Goal: Task Accomplishment & Management: Complete application form

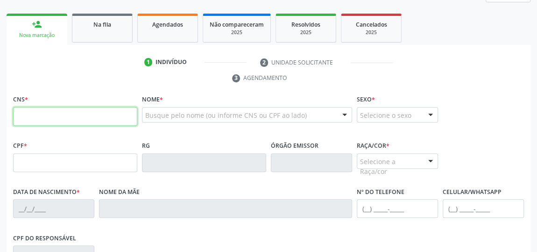
scroll to position [182, 0]
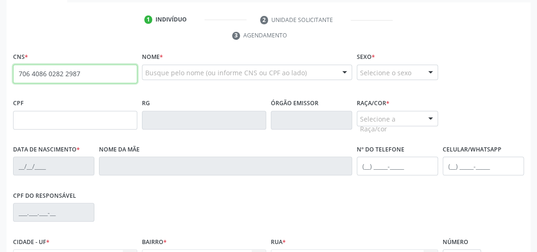
type input "706 4086 0282 2987"
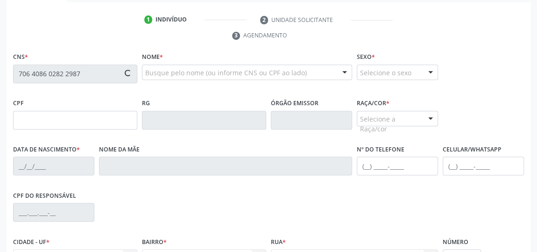
type input "024.364.534-11"
type input "[DATE]"
type input "IracÍ [PERSON_NAME]"
type input "[PHONE_NUMBER]"
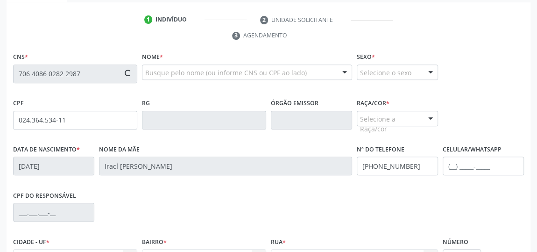
type input "38"
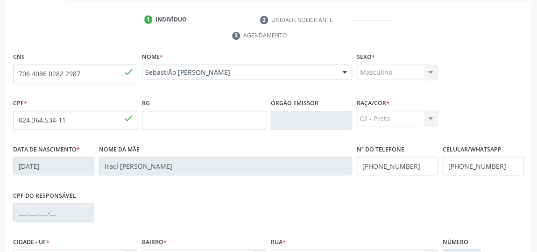
scroll to position [282, 0]
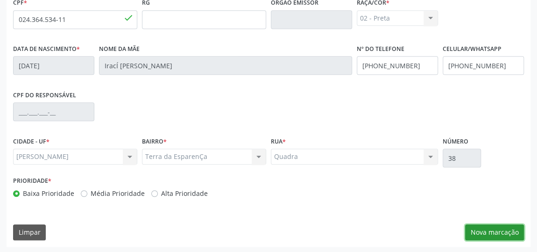
click at [489, 229] on button "Nova marcação" at bounding box center [494, 232] width 59 height 16
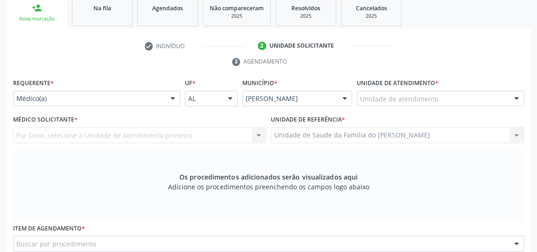
scroll to position [155, 0]
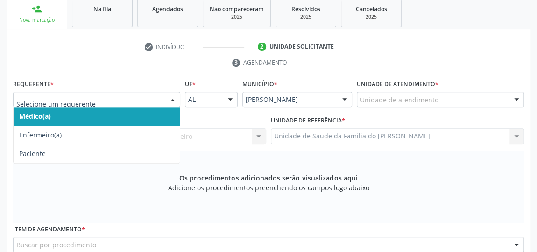
click at [168, 98] on div at bounding box center [173, 100] width 14 height 16
click at [136, 113] on span "Médico(a)" at bounding box center [97, 116] width 166 height 19
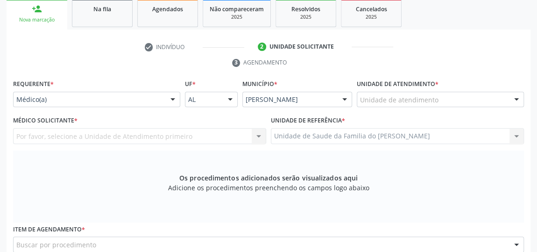
click at [445, 97] on div "Unidade de atendimento" at bounding box center [440, 100] width 167 height 16
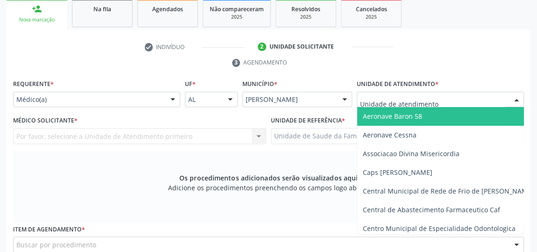
type input "j"
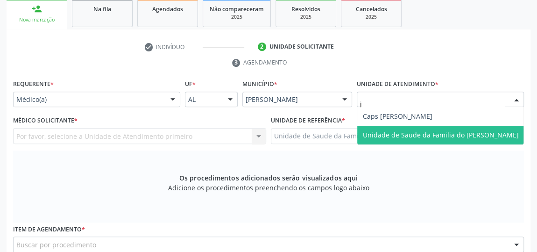
click at [429, 135] on span "Unidade de Saude da Familia do [PERSON_NAME]" at bounding box center [441, 134] width 156 height 9
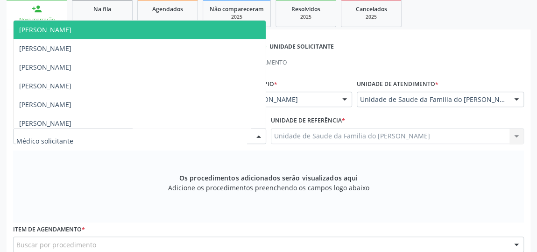
click at [255, 135] on div at bounding box center [259, 136] width 14 height 16
click at [254, 131] on div at bounding box center [259, 136] width 14 height 16
click at [254, 134] on div at bounding box center [259, 136] width 14 height 16
type input "j"
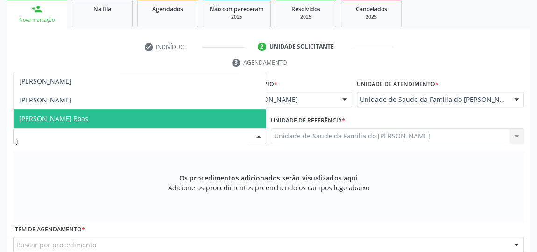
click at [198, 116] on span "[PERSON_NAME] Boas" at bounding box center [140, 118] width 252 height 19
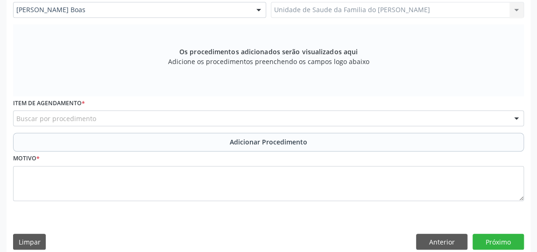
scroll to position [282, 0]
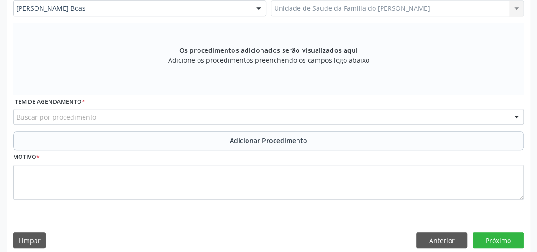
click at [185, 120] on div "Buscar por procedimento" at bounding box center [268, 117] width 511 height 16
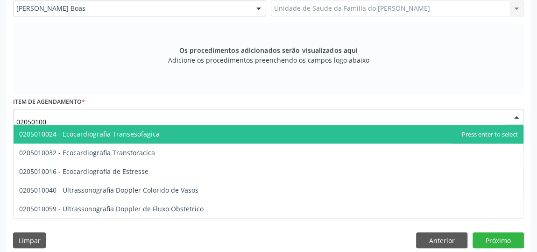
type input "020501004"
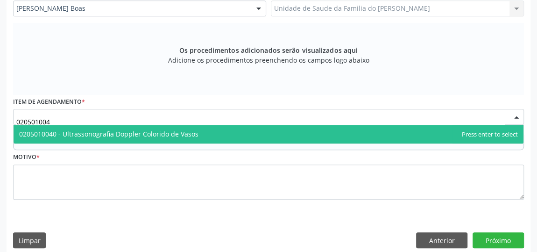
click at [188, 133] on span "0205010040 - Ultrassonografia Doppler Colorido de Vasos" at bounding box center [108, 133] width 179 height 9
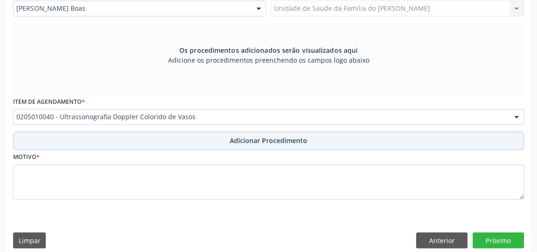
click at [186, 137] on button "Adicionar Procedimento" at bounding box center [268, 140] width 511 height 19
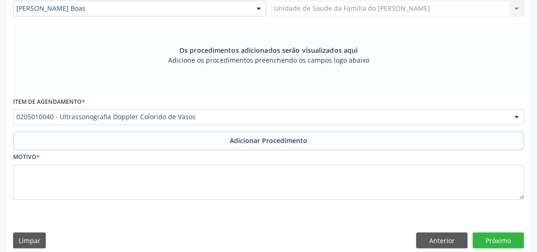
scroll to position [254, 0]
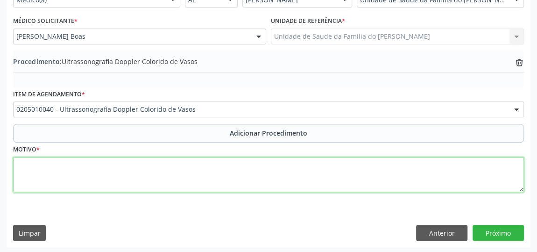
click at [168, 172] on textarea at bounding box center [268, 174] width 511 height 35
type textarea "varizes em membros inferiores"
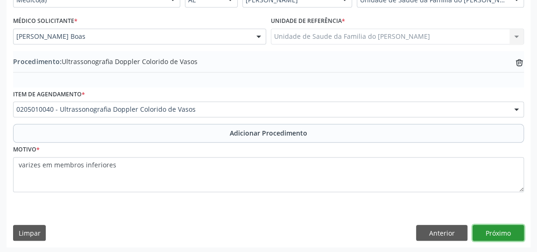
click at [485, 230] on button "Próximo" at bounding box center [497, 233] width 51 height 16
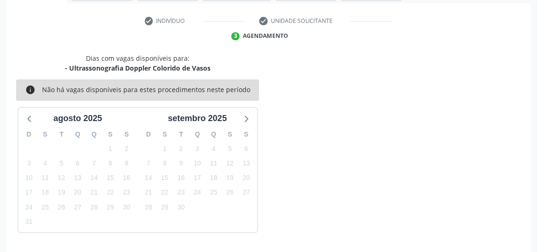
scroll to position [208, 0]
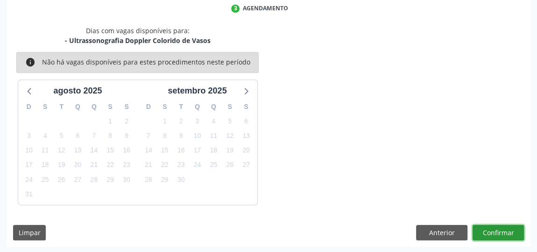
click at [485, 230] on button "Confirmar" at bounding box center [497, 233] width 51 height 16
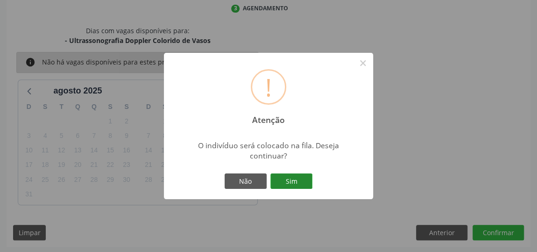
click at [304, 179] on button "Sim" at bounding box center [291, 181] width 42 height 16
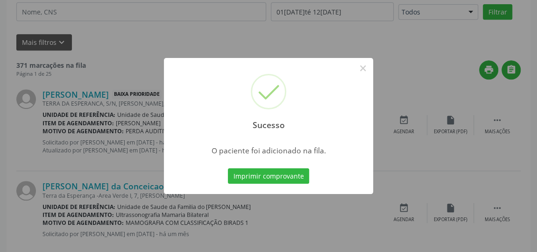
scroll to position [71, 0]
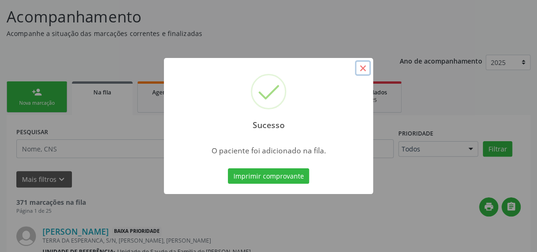
click at [360, 71] on button "×" at bounding box center [363, 68] width 16 height 16
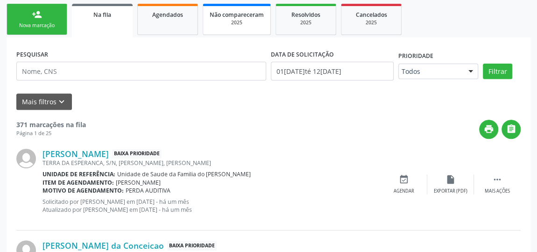
scroll to position [156, 0]
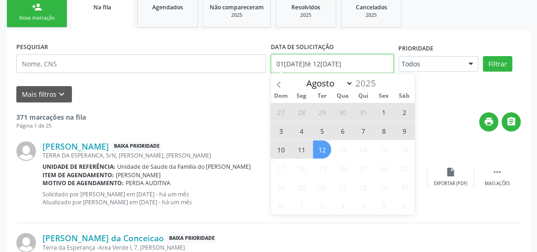
click at [358, 64] on input "01[DATE]té 12[DATE]" at bounding box center [332, 63] width 123 height 19
drag, startPoint x: 356, startPoint y: 61, endPoint x: 269, endPoint y: 63, distance: 87.3
click at [269, 63] on div "DATA DE SOLICITAÇÃO [DATE] até [DATE]" at bounding box center [331, 60] width 127 height 40
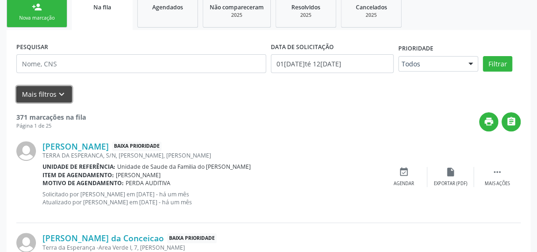
click at [41, 90] on button "Mais filtros keyboard_arrow_down" at bounding box center [44, 94] width 56 height 16
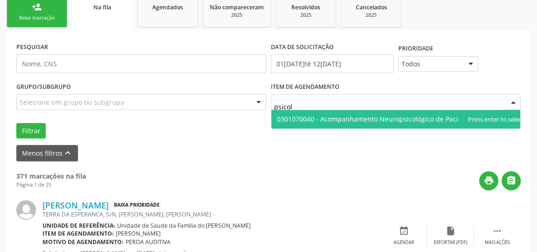
click at [338, 105] on input "psicol" at bounding box center [387, 106] width 227 height 19
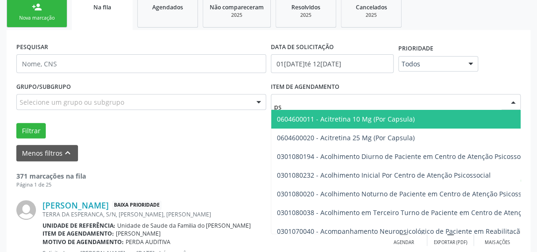
type input "p"
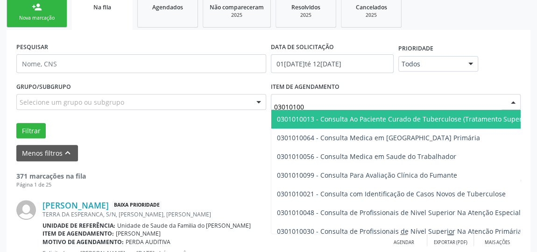
type input "030101004"
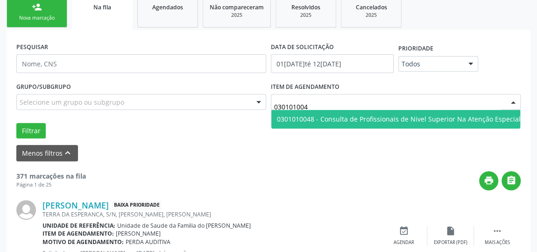
click at [342, 116] on span "0301010048 - Consulta de Profissionais de Nivel Superior Na Atenção Especializa…" at bounding box center [432, 118] width 311 height 9
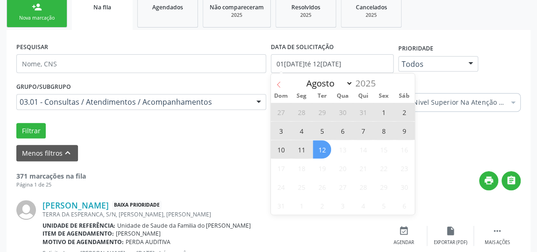
click at [275, 84] on span at bounding box center [279, 81] width 16 height 16
select select "6"
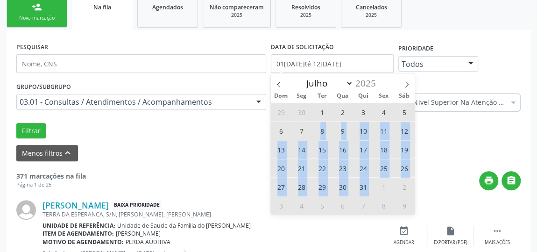
drag, startPoint x: 321, startPoint y: 126, endPoint x: 374, endPoint y: 187, distance: 81.1
click at [374, 187] on div "29 30 1 2 3 4 5 6 7 8 9 10 11 12 13 14 15 16 17 18 19 20 21 22 23 24 25 26 27 2…" at bounding box center [343, 158] width 144 height 112
type input "08[DATE]"
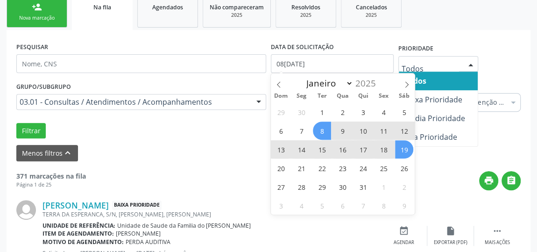
click at [470, 66] on div at bounding box center [471, 64] width 14 height 16
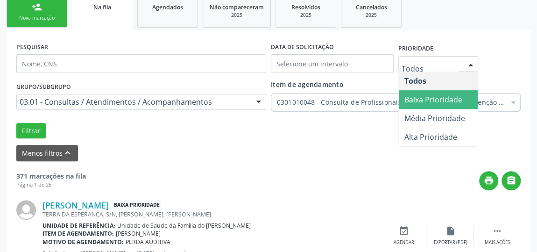
drag, startPoint x: 457, startPoint y: 96, endPoint x: 457, endPoint y: 107, distance: 10.7
click at [457, 96] on span "Baixa Prioridade" at bounding box center [433, 99] width 58 height 10
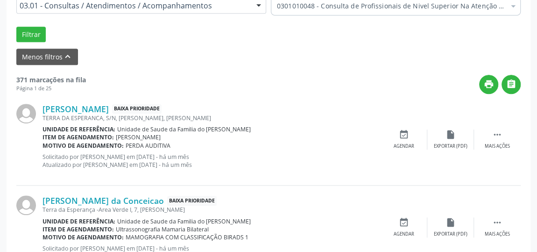
scroll to position [199, 0]
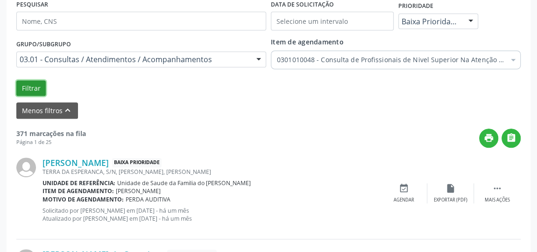
click at [31, 88] on button "Filtrar" at bounding box center [30, 88] width 29 height 16
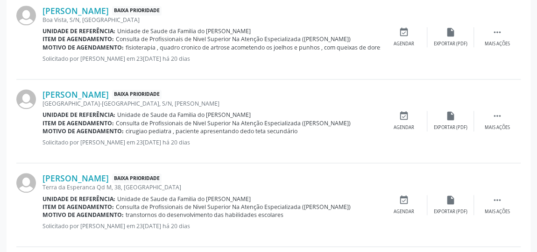
scroll to position [454, 0]
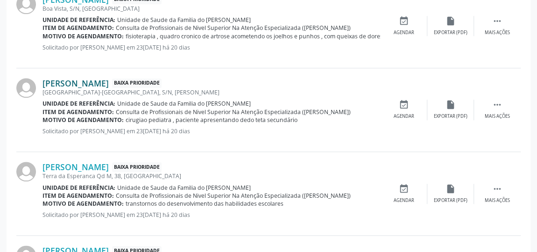
click at [109, 80] on link "[PERSON_NAME]" at bounding box center [75, 83] width 66 height 10
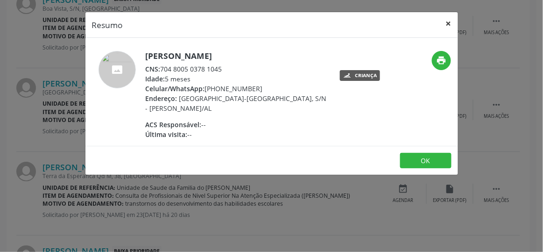
click at [450, 24] on button "×" at bounding box center [448, 23] width 19 height 23
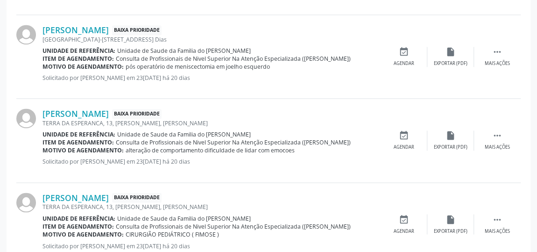
scroll to position [708, 0]
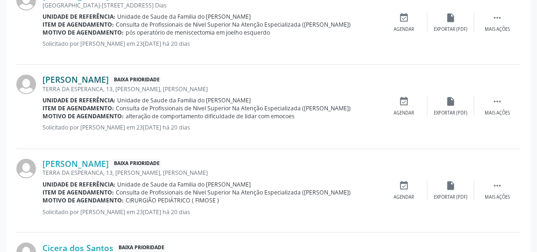
click at [109, 79] on link "[PERSON_NAME]" at bounding box center [75, 79] width 66 height 10
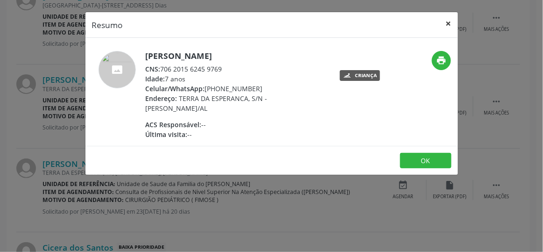
click at [447, 24] on button "×" at bounding box center [448, 23] width 19 height 23
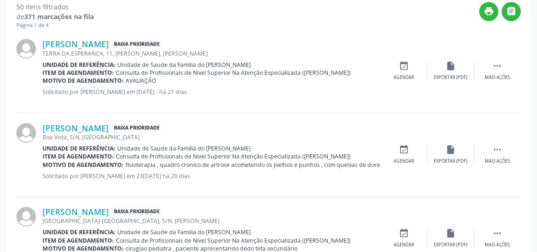
scroll to position [284, 0]
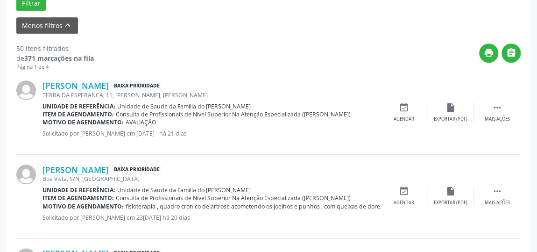
click at [348, 63] on div "print " at bounding box center [307, 57] width 427 height 28
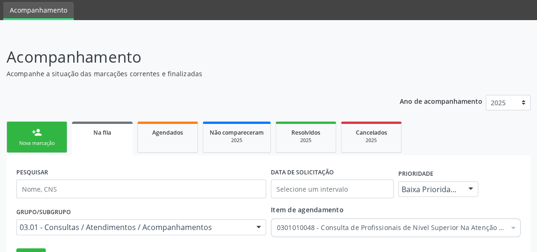
scroll to position [0, 0]
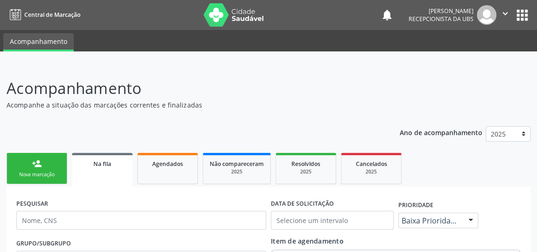
click at [37, 167] on div "person_add" at bounding box center [37, 163] width 10 height 10
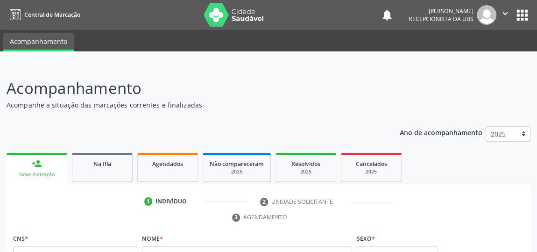
scroll to position [127, 0]
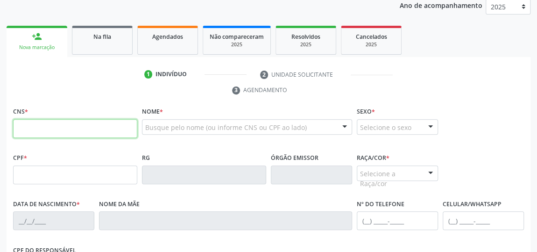
click at [57, 125] on input "text" at bounding box center [75, 128] width 124 height 19
type input "705 8014 5049 5530"
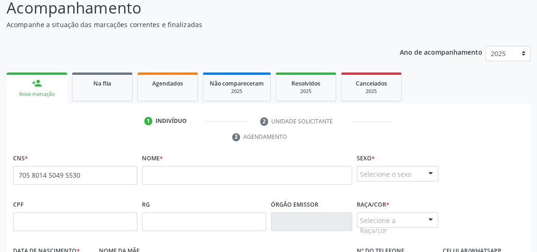
scroll to position [169, 0]
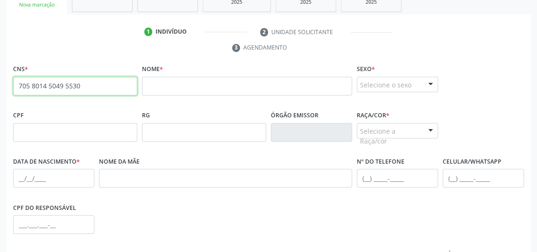
click at [41, 91] on input "705 8014 5049 5530" at bounding box center [75, 86] width 124 height 19
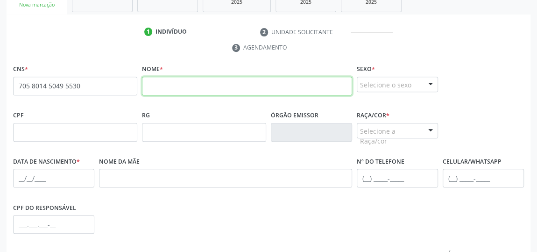
paste input "[PERSON_NAME]"
type input "[PERSON_NAME]"
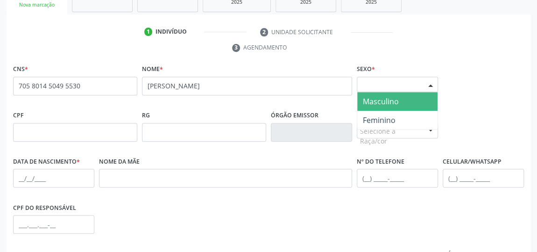
click at [433, 82] on div at bounding box center [430, 85] width 14 height 16
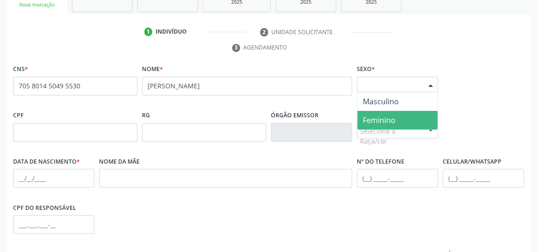
click at [404, 117] on span "Feminino" at bounding box center [397, 120] width 80 height 19
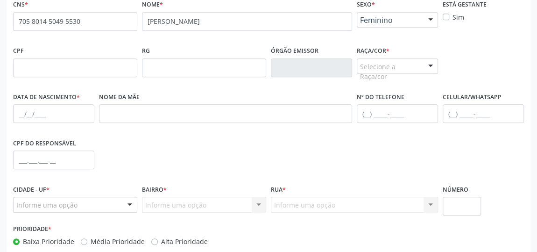
scroll to position [254, 0]
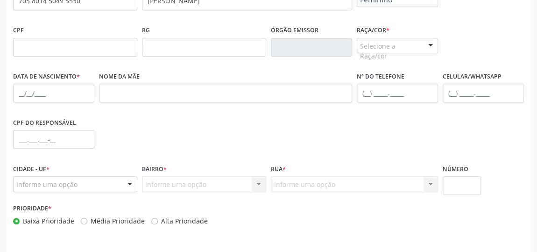
click at [430, 43] on div at bounding box center [430, 46] width 14 height 16
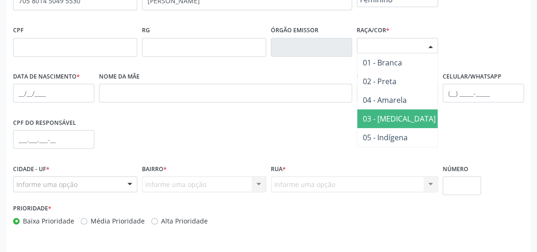
click at [399, 111] on span "03 - [MEDICAL_DATA]" at bounding box center [399, 118] width 84 height 19
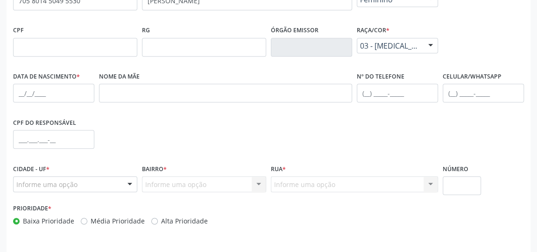
scroll to position [212, 0]
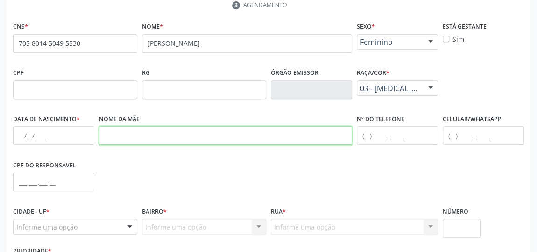
paste input "[PERSON_NAME]"
type input "[PERSON_NAME]"
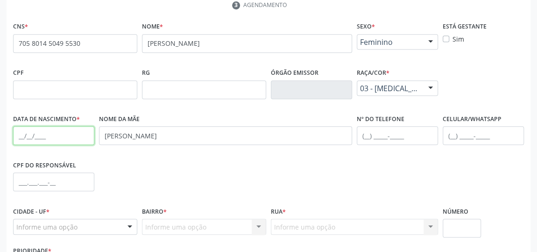
paste input "[DATE]"
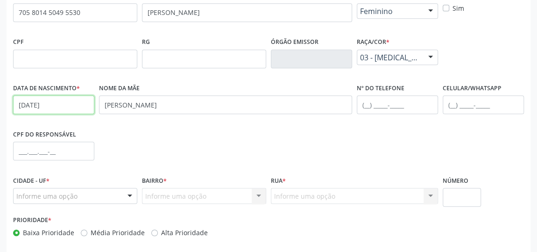
scroll to position [282, 0]
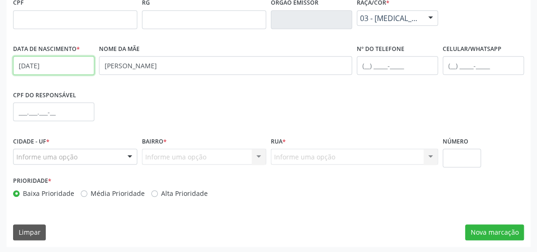
type input "[DATE]"
click at [130, 155] on div at bounding box center [130, 157] width 14 height 16
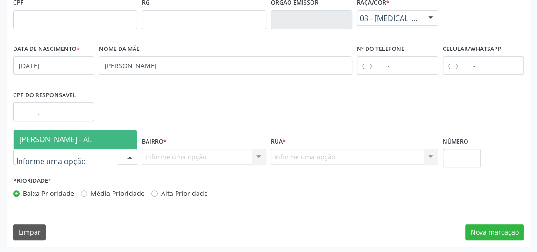
click at [111, 140] on span "[PERSON_NAME] - AL" at bounding box center [75, 139] width 123 height 19
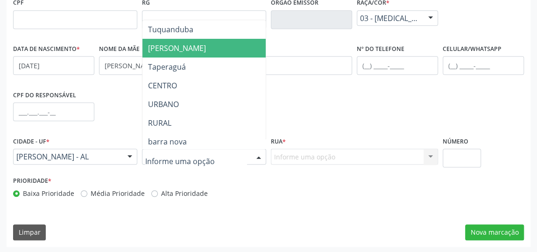
click at [190, 46] on span "[PERSON_NAME]" at bounding box center [203, 48] width 123 height 19
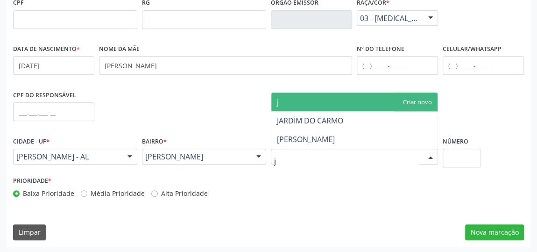
type input "ja"
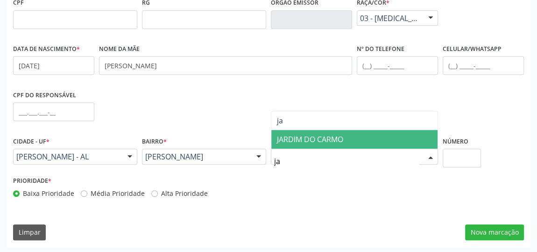
click at [317, 136] on span "JARDIM DO CARMO" at bounding box center [310, 139] width 66 height 10
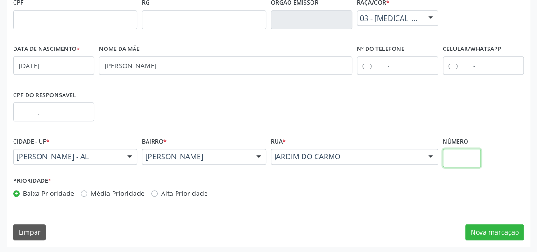
click at [475, 158] on input "text" at bounding box center [462, 157] width 38 height 19
type input "s/n"
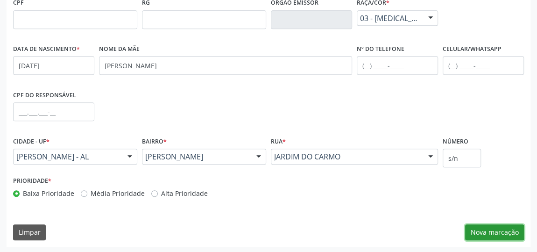
click at [497, 235] on button "Nova marcação" at bounding box center [494, 232] width 59 height 16
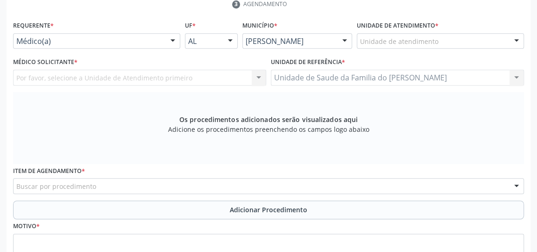
scroll to position [155, 0]
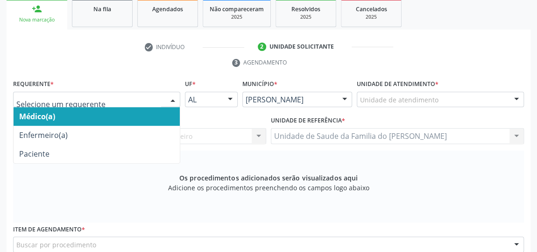
click at [173, 98] on div at bounding box center [173, 100] width 14 height 16
click at [152, 112] on span "Médico(a)" at bounding box center [97, 116] width 166 height 19
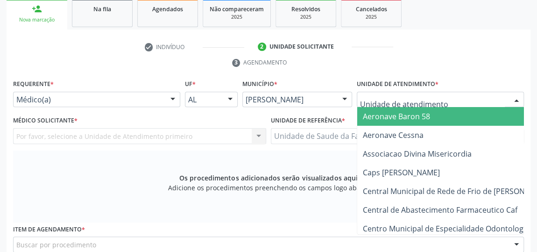
type input "j"
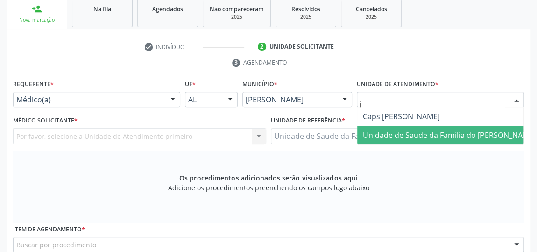
click at [417, 130] on span "Unidade de Saude da Familia do [PERSON_NAME]" at bounding box center [449, 135] width 173 height 10
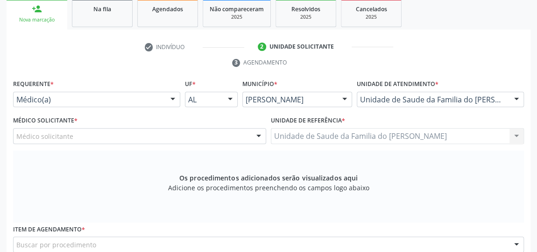
click at [260, 136] on div at bounding box center [259, 136] width 14 height 16
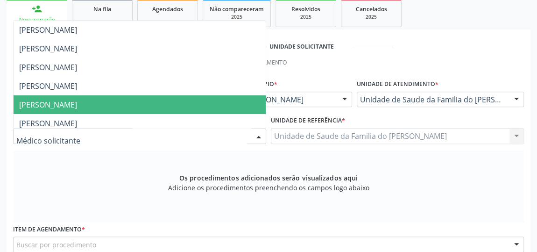
click at [187, 97] on span "[PERSON_NAME]" at bounding box center [140, 104] width 252 height 19
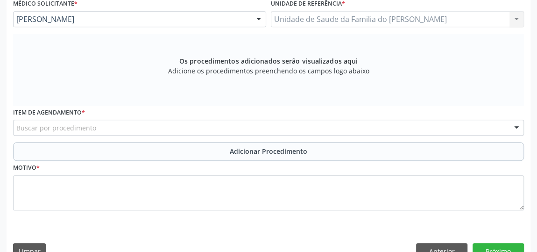
scroll to position [282, 0]
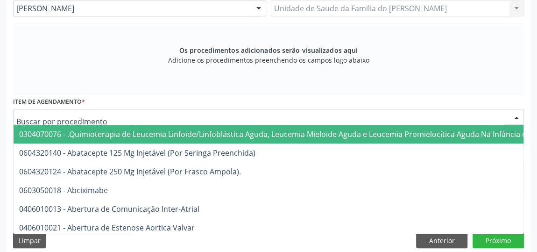
click at [205, 114] on div at bounding box center [268, 117] width 511 height 16
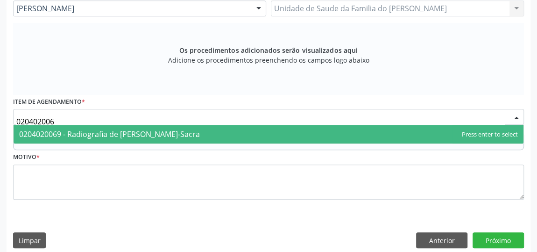
type input "0204020069"
click at [204, 133] on span "0204020069 - Radiografia de [PERSON_NAME]-Sacra" at bounding box center [269, 134] width 510 height 19
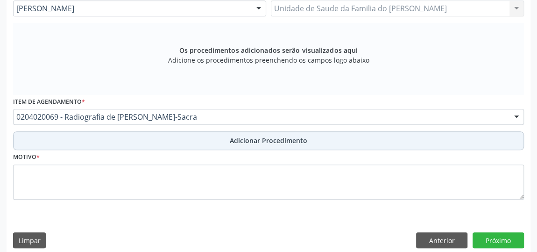
click at [199, 137] on button "Adicionar Procedimento" at bounding box center [268, 140] width 511 height 19
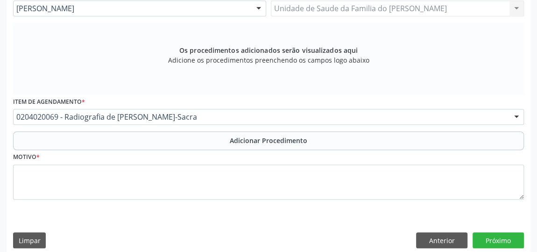
scroll to position [254, 0]
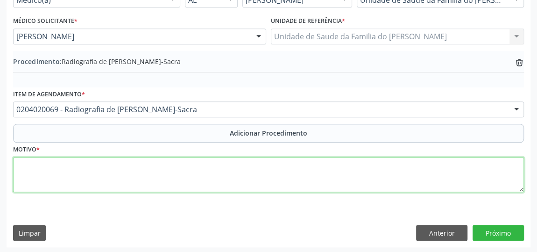
click at [173, 179] on textarea at bounding box center [268, 174] width 511 height 35
type textarea "d"
type textarea "DOR"
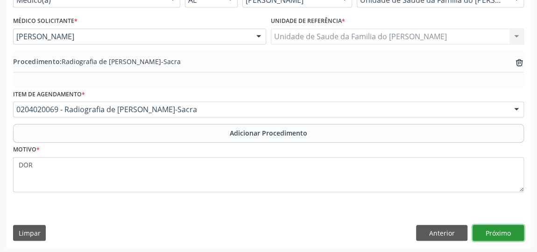
click at [493, 234] on button "Próximo" at bounding box center [497, 233] width 51 height 16
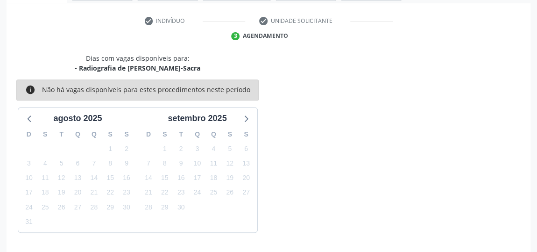
scroll to position [208, 0]
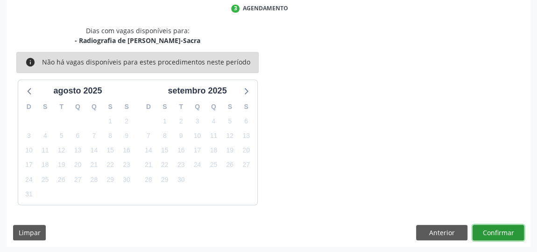
click at [493, 232] on button "Confirmar" at bounding box center [497, 233] width 51 height 16
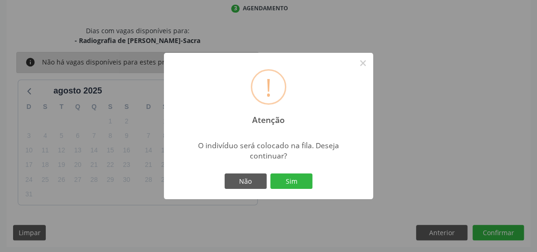
click at [280, 173] on div "Não Sim" at bounding box center [268, 181] width 92 height 20
click at [283, 185] on button "Sim" at bounding box center [291, 181] width 42 height 16
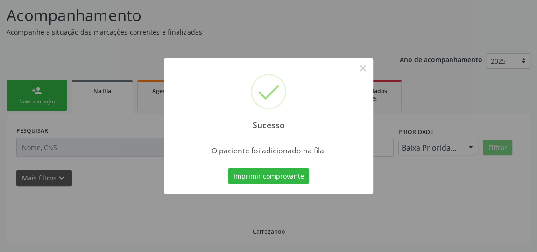
scroll to position [71, 0]
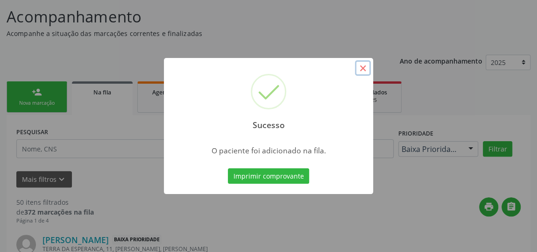
click at [361, 69] on button "×" at bounding box center [363, 68] width 16 height 16
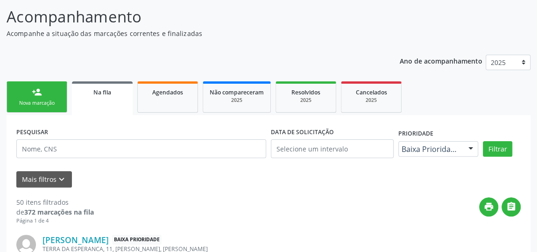
click at [35, 94] on div "person_add" at bounding box center [37, 92] width 10 height 10
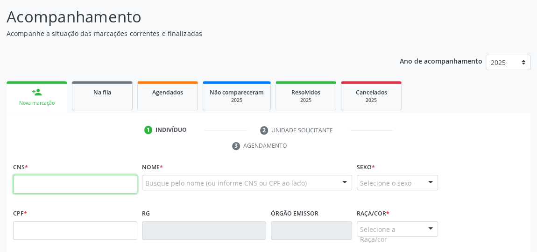
paste input "706 9061 3261 1636"
type input "706 9061 3261 1636"
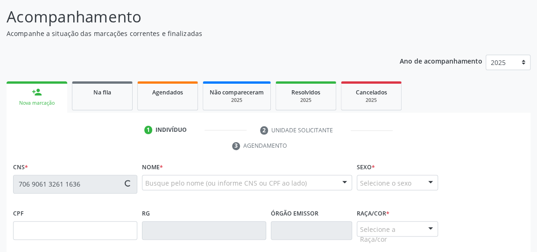
type input "065.820.114-05"
type input "18[DATE]"
type input "[PERSON_NAME]"
type input "[PHONE_NUMBER]"
type input "07"
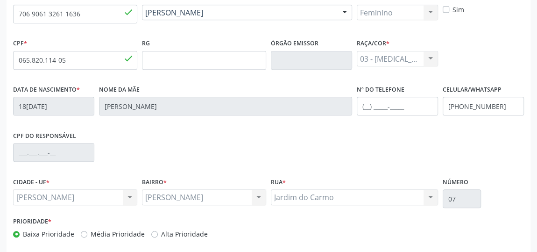
scroll to position [282, 0]
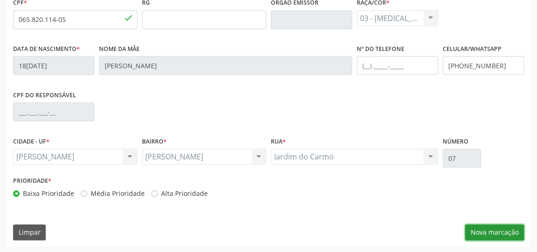
click at [489, 232] on button "Nova marcação" at bounding box center [494, 232] width 59 height 16
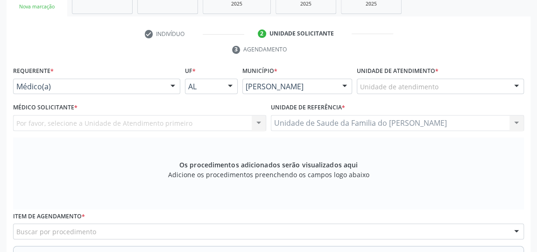
scroll to position [155, 0]
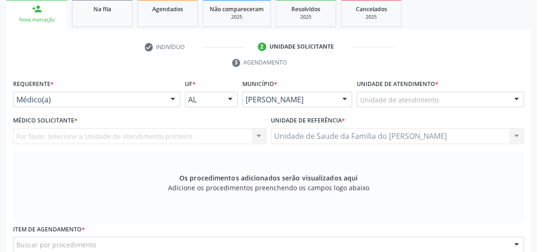
click at [170, 96] on div at bounding box center [173, 100] width 14 height 16
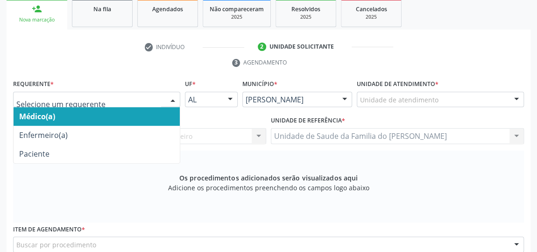
click at [133, 113] on span "Médico(a)" at bounding box center [97, 116] width 166 height 19
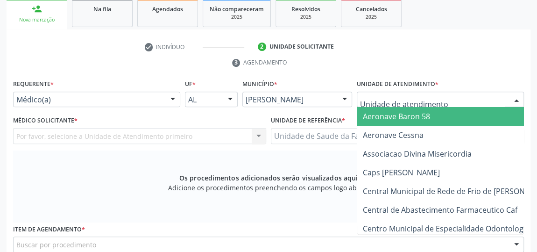
type input "J"
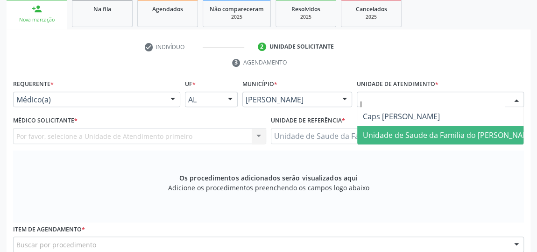
click at [387, 133] on span "Unidade de Saude da Familia do [PERSON_NAME]" at bounding box center [449, 135] width 173 height 10
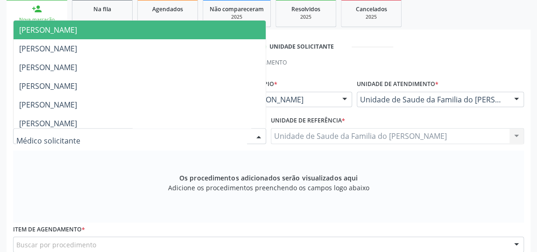
click at [259, 134] on div at bounding box center [259, 136] width 14 height 16
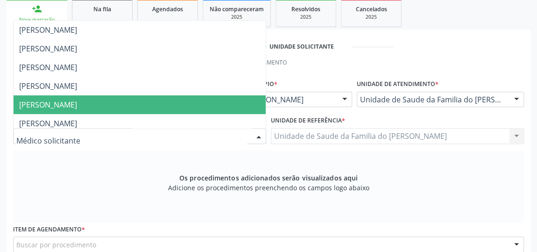
click at [197, 99] on span "[PERSON_NAME]" at bounding box center [140, 104] width 252 height 19
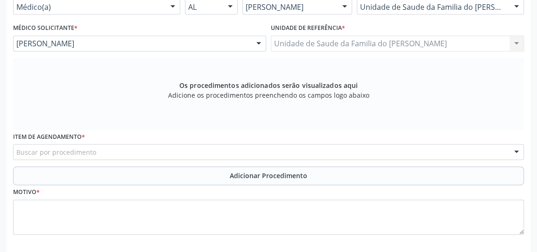
scroll to position [282, 0]
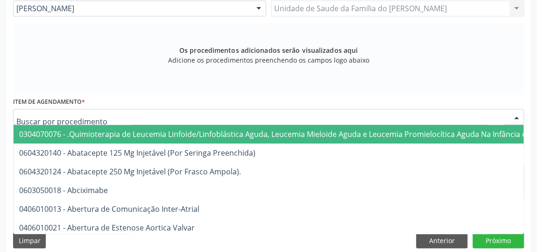
click at [189, 114] on div at bounding box center [268, 117] width 511 height 16
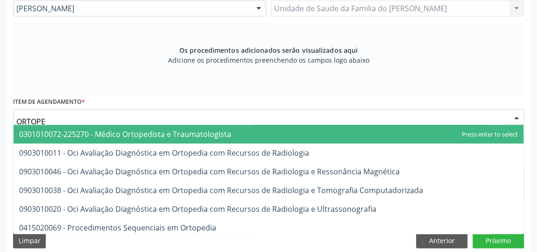
type input "ORTOPED"
click at [185, 136] on span "0301010072-225270 - Médico Ortopedista e Traumatologista" at bounding box center [125, 134] width 212 height 10
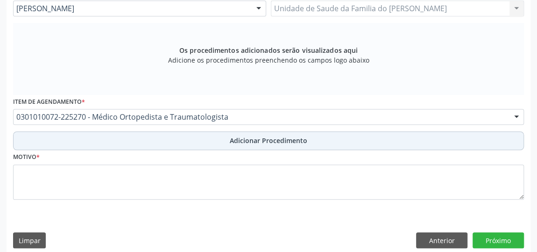
click at [183, 138] on button "Adicionar Procedimento" at bounding box center [268, 140] width 511 height 19
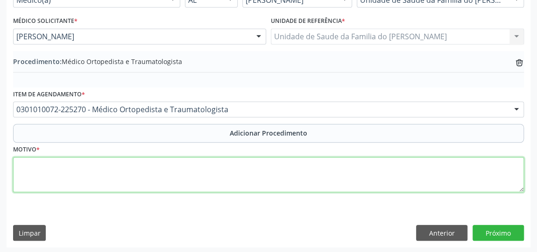
click at [169, 169] on textarea at bounding box center [268, 174] width 511 height 35
type textarea "DERRAME ARTICULAR"
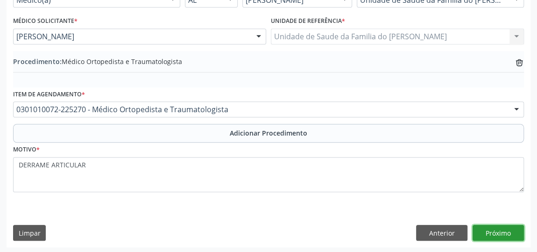
click at [498, 232] on button "Próximo" at bounding box center [497, 233] width 51 height 16
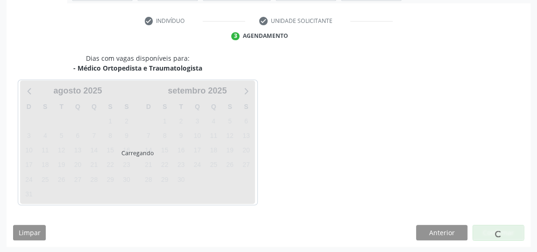
scroll to position [208, 0]
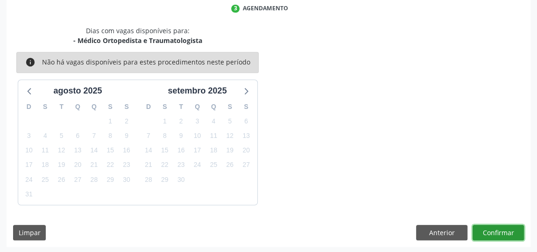
click at [498, 232] on button "Confirmar" at bounding box center [497, 233] width 51 height 16
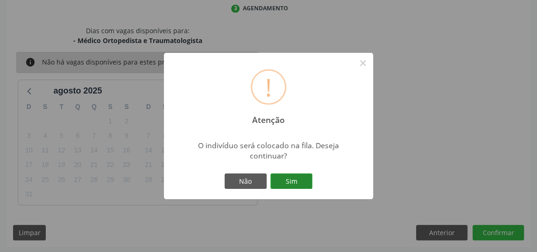
click at [292, 187] on button "Sim" at bounding box center [291, 181] width 42 height 16
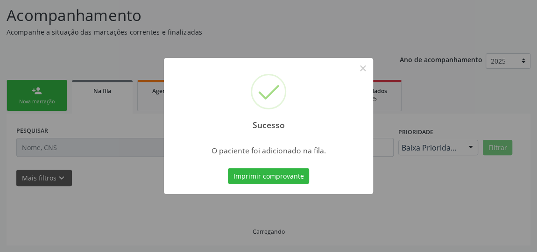
scroll to position [71, 0]
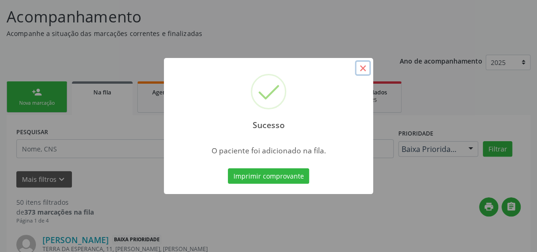
click at [364, 68] on button "×" at bounding box center [363, 68] width 16 height 16
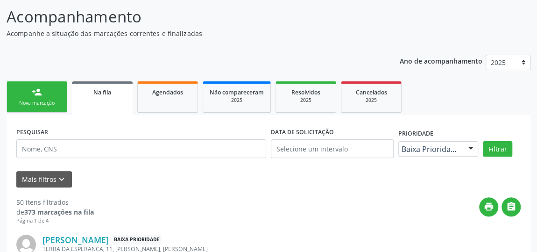
click at [35, 98] on link "person_add Nova marcação" at bounding box center [37, 96] width 61 height 31
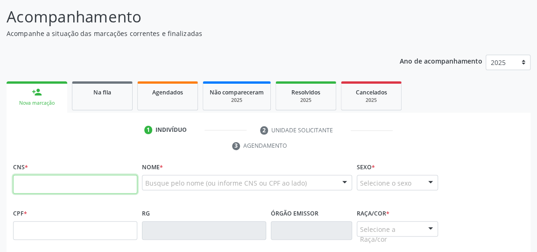
click at [46, 186] on input "text" at bounding box center [75, 184] width 124 height 19
type input "702 4000 1008 4727"
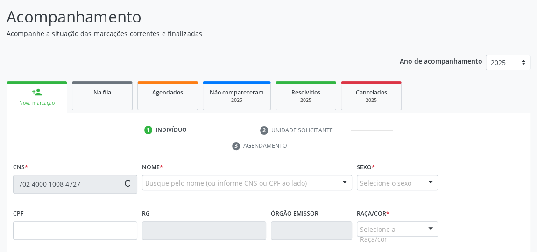
type input "090.394.954-75"
type input "20[DATE]"
type input "[PERSON_NAME] das Dores dos Santos"
type input "[PHONE_NUMBER]"
type input "20"
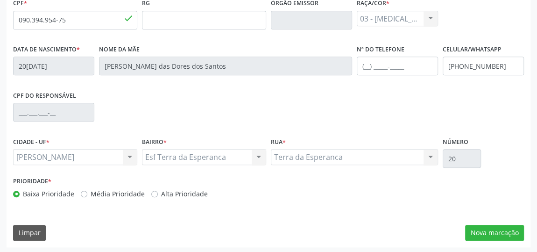
scroll to position [282, 0]
click at [492, 233] on button "Nova marcação" at bounding box center [494, 232] width 59 height 16
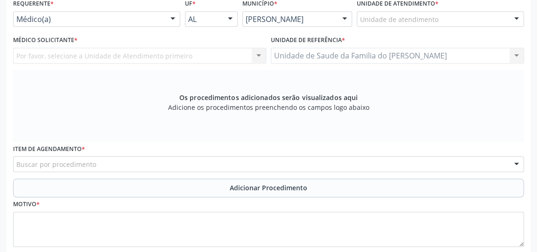
scroll to position [197, 0]
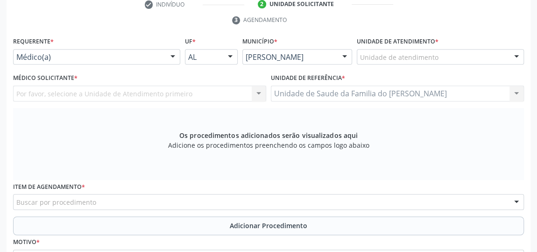
click at [174, 55] on div at bounding box center [173, 57] width 14 height 16
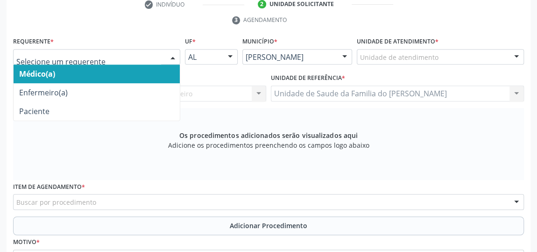
click at [146, 65] on span "Médico(a)" at bounding box center [97, 73] width 166 height 19
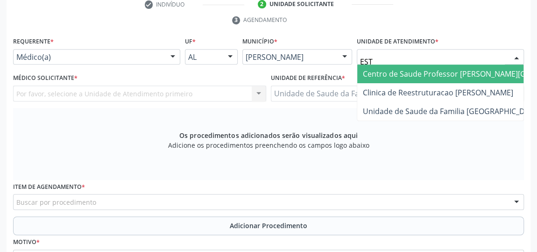
type input "ESTA"
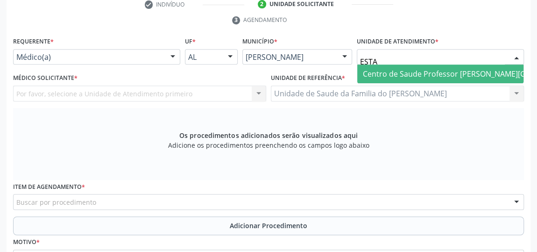
click at [422, 69] on span "Centro de Saude Professor [PERSON_NAME][GEOGRAPHIC_DATA]" at bounding box center [477, 74] width 229 height 10
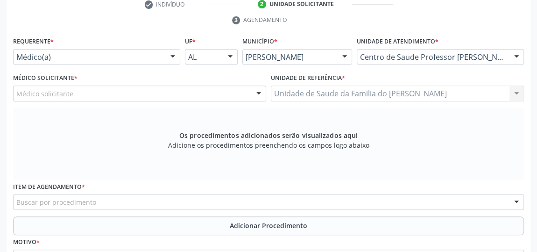
click at [256, 94] on div at bounding box center [259, 94] width 14 height 16
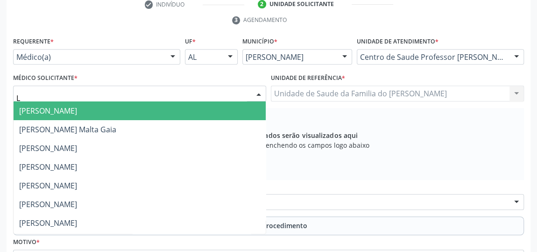
type input "LY"
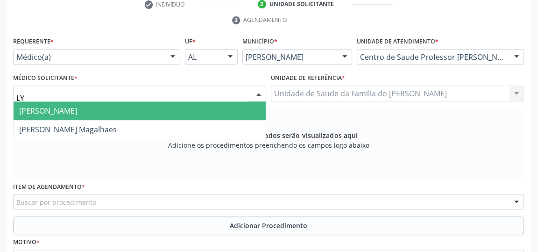
click at [239, 108] on span "[PERSON_NAME]" at bounding box center [140, 110] width 252 height 19
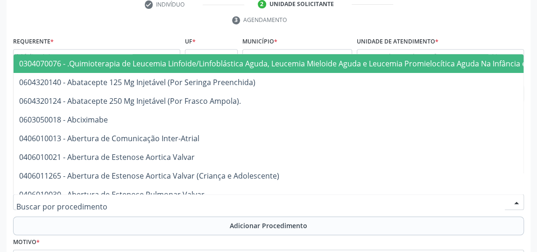
click at [216, 200] on div at bounding box center [268, 202] width 511 height 16
click at [216, 200] on input "text" at bounding box center [260, 206] width 488 height 19
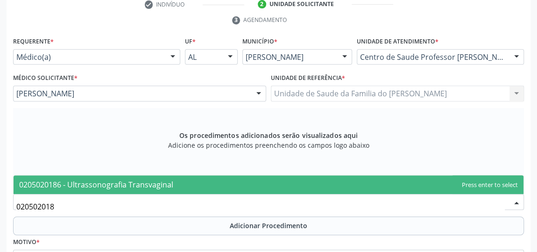
click at [213, 182] on span "0205020186 - Ultrassonografia Transvaginal" at bounding box center [269, 184] width 510 height 19
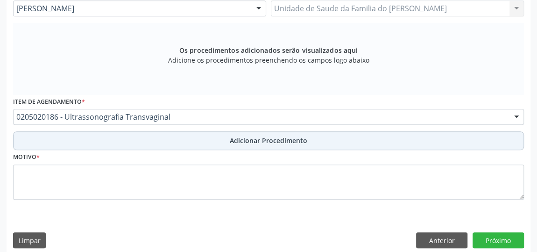
click at [220, 137] on button "Adicionar Procedimento" at bounding box center [268, 140] width 511 height 19
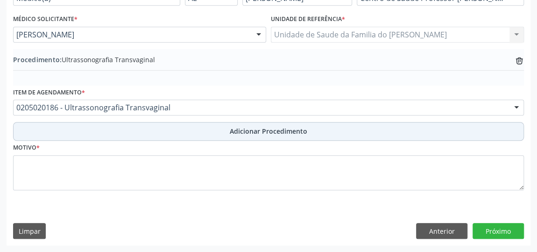
scroll to position [254, 0]
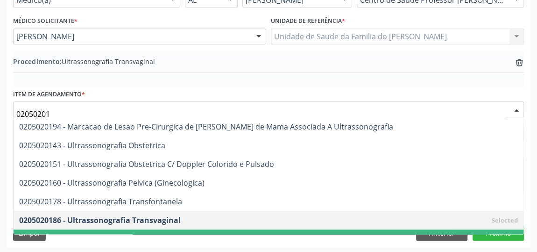
type input "020502016"
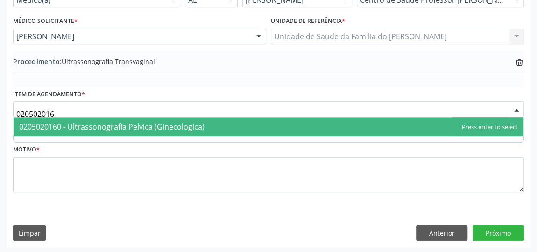
click at [200, 128] on span "0205020160 - Ultrassonografia Pelvica (Ginecologica)" at bounding box center [111, 126] width 185 height 10
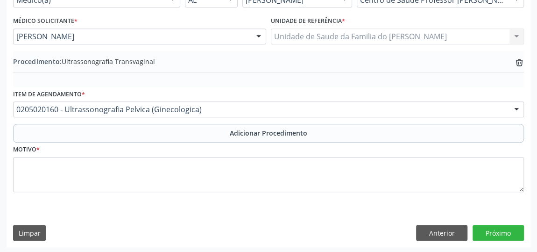
click at [200, 128] on button "Adicionar Procedimento" at bounding box center [268, 133] width 511 height 19
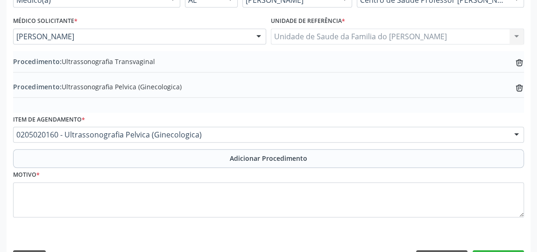
scroll to position [279, 0]
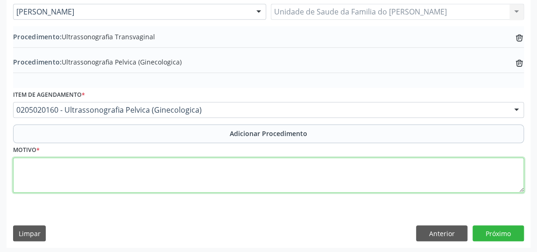
click at [192, 177] on textarea at bounding box center [268, 174] width 511 height 35
type textarea "ROTINA"
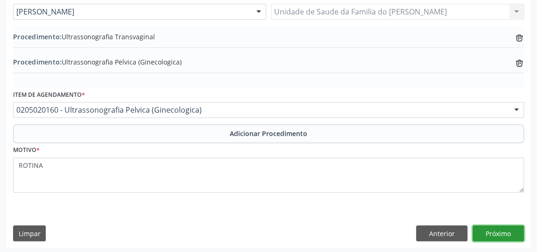
click at [506, 235] on button "Próximo" at bounding box center [497, 233] width 51 height 16
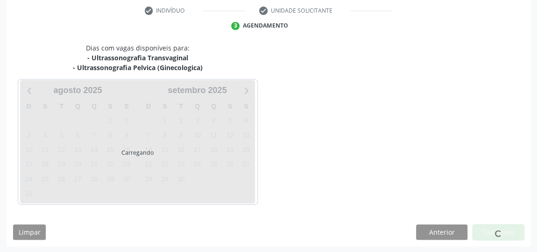
scroll to position [218, 0]
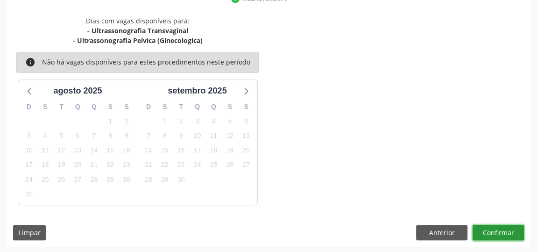
click at [502, 230] on button "Confirmar" at bounding box center [497, 233] width 51 height 16
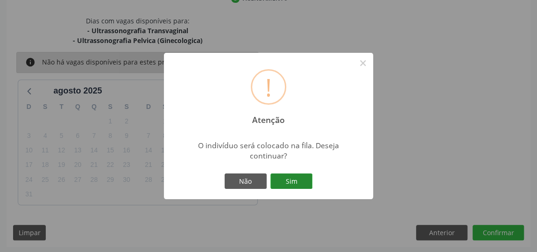
click at [289, 183] on button "Sim" at bounding box center [291, 181] width 42 height 16
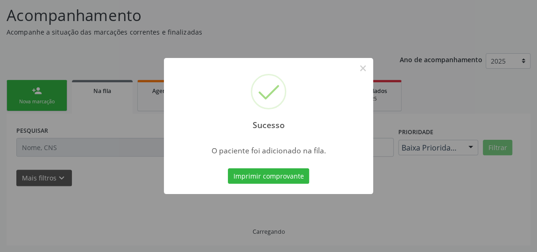
scroll to position [71, 0]
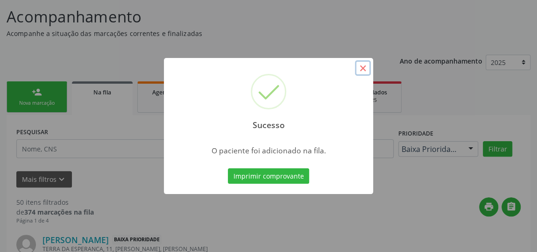
click at [360, 66] on button "×" at bounding box center [363, 68] width 16 height 16
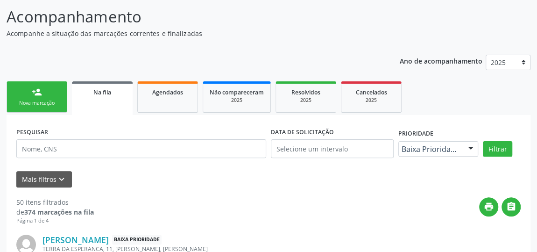
click at [33, 90] on div "person_add" at bounding box center [37, 92] width 10 height 10
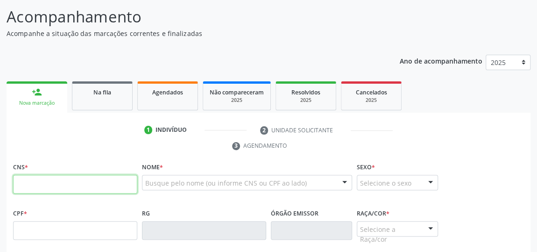
click at [44, 187] on input "text" at bounding box center [75, 184] width 124 height 19
type input "702 4000 1008 4727"
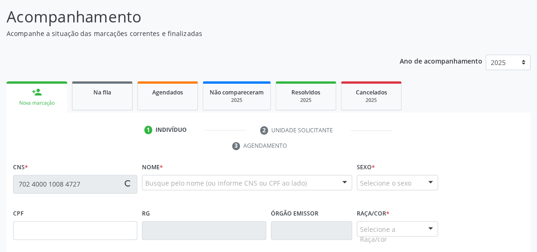
type input "090.394.954-75"
type input "20[DATE]"
type input "[PERSON_NAME] das Dores dos Santos"
type input "[PHONE_NUMBER]"
type input "20"
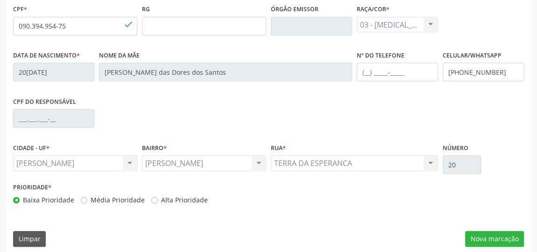
scroll to position [282, 0]
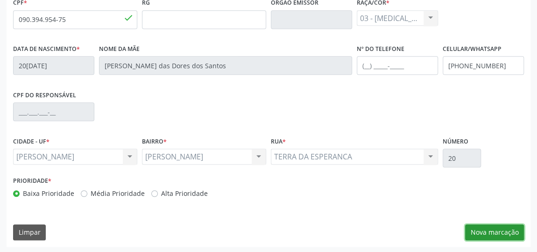
click at [478, 232] on button "Nova marcação" at bounding box center [494, 232] width 59 height 16
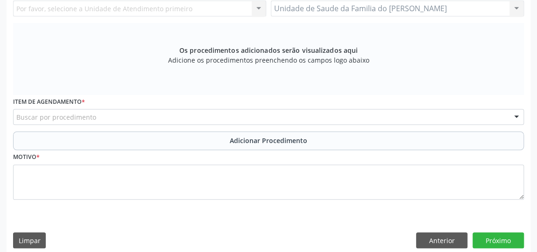
scroll to position [155, 0]
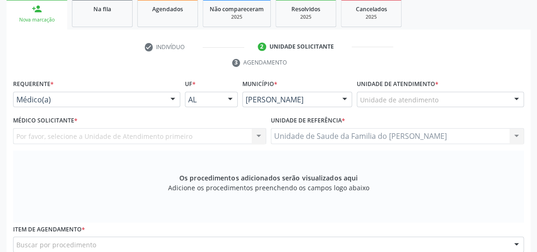
click at [176, 99] on div at bounding box center [173, 100] width 14 height 16
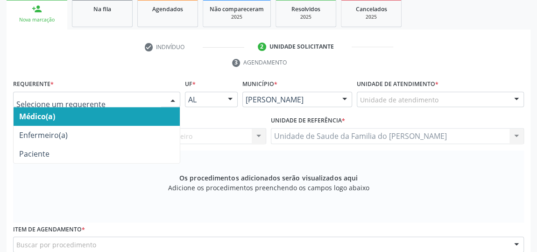
click at [116, 113] on span "Médico(a)" at bounding box center [97, 116] width 166 height 19
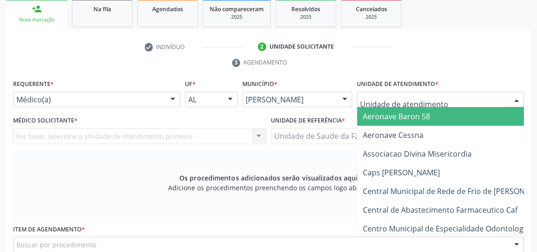
click at [388, 92] on div at bounding box center [440, 100] width 167 height 16
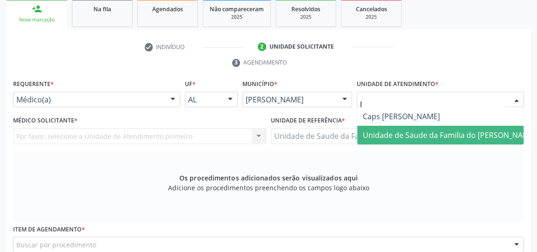
click at [406, 130] on span "Unidade de Saude da Familia do [PERSON_NAME]" at bounding box center [449, 135] width 173 height 10
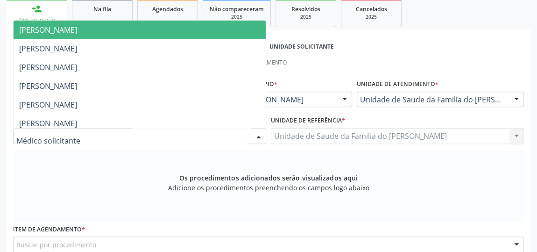
click at [259, 133] on div at bounding box center [259, 136] width 14 height 16
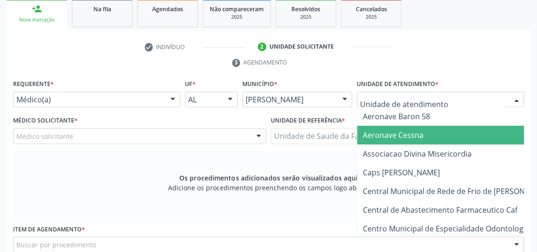
click at [513, 99] on div at bounding box center [516, 100] width 14 height 16
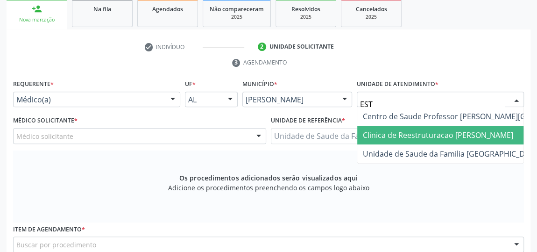
type input "ESTA"
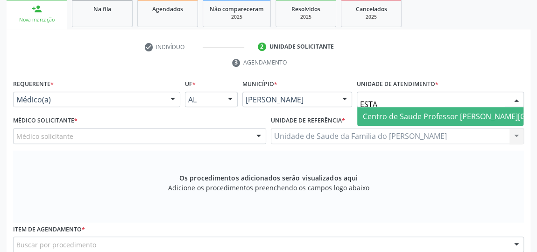
click at [483, 113] on span "Centro de Saude Professor [PERSON_NAME][GEOGRAPHIC_DATA]" at bounding box center [477, 116] width 229 height 10
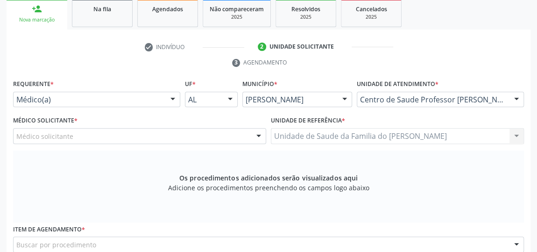
click at [260, 134] on div at bounding box center [259, 136] width 14 height 16
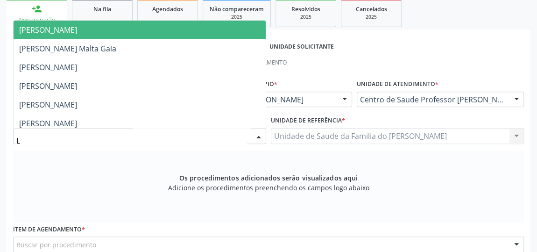
type input "LY"
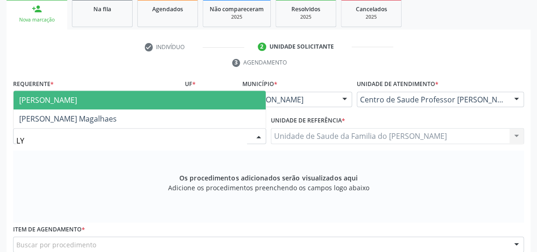
click at [220, 98] on span "[PERSON_NAME]" at bounding box center [140, 100] width 252 height 19
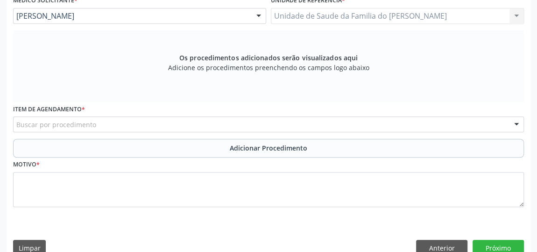
scroll to position [282, 0]
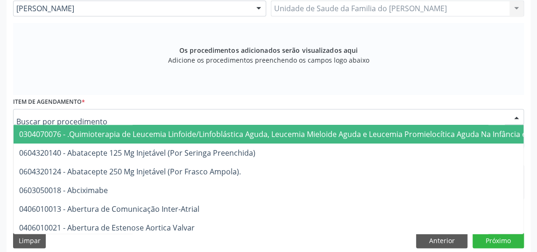
click at [190, 116] on div at bounding box center [268, 117] width 511 height 16
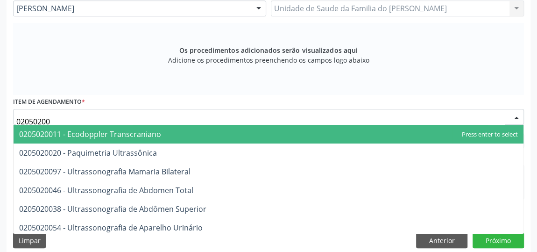
type input "020502009"
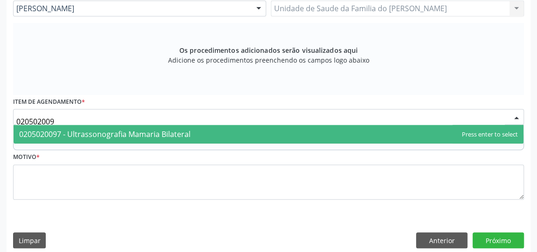
click at [183, 130] on span "0205020097 - Ultrassonografia Mamaria Bilateral" at bounding box center [104, 134] width 171 height 10
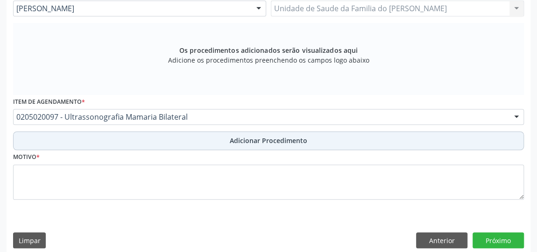
click at [186, 136] on button "Adicionar Procedimento" at bounding box center [268, 140] width 511 height 19
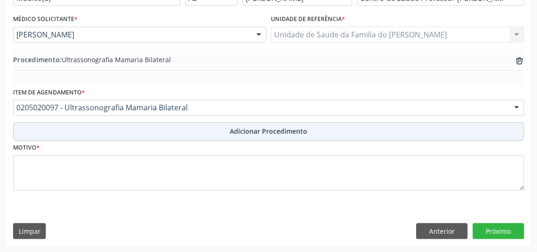
scroll to position [254, 0]
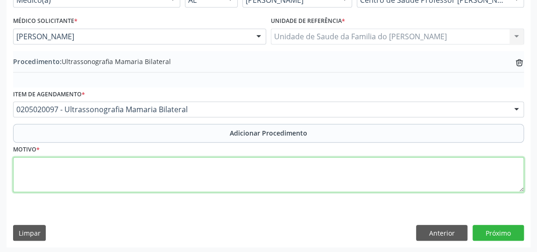
click at [169, 176] on textarea at bounding box center [268, 174] width 511 height 35
type textarea "ROTINA"
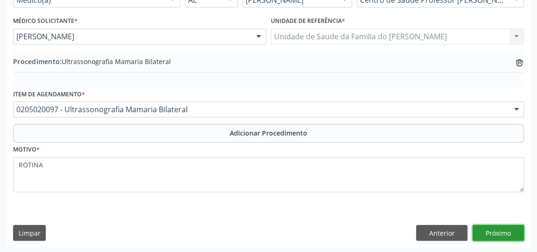
click at [486, 228] on button "Próximo" at bounding box center [497, 233] width 51 height 16
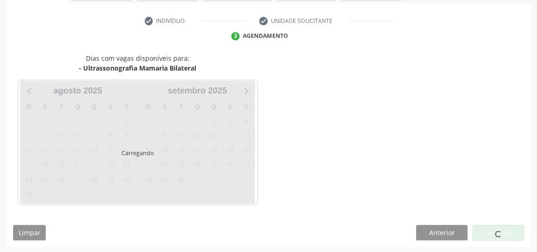
scroll to position [208, 0]
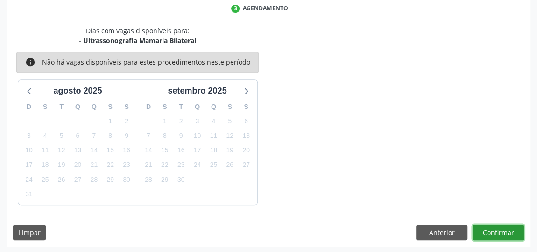
click at [486, 229] on button "Confirmar" at bounding box center [497, 233] width 51 height 16
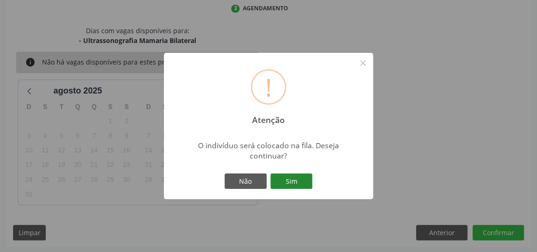
click at [275, 178] on button "Sim" at bounding box center [291, 181] width 42 height 16
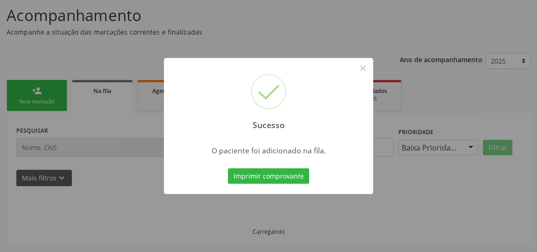
scroll to position [71, 0]
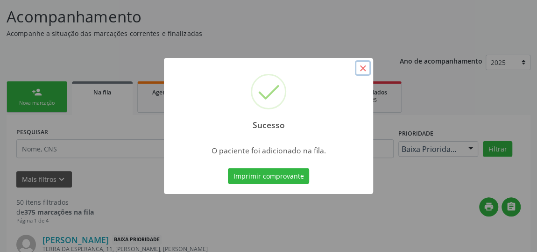
click at [359, 70] on button "×" at bounding box center [363, 68] width 16 height 16
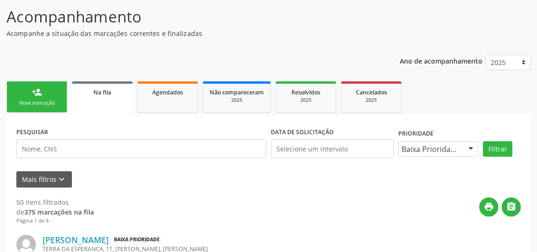
click at [95, 98] on link "Na fila" at bounding box center [102, 98] width 61 height 34
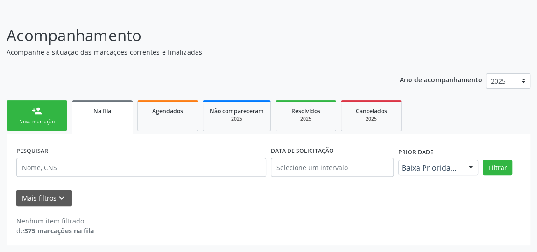
scroll to position [51, 0]
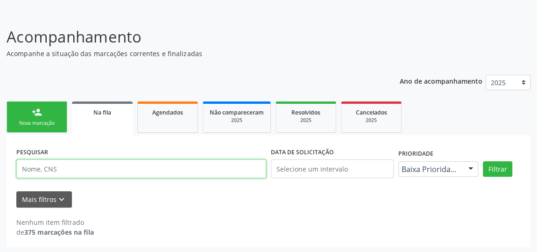
paste input "706208031956261"
type input "706208031956261"
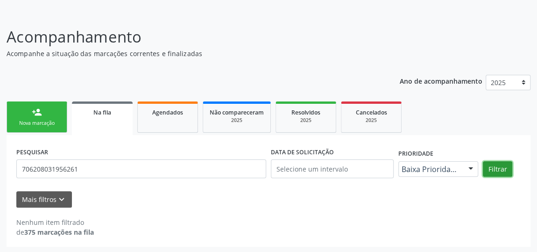
click at [499, 165] on button "Filtrar" at bounding box center [497, 169] width 29 height 16
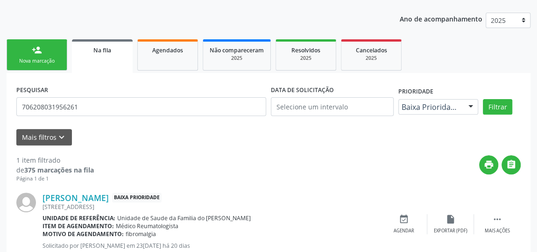
scroll to position [100, 0]
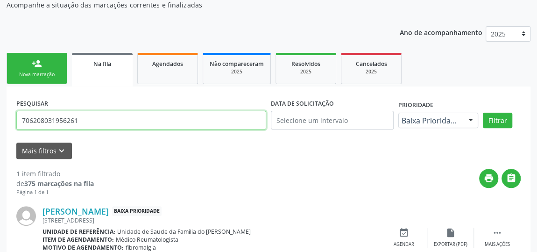
drag, startPoint x: 128, startPoint y: 117, endPoint x: 0, endPoint y: 121, distance: 128.0
click at [0, 121] on div "Acompanhamento Acompanhe a situação das marcações correntes e finalizadas Relat…" at bounding box center [268, 130] width 537 height 331
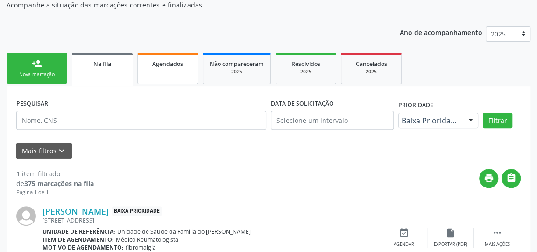
click at [180, 69] on link "Agendados" at bounding box center [167, 68] width 61 height 31
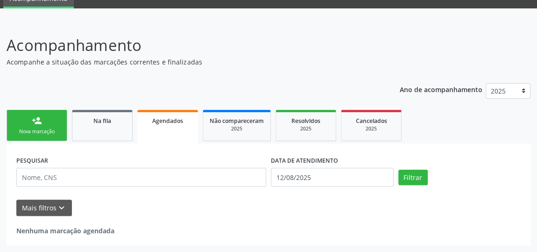
scroll to position [42, 0]
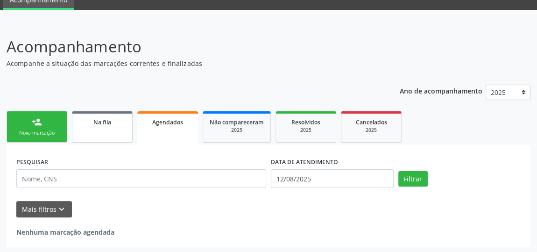
click at [105, 121] on span "Na fila" at bounding box center [102, 122] width 18 height 8
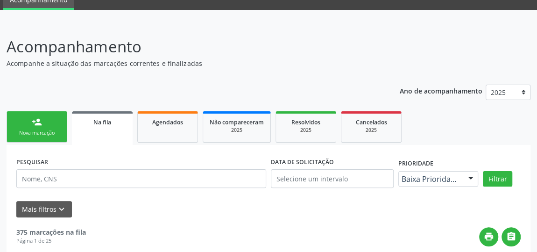
scroll to position [127, 0]
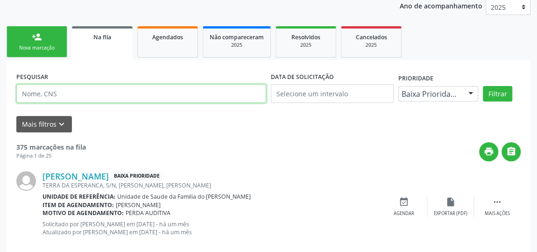
click at [93, 96] on input "text" at bounding box center [141, 93] width 250 height 19
type input "[PERSON_NAME] do carmo"
click at [483, 86] on button "Filtrar" at bounding box center [497, 94] width 29 height 16
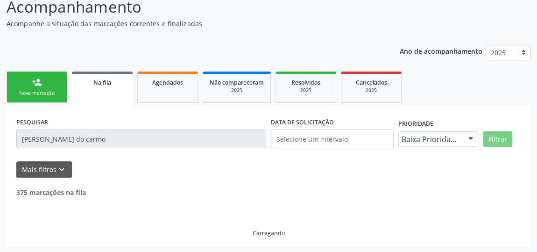
scroll to position [51, 0]
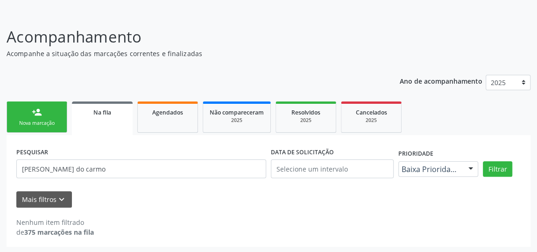
click at [43, 116] on link "person_add Nova marcação" at bounding box center [37, 116] width 61 height 31
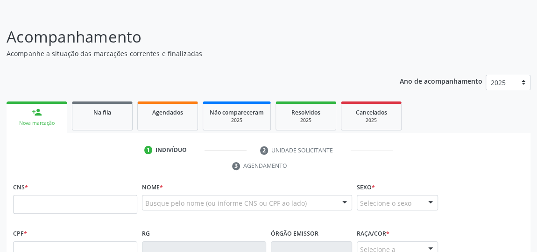
scroll to position [94, 0]
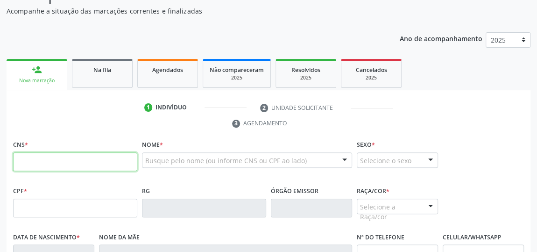
click at [55, 160] on input "text" at bounding box center [75, 161] width 124 height 19
type input "700 1028 7831 3090"
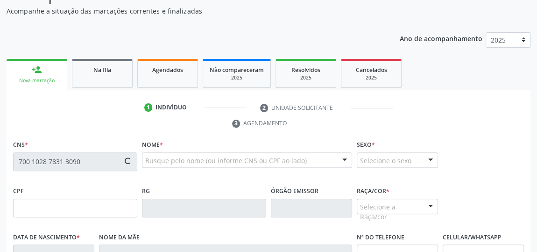
type input "032.919.064-46"
type input "15[DATE]"
type input "[PERSON_NAME]"
type input "[PHONE_NUMBER]"
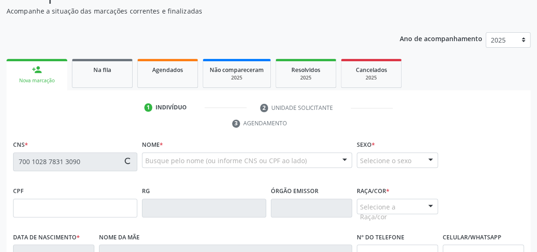
type input "S/N"
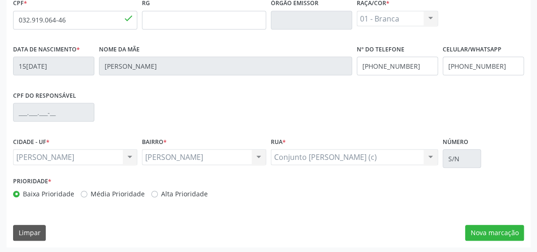
scroll to position [282, 0]
click at [498, 232] on button "Nova marcação" at bounding box center [494, 232] width 59 height 16
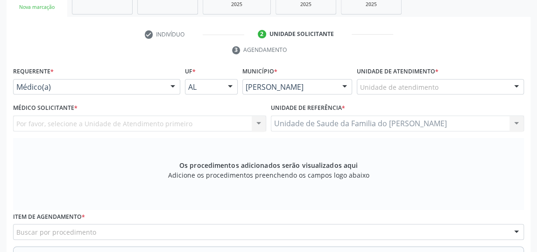
scroll to position [155, 0]
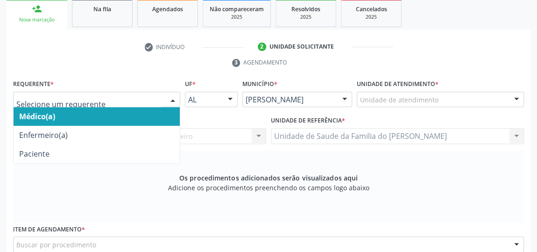
click at [169, 96] on div at bounding box center [173, 100] width 14 height 16
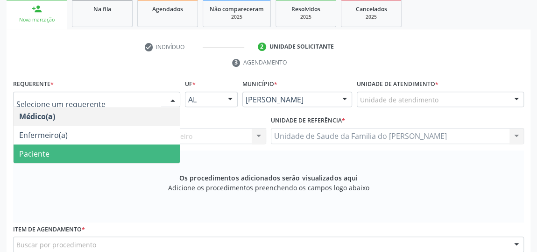
click at [150, 153] on span "Paciente" at bounding box center [97, 153] width 166 height 19
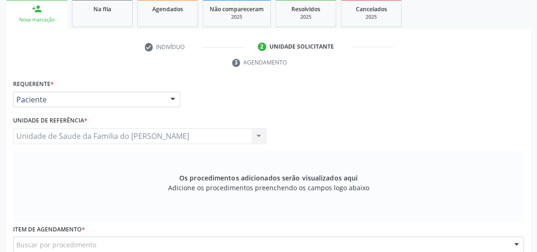
scroll to position [240, 0]
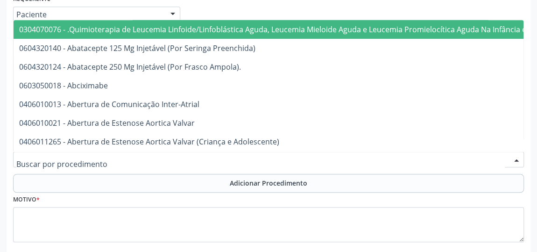
click at [143, 161] on div at bounding box center [268, 159] width 511 height 16
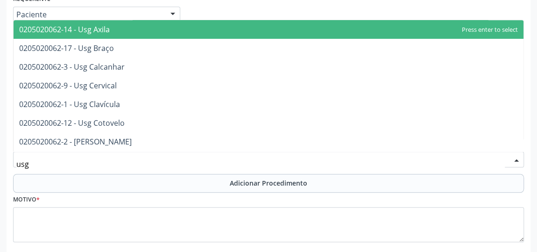
type input "usg j"
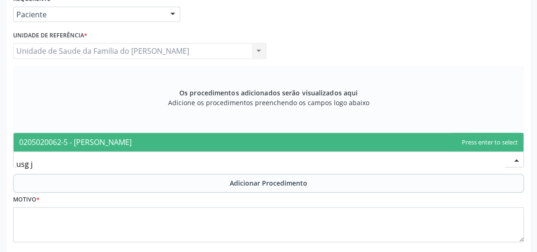
click at [139, 137] on span "0205020062-5 - [PERSON_NAME]" at bounding box center [269, 142] width 510 height 19
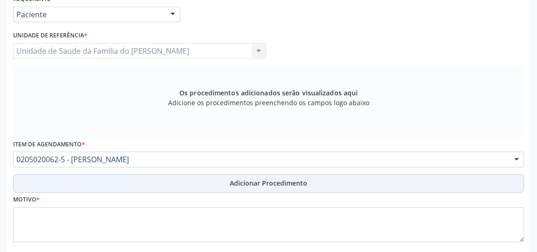
click at [162, 180] on button "Adicionar Procedimento" at bounding box center [268, 183] width 511 height 19
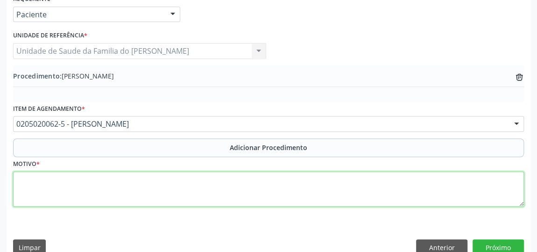
click at [250, 190] on textarea at bounding box center [268, 188] width 511 height 35
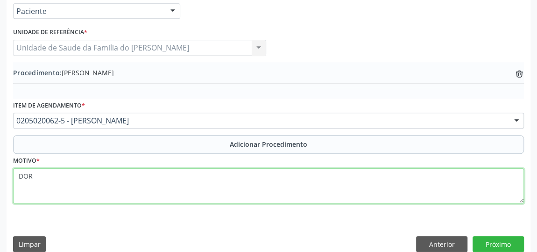
scroll to position [254, 0]
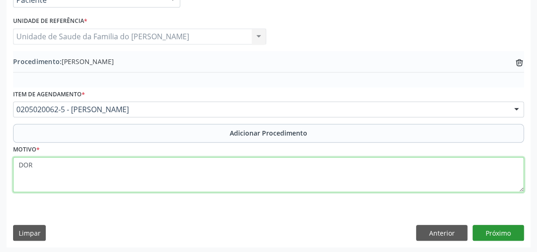
type textarea "DOR"
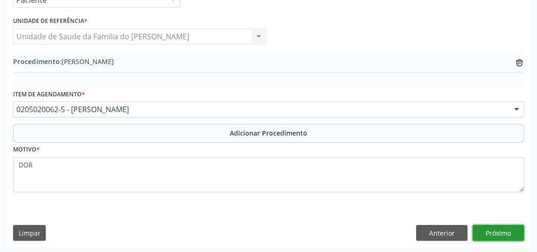
click at [498, 231] on button "Próximo" at bounding box center [497, 233] width 51 height 16
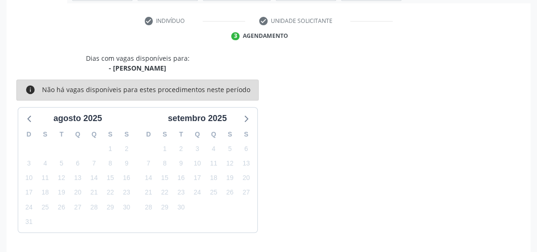
scroll to position [208, 0]
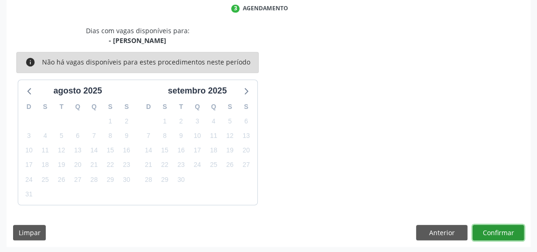
click at [498, 231] on button "Confirmar" at bounding box center [497, 233] width 51 height 16
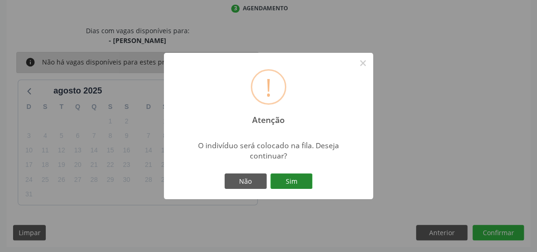
click at [298, 186] on button "Sim" at bounding box center [291, 181] width 42 height 16
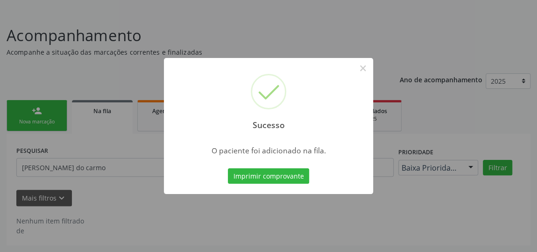
scroll to position [51, 0]
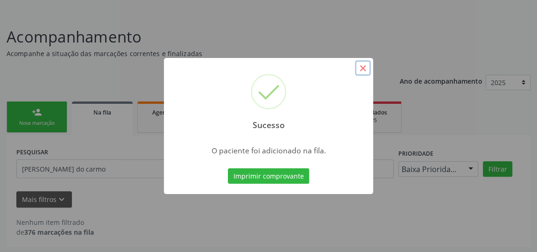
click at [361, 65] on button "×" at bounding box center [363, 68] width 16 height 16
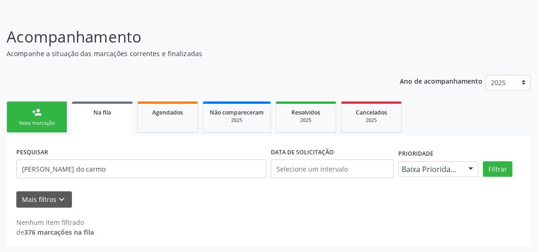
click at [23, 117] on link "person_add Nova marcação" at bounding box center [37, 116] width 61 height 31
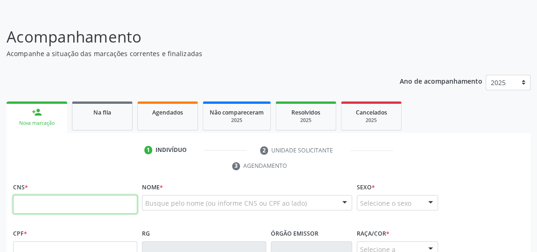
click at [91, 202] on input "text" at bounding box center [75, 204] width 124 height 19
type input "700 1028 7831 3090"
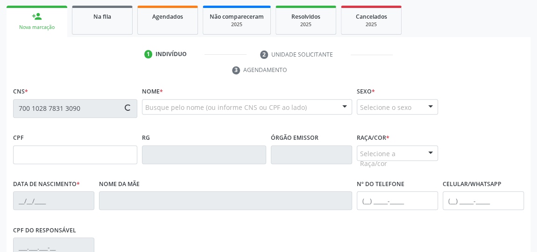
scroll to position [179, 0]
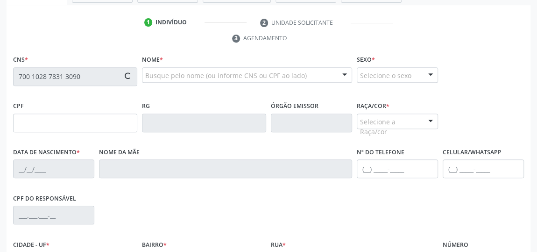
type input "032.919.064-46"
type input "15[DATE]"
type input "[PERSON_NAME]"
type input "[PHONE_NUMBER]"
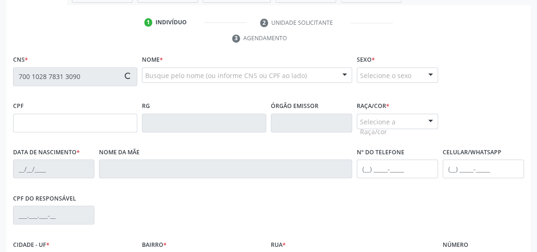
type input "S/N"
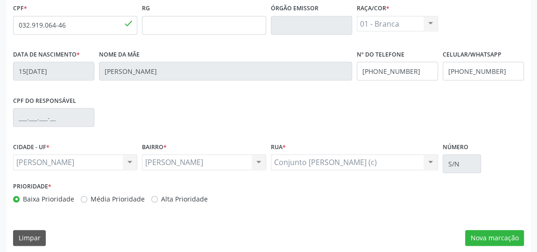
scroll to position [282, 0]
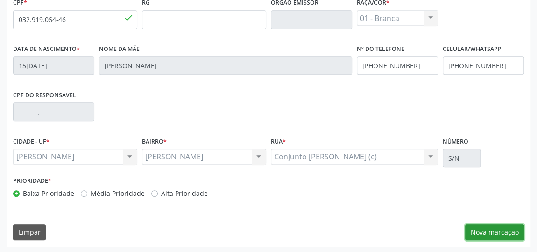
click at [485, 230] on button "Nova marcação" at bounding box center [494, 232] width 59 height 16
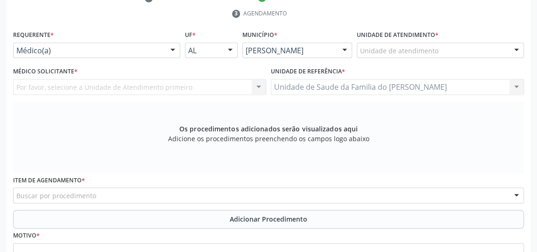
scroll to position [155, 0]
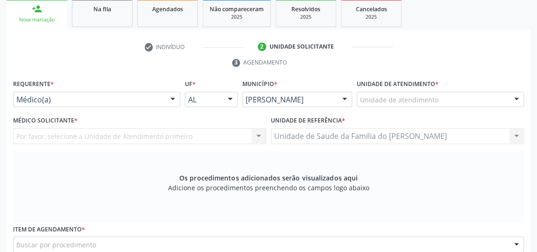
click at [171, 98] on div at bounding box center [173, 100] width 14 height 16
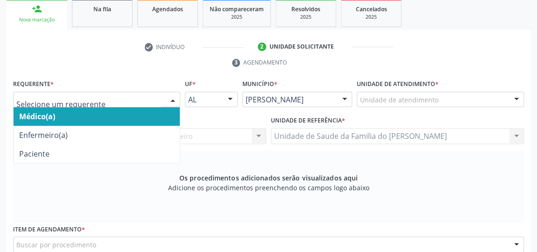
click at [131, 114] on span "Médico(a)" at bounding box center [97, 116] width 166 height 19
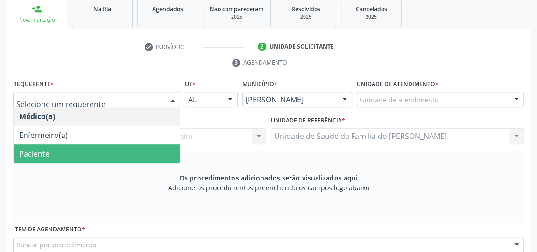
click at [132, 156] on span "Paciente" at bounding box center [97, 153] width 166 height 19
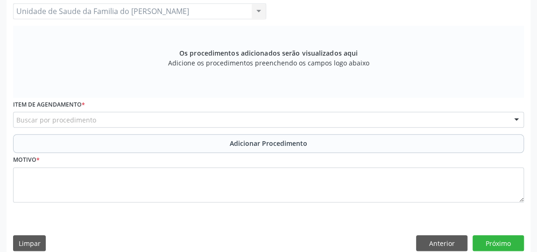
scroll to position [282, 0]
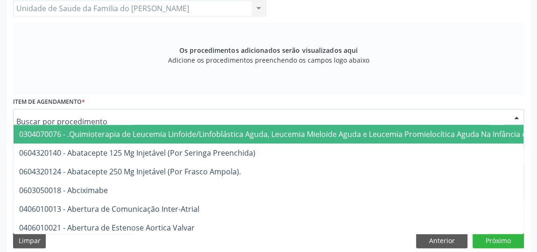
click at [128, 115] on div at bounding box center [268, 117] width 511 height 16
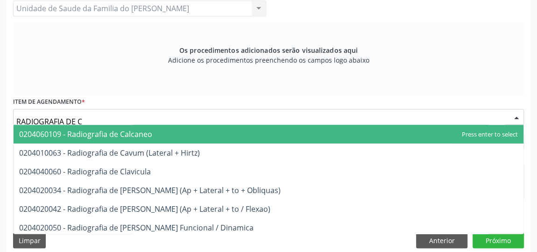
scroll to position [289, 0]
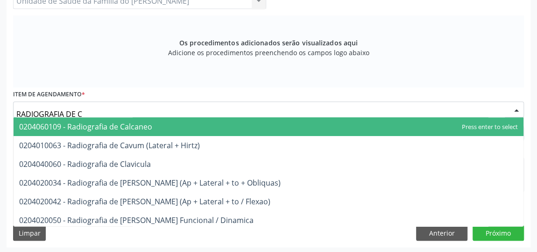
type input "RADIOGRAFIA DE CO"
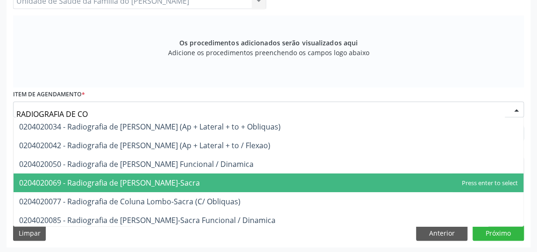
click at [165, 180] on span "0204020069 - Radiografia de [PERSON_NAME]-Sacra" at bounding box center [109, 182] width 181 height 10
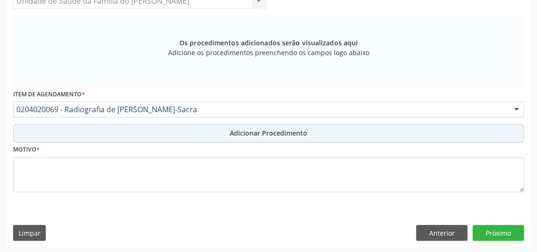
click at [197, 127] on button "Adicionar Procedimento" at bounding box center [268, 133] width 511 height 19
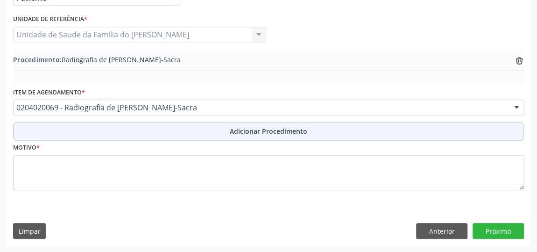
scroll to position [254, 0]
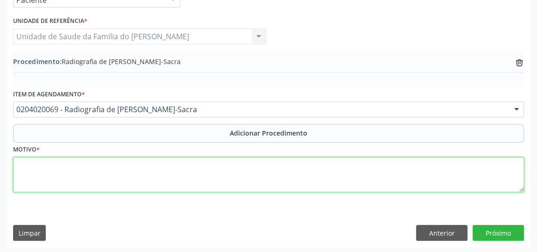
click at [168, 170] on textarea at bounding box center [268, 174] width 511 height 35
type textarea "DOR"
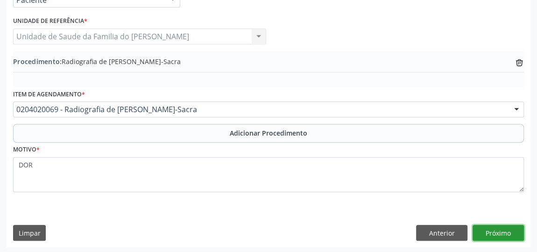
click at [512, 228] on button "Próximo" at bounding box center [497, 233] width 51 height 16
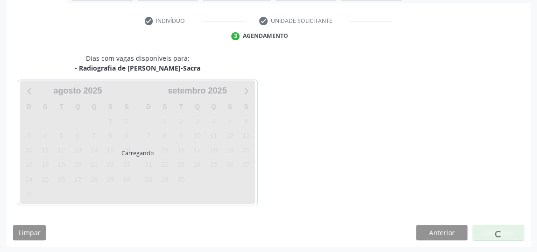
scroll to position [208, 0]
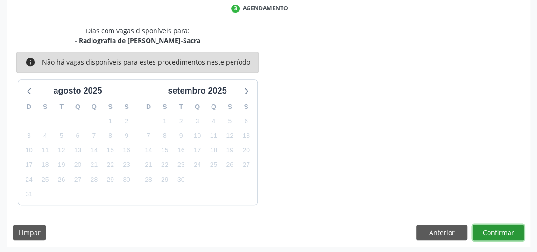
click at [502, 230] on button "Confirmar" at bounding box center [497, 233] width 51 height 16
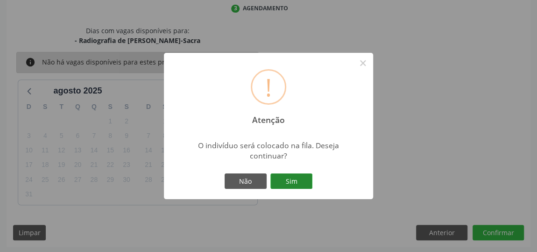
click at [289, 178] on button "Sim" at bounding box center [291, 181] width 42 height 16
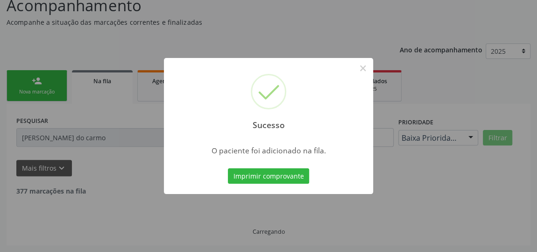
scroll to position [51, 0]
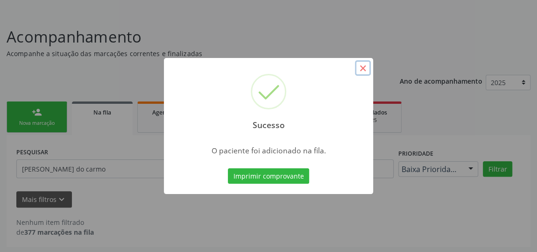
click at [369, 68] on button "×" at bounding box center [363, 68] width 16 height 16
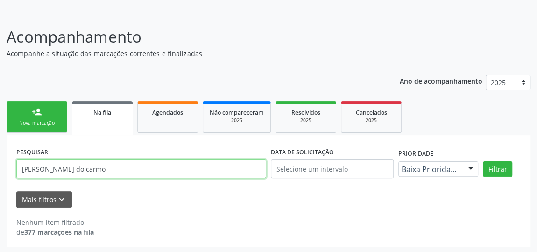
drag, startPoint x: 115, startPoint y: 171, endPoint x: 15, endPoint y: 171, distance: 99.9
click at [15, 171] on div "PESQUISAR [PERSON_NAME] do carmo" at bounding box center [141, 165] width 254 height 40
type input "[PERSON_NAME]"
click at [483, 161] on button "Filtrar" at bounding box center [497, 169] width 29 height 16
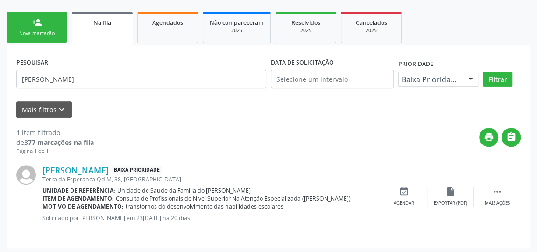
scroll to position [142, 0]
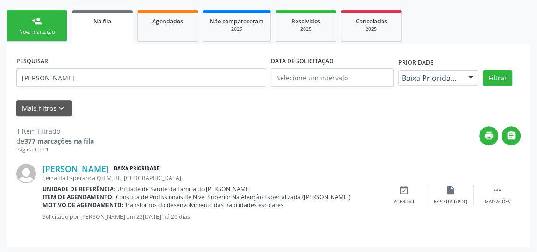
click at [15, 171] on div "PESQUISAR [PERSON_NAME] DATA DE SOLICITAÇÃO Prioridade Baixa Prioridade Todos B…" at bounding box center [269, 145] width 524 height 202
click at [95, 167] on link "[PERSON_NAME]" at bounding box center [75, 168] width 66 height 10
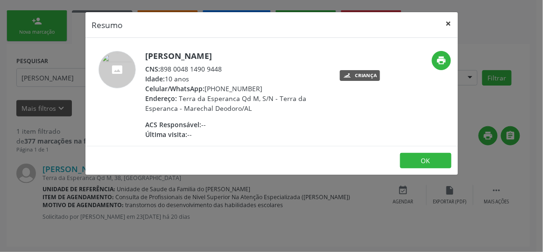
click at [448, 22] on button "×" at bounding box center [448, 23] width 19 height 23
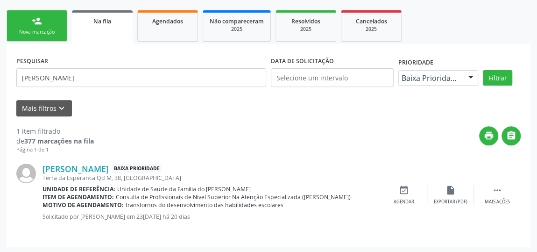
click at [21, 25] on link "person_add Nova marcação" at bounding box center [37, 25] width 61 height 31
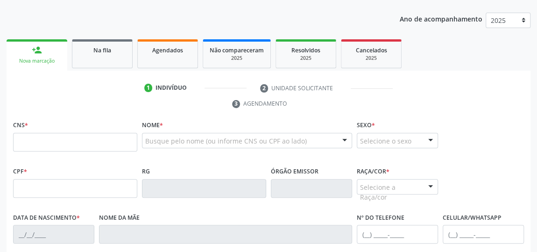
scroll to position [100, 0]
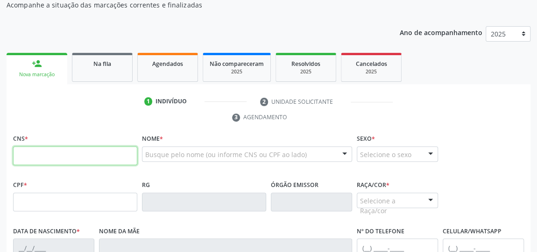
click at [82, 158] on input "text" at bounding box center [75, 155] width 124 height 19
paste input "162 4385 8546 0000"
type input "162 4385 8546 0000"
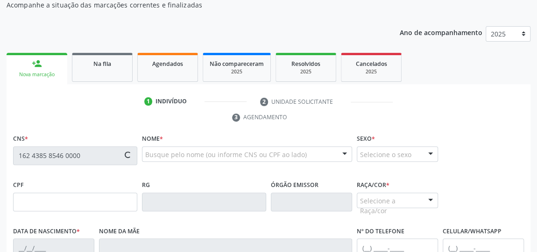
type input "650.036.914-91"
type input "[DATE]"
type input "[PERSON_NAME]"
type input "[PHONE_NUMBER]"
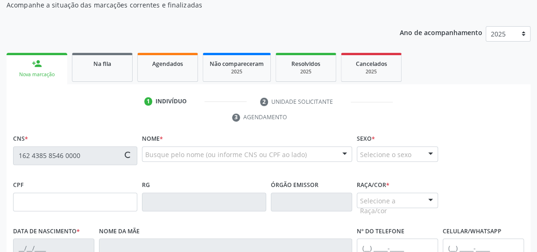
type input "S/N"
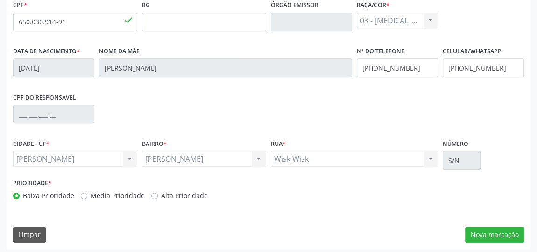
scroll to position [282, 0]
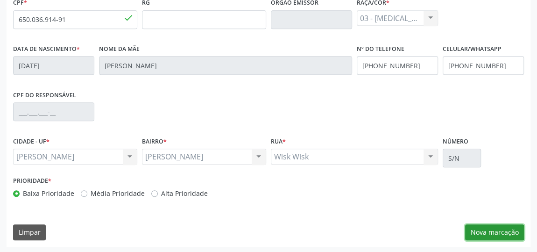
click at [481, 233] on button "Nova marcação" at bounding box center [494, 232] width 59 height 16
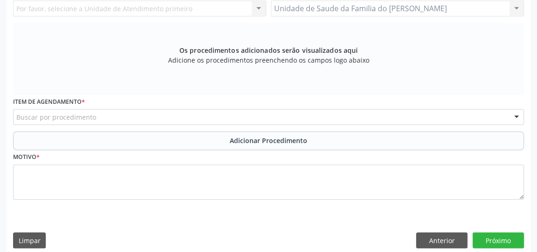
scroll to position [155, 0]
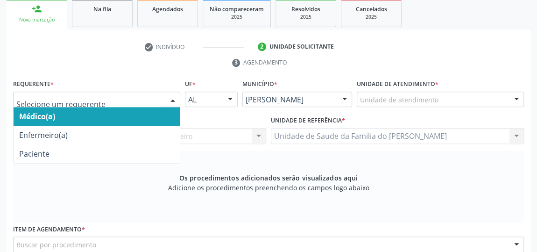
click at [172, 99] on div at bounding box center [173, 100] width 14 height 16
click at [136, 110] on span "Médico(a)" at bounding box center [97, 116] width 166 height 19
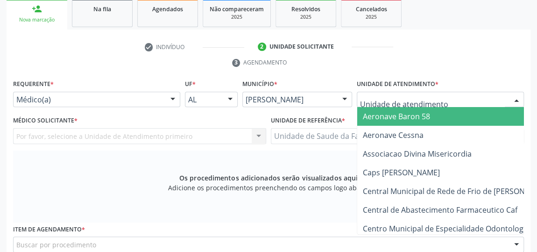
type input "J"
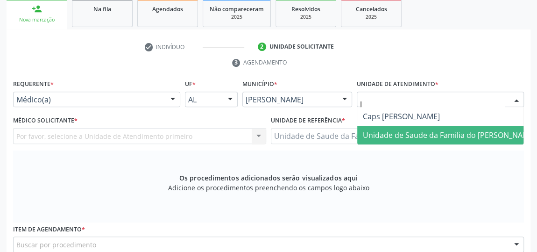
click at [423, 131] on span "Unidade de Saude da Familia do [PERSON_NAME]" at bounding box center [449, 135] width 173 height 10
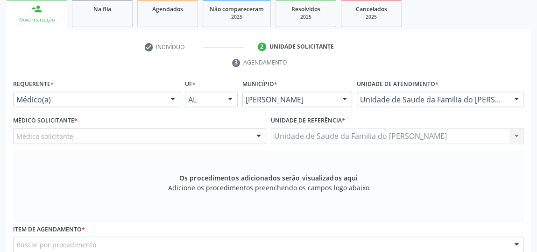
click at [259, 131] on div at bounding box center [259, 136] width 14 height 16
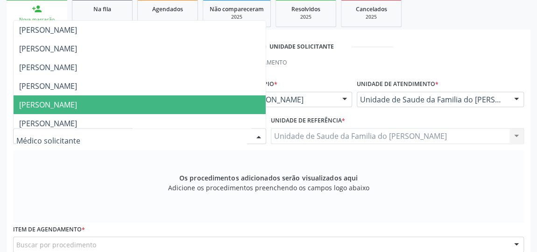
click at [200, 104] on span "[PERSON_NAME]" at bounding box center [140, 104] width 252 height 19
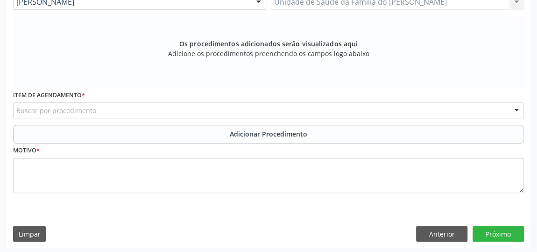
scroll to position [289, 0]
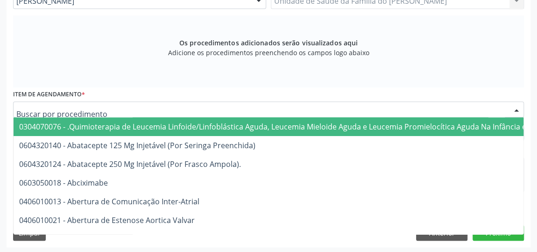
click at [179, 109] on div at bounding box center [268, 109] width 511 height 16
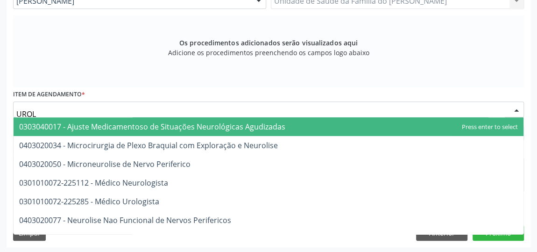
type input "UROLO"
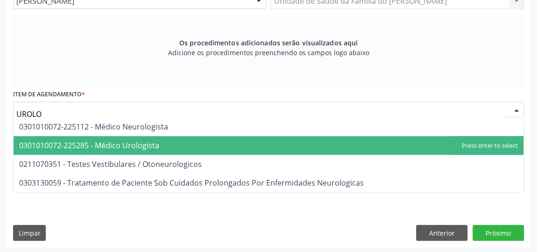
click at [178, 139] on span "0301010072-225285 - Médico Urologista" at bounding box center [269, 145] width 510 height 19
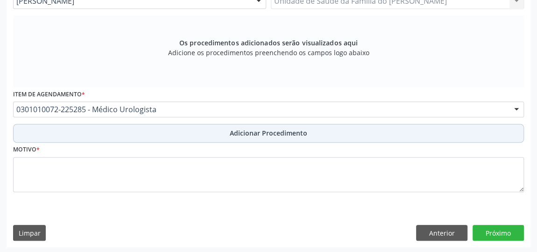
click at [178, 133] on button "Adicionar Procedimento" at bounding box center [268, 133] width 511 height 19
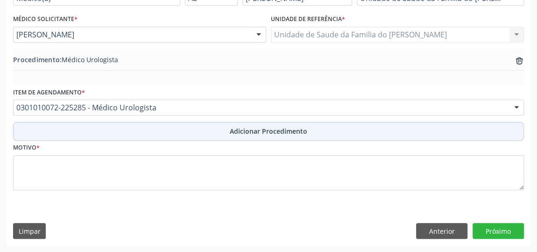
scroll to position [254, 0]
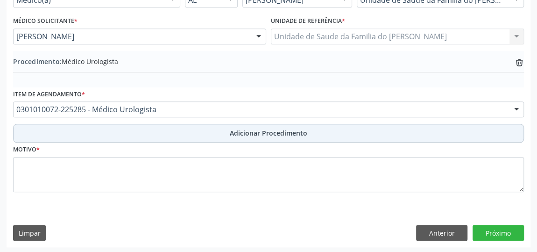
click at [175, 133] on button "Adicionar Procedimento" at bounding box center [268, 133] width 511 height 19
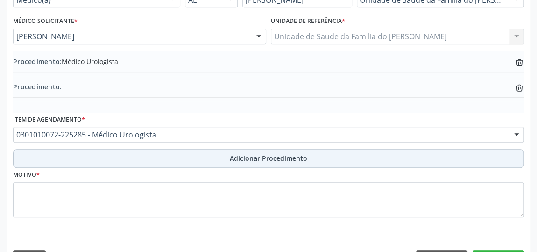
scroll to position [279, 0]
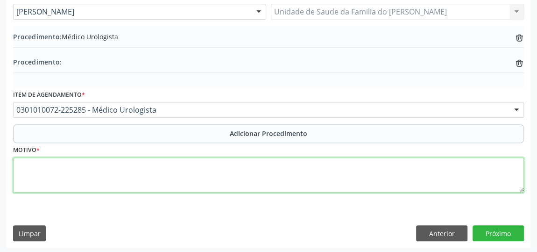
click at [175, 180] on textarea at bounding box center [268, 174] width 511 height 35
type textarea "PACIENTE APRESENTANDO SINTOMAS DE HPB"
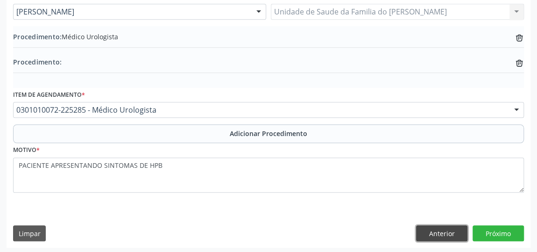
click at [451, 236] on button "Anterior" at bounding box center [441, 233] width 51 height 16
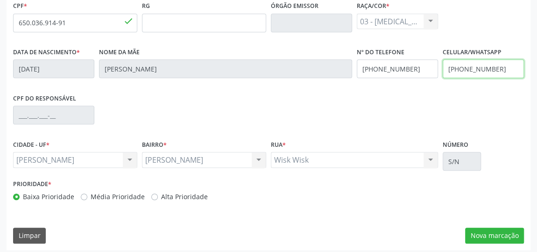
drag, startPoint x: 500, startPoint y: 67, endPoint x: 461, endPoint y: 68, distance: 39.7
click at [461, 68] on input "[PHONE_NUMBER]" at bounding box center [483, 68] width 81 height 19
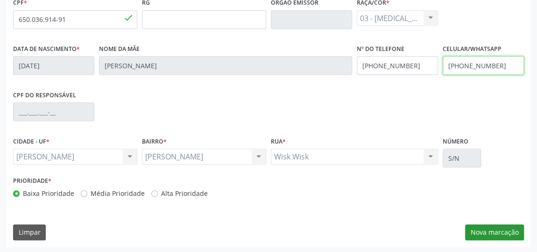
type input "[PHONE_NUMBER]"
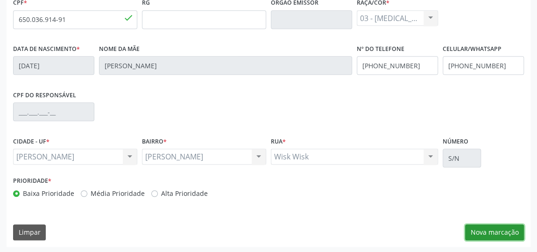
click at [496, 231] on button "Nova marcação" at bounding box center [494, 232] width 59 height 16
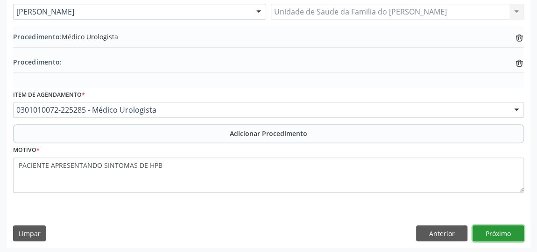
click at [496, 231] on button "Próximo" at bounding box center [497, 233] width 51 height 16
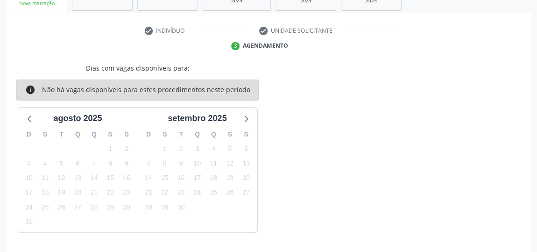
scroll to position [198, 0]
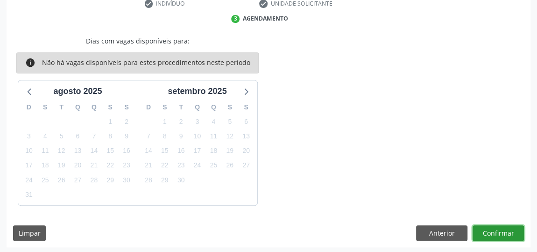
click at [496, 231] on button "Confirmar" at bounding box center [497, 233] width 51 height 16
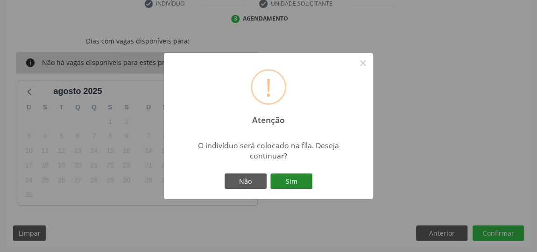
click at [280, 181] on button "Sim" at bounding box center [291, 181] width 42 height 16
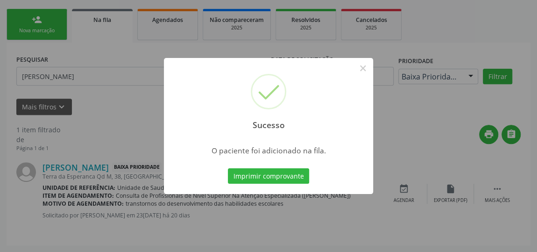
scroll to position [71, 0]
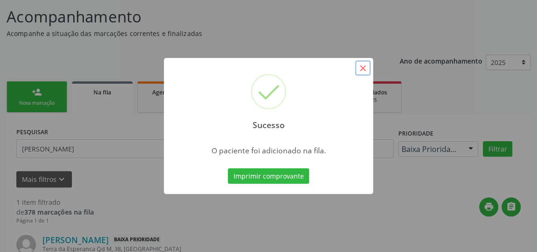
click at [362, 70] on button "×" at bounding box center [363, 68] width 16 height 16
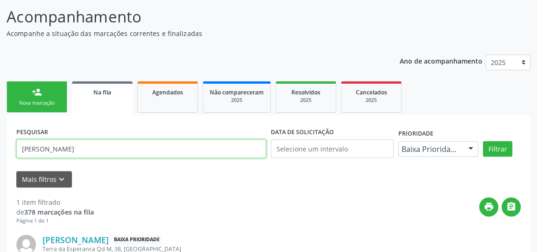
drag, startPoint x: 172, startPoint y: 141, endPoint x: 11, endPoint y: 149, distance: 161.3
click at [11, 149] on div "PESQUISAR [PERSON_NAME] DATA DE SOLICITAÇÃO Prioridade Baixa Prioridade Todos B…" at bounding box center [269, 216] width 524 height 202
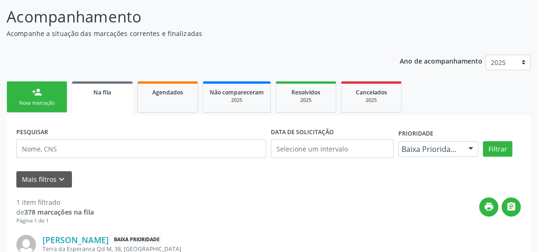
drag, startPoint x: 31, startPoint y: 75, endPoint x: 24, endPoint y: 95, distance: 21.7
click at [31, 78] on div "Ano de acompanhamento 2025 person_add Nova marcação Na fila Agendados Não compa…" at bounding box center [269, 182] width 524 height 269
click at [24, 96] on link "person_add Nova marcação" at bounding box center [37, 96] width 61 height 31
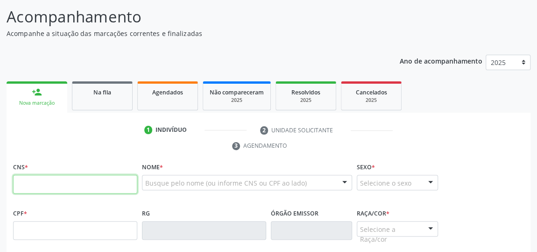
click at [39, 184] on input "text" at bounding box center [75, 184] width 124 height 19
type input "708 5045 0453 4180"
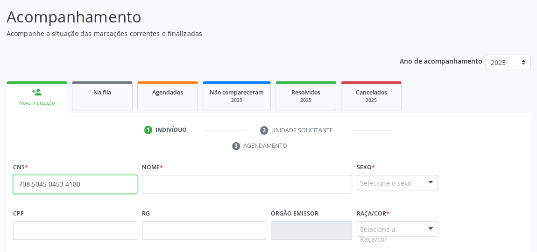
click at [39, 184] on input "708 5045 0453 4180" at bounding box center [75, 184] width 124 height 19
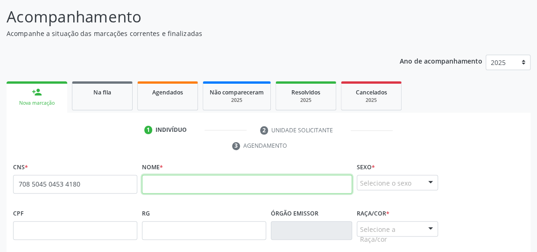
paste input "Waleska dos [PERSON_NAME]"
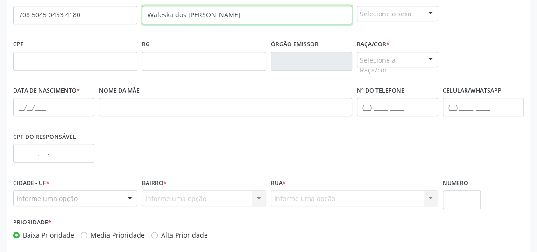
scroll to position [241, 0]
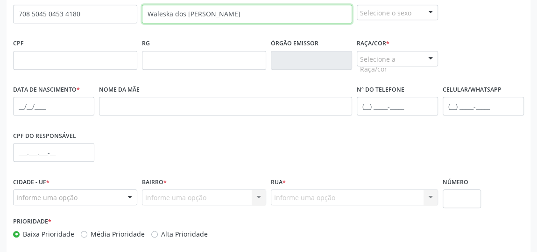
type input "Waleska dos [PERSON_NAME]"
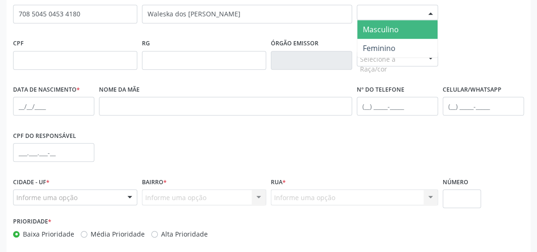
click at [426, 9] on div at bounding box center [430, 13] width 14 height 16
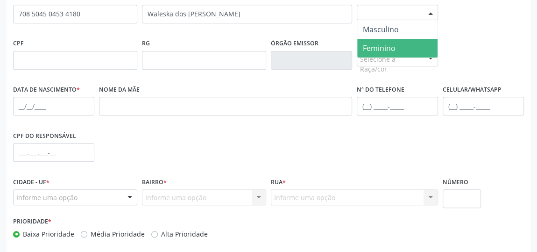
click at [409, 46] on span "Feminino" at bounding box center [397, 48] width 80 height 19
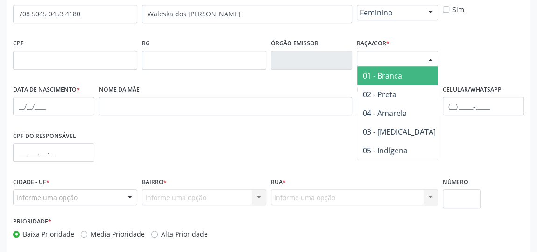
click at [409, 56] on div "Selecione a Raça/cor" at bounding box center [397, 59] width 81 height 16
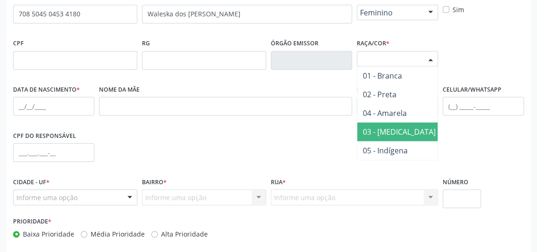
click at [396, 129] on span "03 - [MEDICAL_DATA]" at bounding box center [399, 132] width 73 height 10
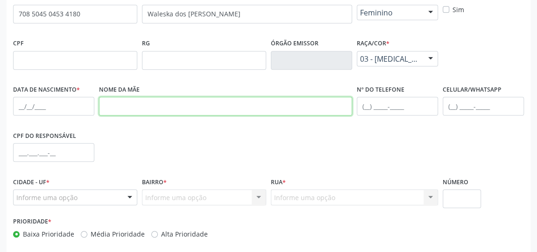
paste input "[PERSON_NAME]"
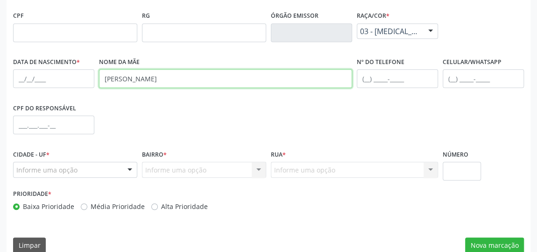
scroll to position [282, 0]
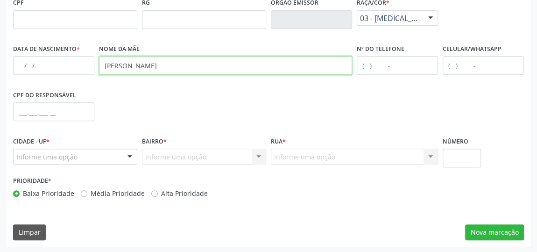
type input "[PERSON_NAME]"
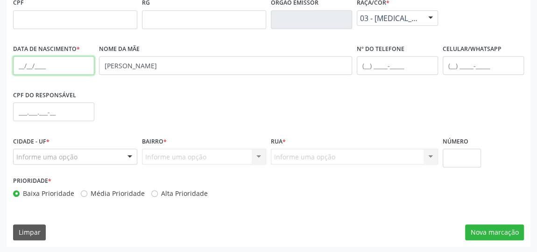
paste input "[DATE]"
type input "[DATE]"
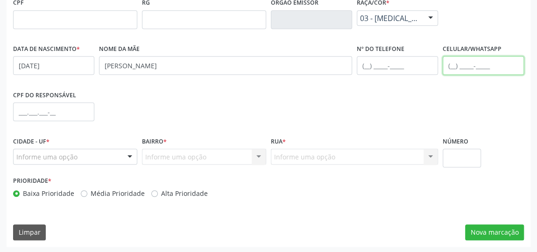
click at [455, 68] on input "text" at bounding box center [483, 65] width 81 height 19
type input "[PHONE_NUMBER]"
click at [125, 157] on div at bounding box center [130, 157] width 14 height 16
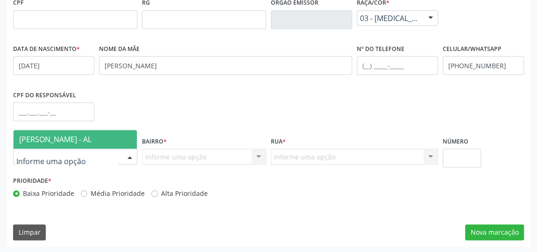
click at [125, 139] on span "[PERSON_NAME] - AL" at bounding box center [75, 139] width 123 height 19
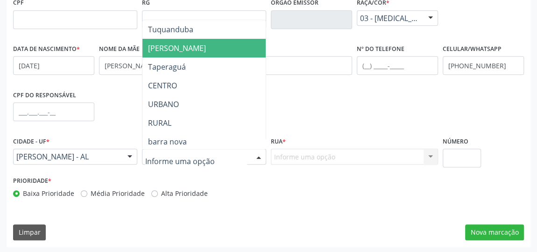
click at [189, 50] on span "[PERSON_NAME]" at bounding box center [203, 48] width 123 height 19
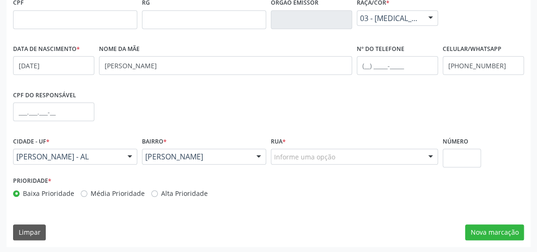
click at [346, 160] on div "Informe uma opção" at bounding box center [354, 156] width 167 height 16
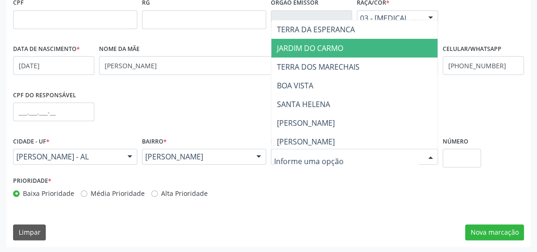
click at [345, 48] on span "JARDIM DO CARMO" at bounding box center [354, 48] width 166 height 19
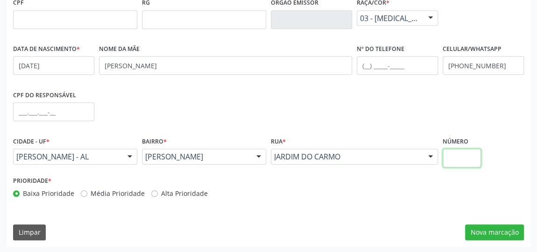
click at [460, 155] on input "text" at bounding box center [462, 157] width 38 height 19
type input "S/N"
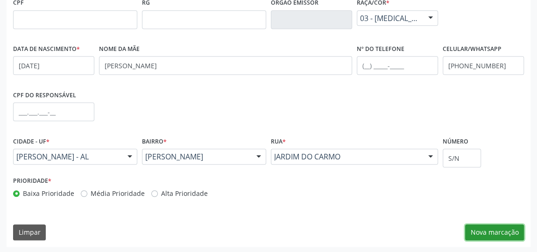
click at [491, 233] on button "Nova marcação" at bounding box center [494, 232] width 59 height 16
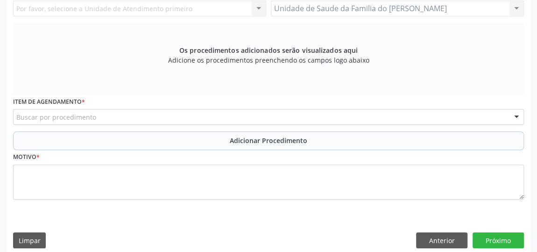
scroll to position [197, 0]
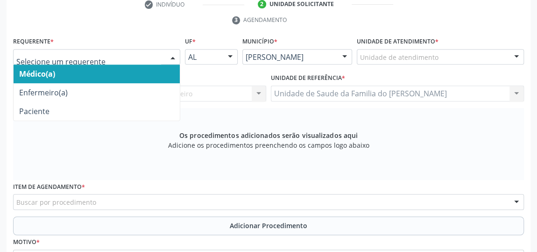
click at [174, 56] on div at bounding box center [173, 57] width 14 height 16
click at [147, 71] on span "Médico(a)" at bounding box center [97, 73] width 166 height 19
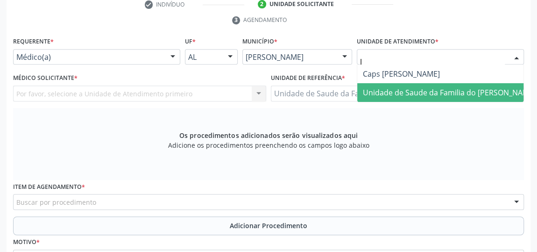
click at [429, 96] on span "Unidade de Saude da Familia do [PERSON_NAME]" at bounding box center [449, 92] width 173 height 10
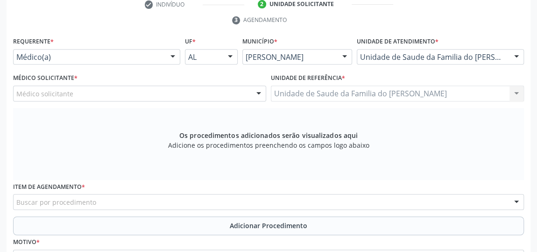
click at [429, 95] on div "Unidade de Saude da Familia do [PERSON_NAME] Unidade de Saude da Familia do [PE…" at bounding box center [397, 93] width 253 height 16
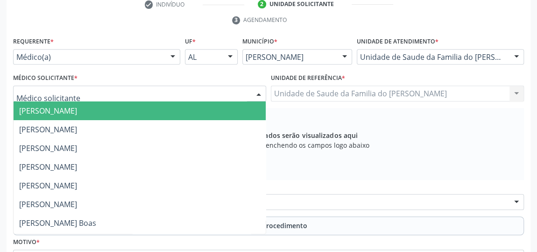
click at [258, 88] on div at bounding box center [259, 94] width 14 height 16
click at [513, 54] on div at bounding box center [516, 57] width 14 height 16
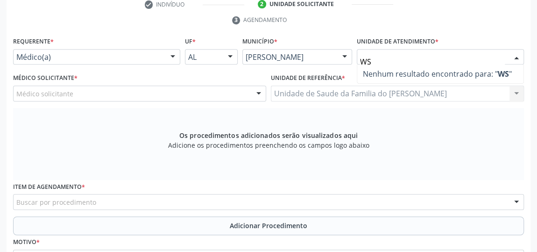
type input "W"
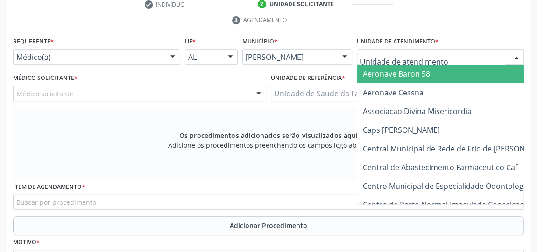
click at [506, 57] on div at bounding box center [440, 57] width 167 height 16
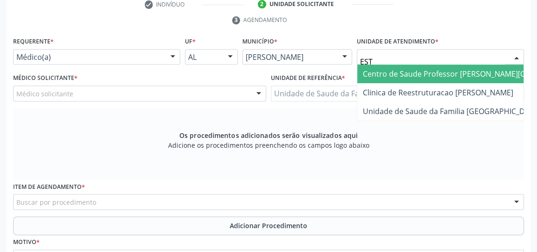
type input "ESTA"
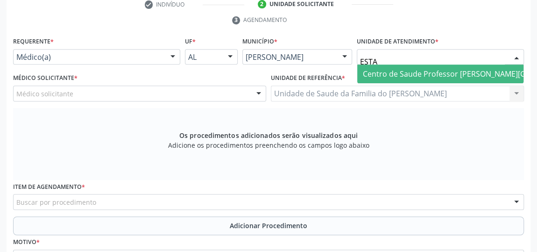
click at [467, 73] on span "Centro de Saude Professor [PERSON_NAME][GEOGRAPHIC_DATA]" at bounding box center [477, 74] width 229 height 10
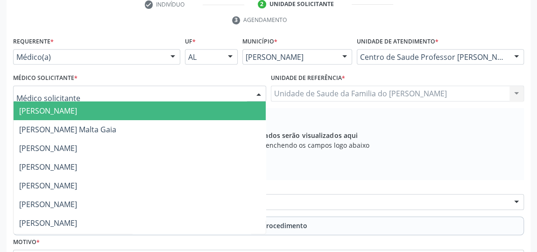
click at [253, 96] on div at bounding box center [259, 94] width 14 height 16
type input "ELI"
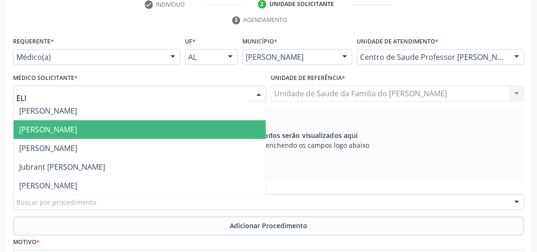
click at [164, 127] on span "[PERSON_NAME]" at bounding box center [140, 129] width 252 height 19
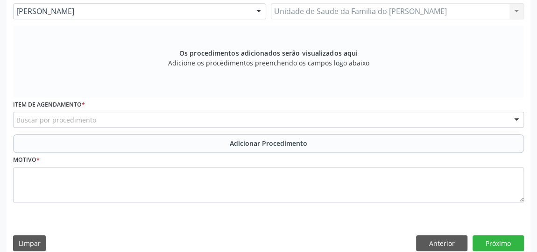
scroll to position [282, 0]
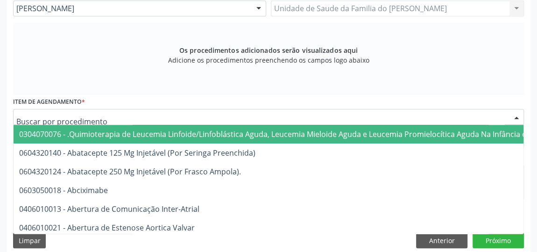
click at [161, 118] on div at bounding box center [268, 117] width 511 height 16
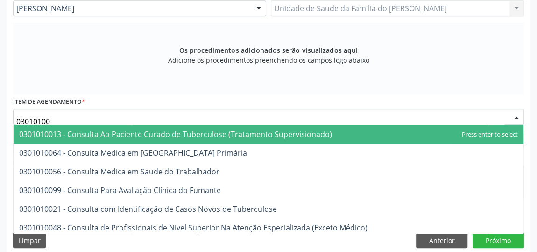
type input "030101004"
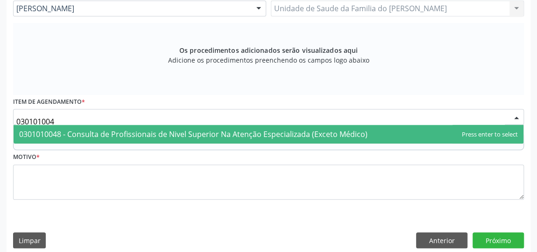
click at [168, 133] on span "0301010048 - Consulta de Profissionais de Nivel Superior Na Atenção Especializa…" at bounding box center [193, 134] width 348 height 10
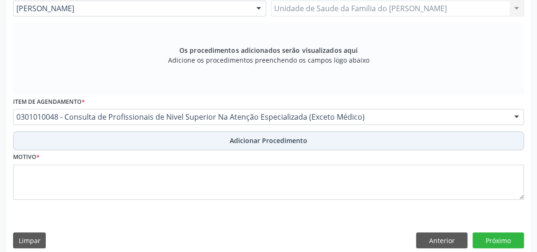
click at [167, 139] on button "Adicionar Procedimento" at bounding box center [268, 140] width 511 height 19
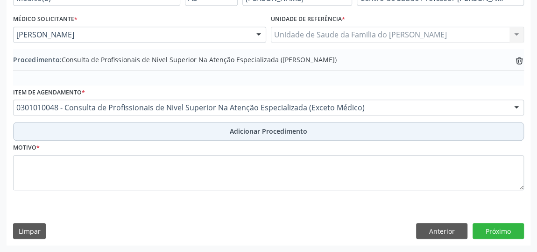
scroll to position [254, 0]
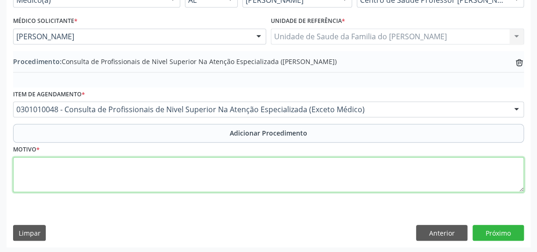
click at [160, 161] on textarea at bounding box center [268, 174] width 511 height 35
click at [85, 167] on textarea "FISIOTERAPIA 20 SESSOES" at bounding box center [268, 174] width 511 height 35
type textarea "FISIOTERAPIA 20 SESSÕES"
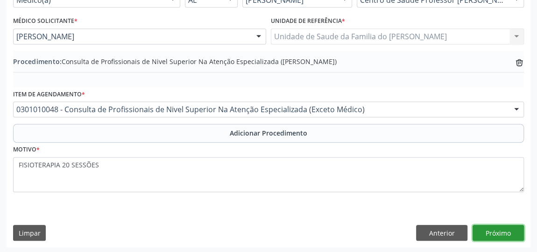
click at [504, 228] on button "Próximo" at bounding box center [497, 233] width 51 height 16
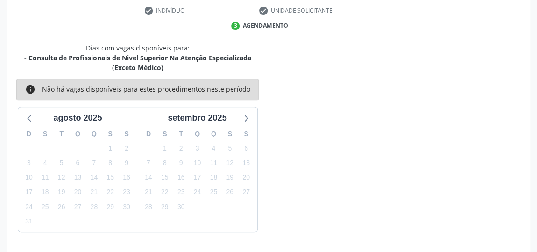
scroll to position [218, 0]
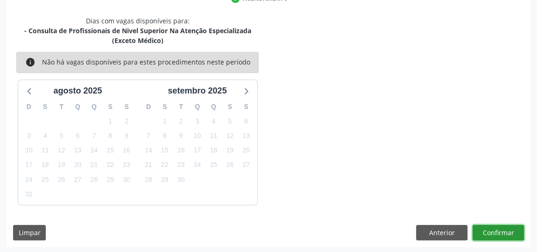
click at [504, 228] on button "Confirmar" at bounding box center [497, 233] width 51 height 16
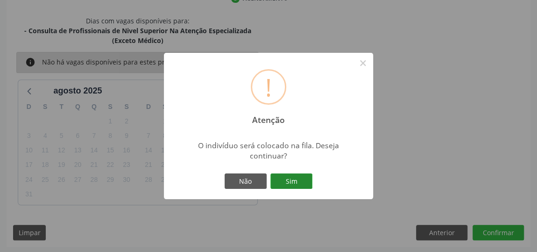
click at [294, 178] on button "Sim" at bounding box center [291, 181] width 42 height 16
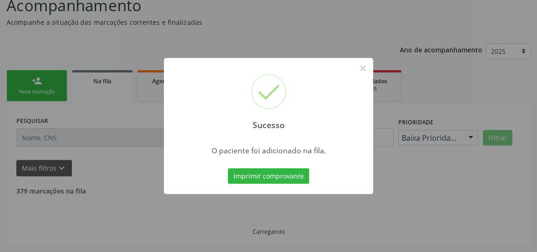
scroll to position [71, 0]
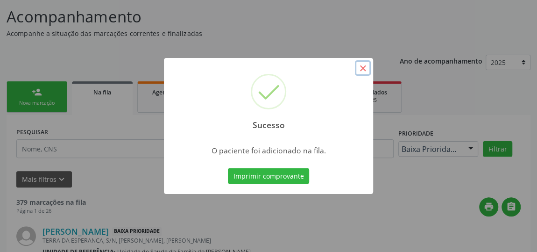
click at [365, 70] on button "×" at bounding box center [363, 68] width 16 height 16
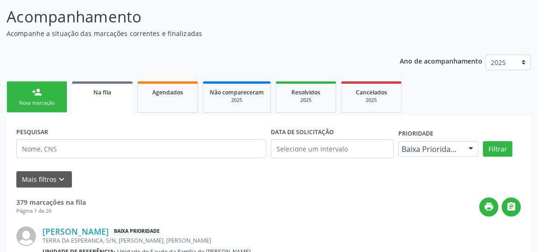
click at [40, 91] on div "person_add" at bounding box center [37, 92] width 10 height 10
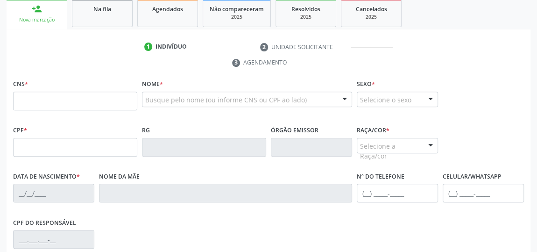
scroll to position [156, 0]
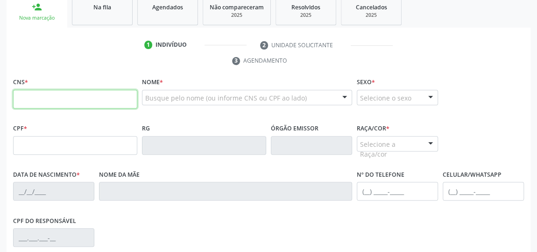
click at [52, 92] on input "text" at bounding box center [75, 99] width 124 height 19
type input "709 0078 2847 6610"
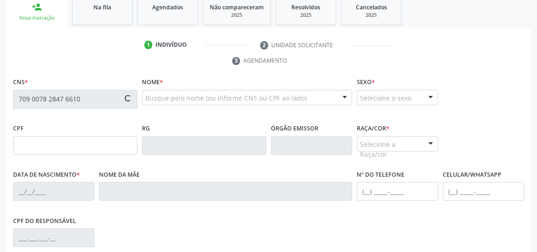
type input "985.920.174-91"
type input "1[DATE]"
type input "[PERSON_NAME] AprÍgio dos Santos"
type input "[PHONE_NUMBER]"
type input "S/N"
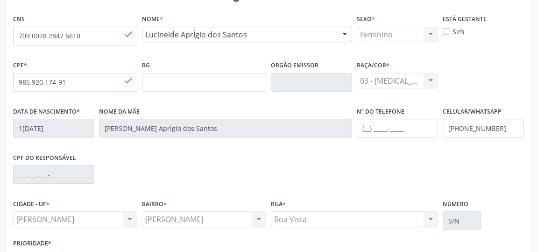
scroll to position [282, 0]
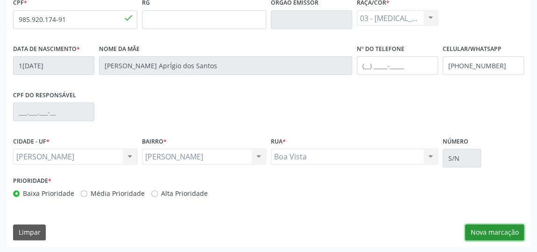
click at [498, 232] on button "Nova marcação" at bounding box center [494, 232] width 59 height 16
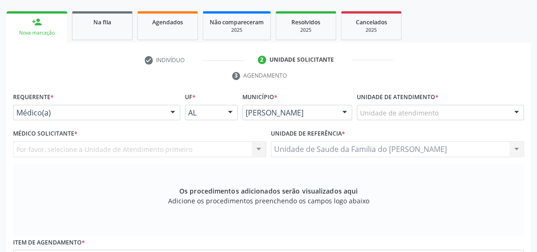
scroll to position [155, 0]
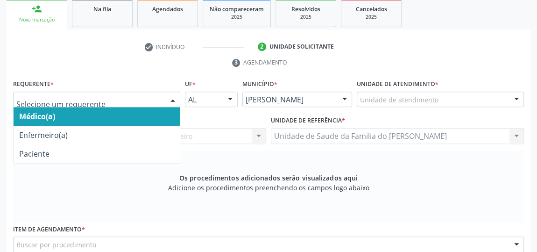
click at [173, 100] on div at bounding box center [173, 100] width 14 height 16
click at [132, 120] on span "Médico(a)" at bounding box center [97, 116] width 166 height 19
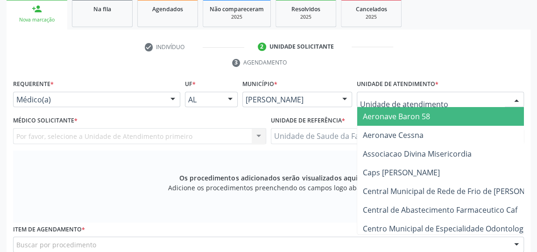
type input "J"
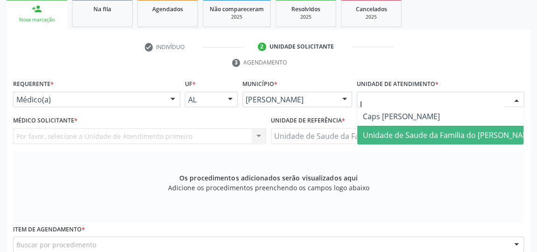
click at [392, 135] on span "Unidade de Saude da Familia do [PERSON_NAME]" at bounding box center [449, 135] width 173 height 10
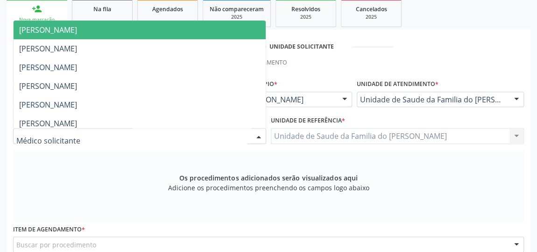
click at [262, 135] on div at bounding box center [259, 136] width 14 height 16
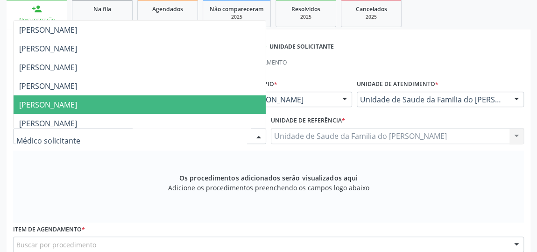
click at [204, 103] on span "[PERSON_NAME]" at bounding box center [140, 104] width 252 height 19
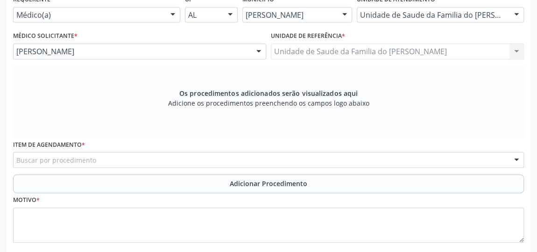
scroll to position [240, 0]
click at [268, 160] on div "Buscar por procedimento" at bounding box center [268, 159] width 511 height 16
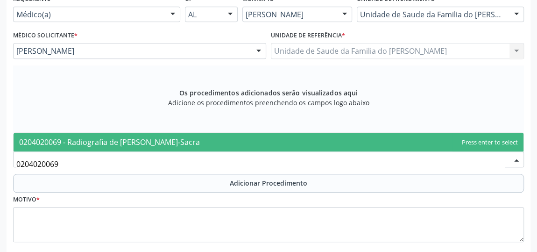
click at [266, 144] on span "0204020069 - Radiografia de [PERSON_NAME]-Sacra" at bounding box center [269, 142] width 510 height 19
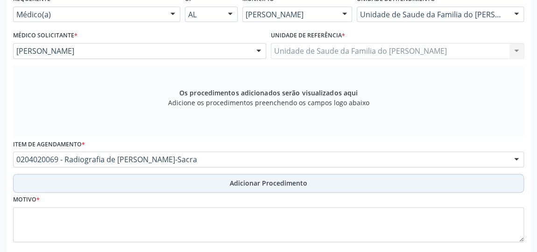
click at [285, 183] on span "Adicionar Procedimento" at bounding box center [268, 183] width 77 height 10
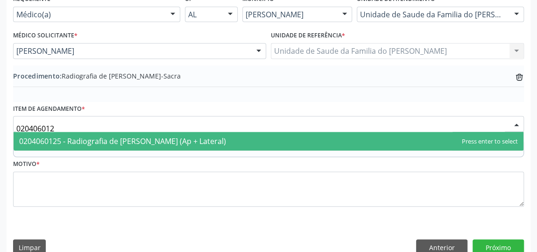
type input "0204060125"
click at [240, 143] on span "0204060125 - Radiografia de [PERSON_NAME] (Ap + Lateral)" at bounding box center [269, 141] width 510 height 19
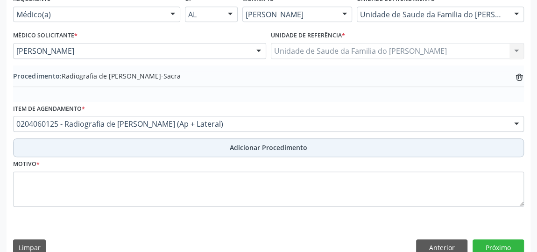
click at [239, 149] on span "Adicionar Procedimento" at bounding box center [268, 147] width 77 height 10
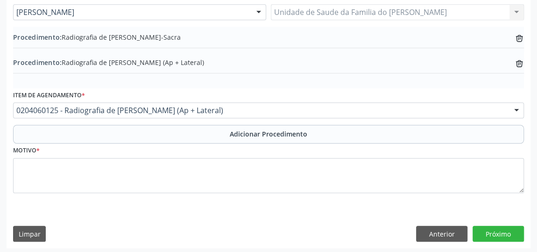
scroll to position [279, 0]
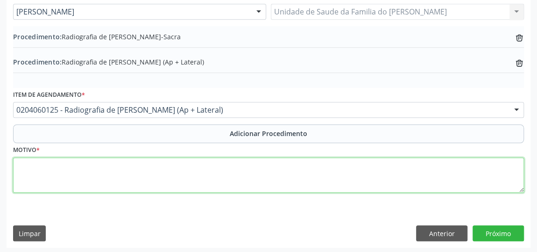
click at [275, 176] on textarea at bounding box center [268, 174] width 511 height 35
click at [64, 167] on textarea "DOR + CREPITACOES" at bounding box center [268, 174] width 511 height 35
drag, startPoint x: 64, startPoint y: 167, endPoint x: 129, endPoint y: 187, distance: 67.5
click at [129, 187] on textarea "DOR + CREPITACOES" at bounding box center [268, 174] width 511 height 35
type textarea "DOR + CREPITACOES + [MEDICAL_DATA]"
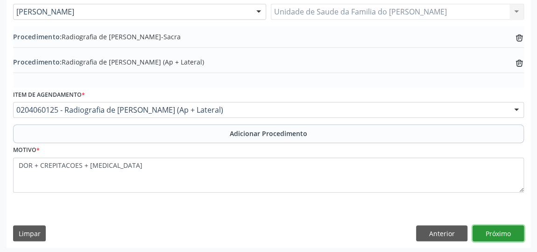
click at [494, 232] on button "Próximo" at bounding box center [497, 233] width 51 height 16
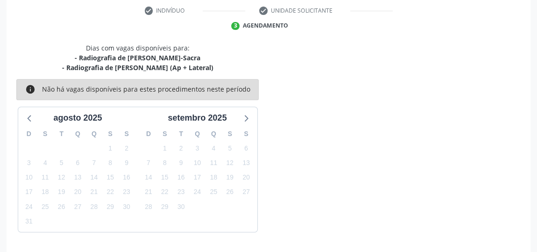
scroll to position [218, 0]
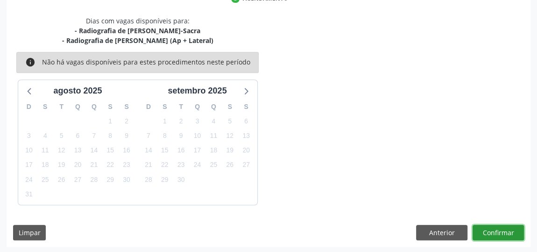
click at [494, 232] on button "Confirmar" at bounding box center [497, 233] width 51 height 16
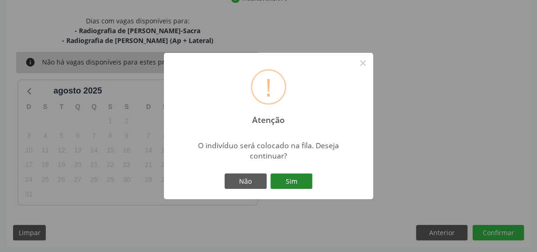
click at [294, 182] on button "Sim" at bounding box center [291, 181] width 42 height 16
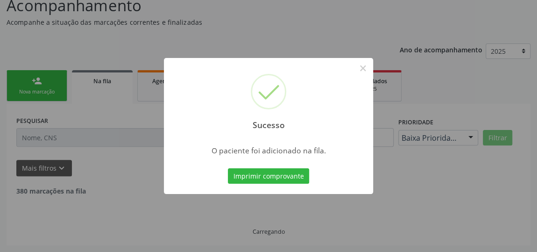
scroll to position [71, 0]
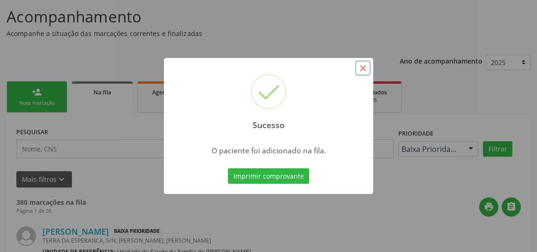
click at [361, 70] on button "×" at bounding box center [363, 68] width 16 height 16
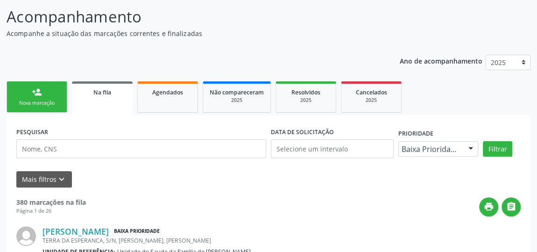
click at [44, 100] on div "Nova marcação" at bounding box center [37, 102] width 47 height 7
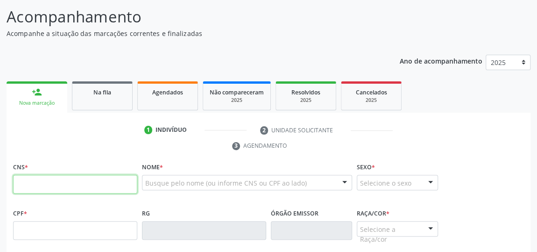
click at [78, 183] on input "text" at bounding box center [75, 184] width 124 height 19
type input "708 1091 7332 6940"
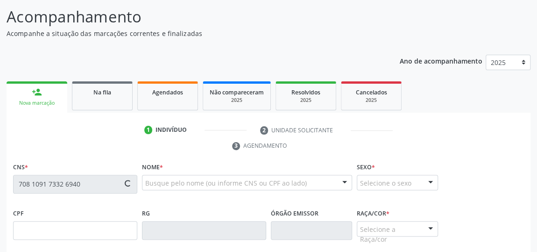
type input "162.715.744-16"
type input "[DATE]"
type input "[PERSON_NAME]"
type input "[PHONE_NUMBER]"
type input "S/N"
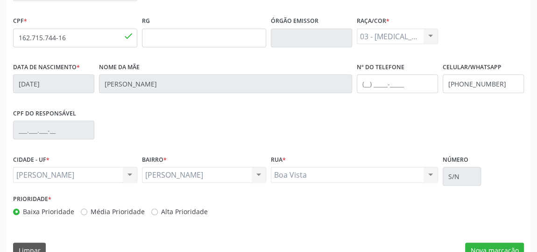
scroll to position [282, 0]
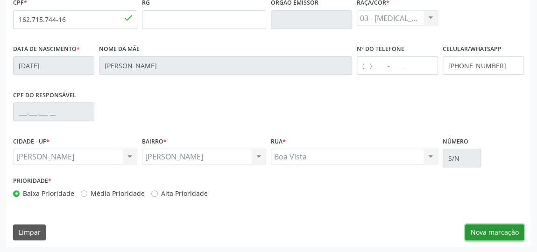
click at [500, 231] on button "Nova marcação" at bounding box center [494, 232] width 59 height 16
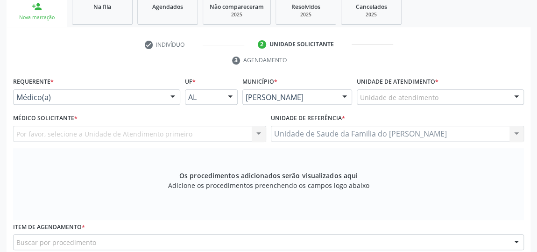
scroll to position [155, 0]
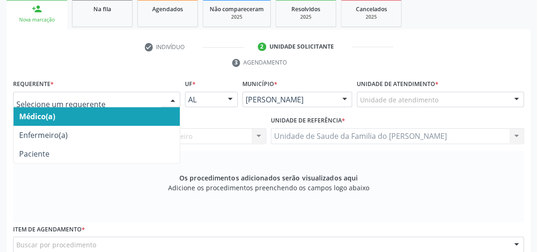
click at [170, 98] on div at bounding box center [173, 100] width 14 height 16
click at [157, 111] on span "Médico(a)" at bounding box center [97, 116] width 166 height 19
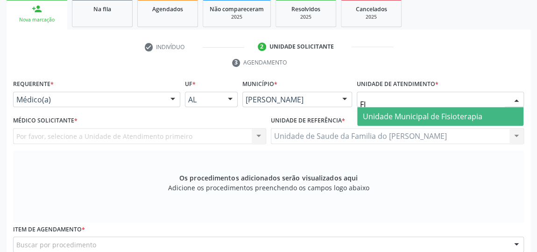
type input "FIS"
click at [387, 117] on span "Unidade Municipal de Fisioterapia" at bounding box center [423, 116] width 120 height 10
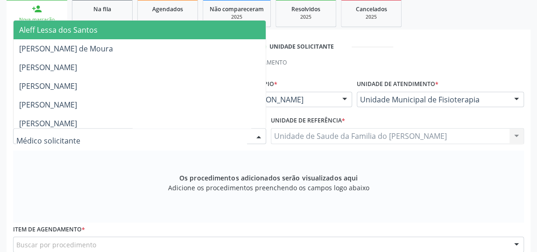
click at [260, 132] on div at bounding box center [259, 136] width 14 height 16
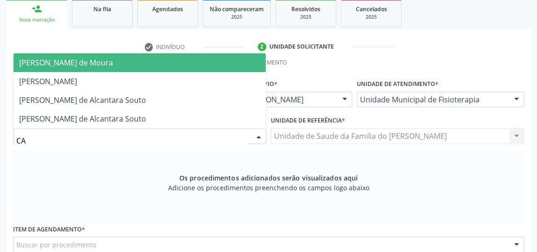
type input "CAR"
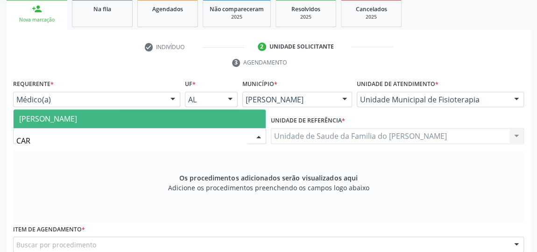
click at [225, 113] on span "[PERSON_NAME]" at bounding box center [140, 118] width 252 height 19
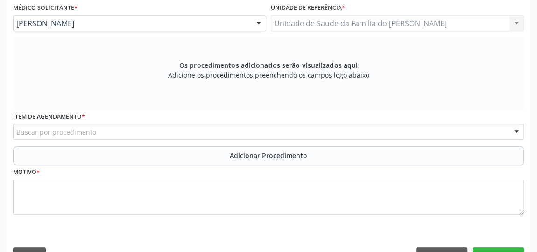
scroll to position [282, 0]
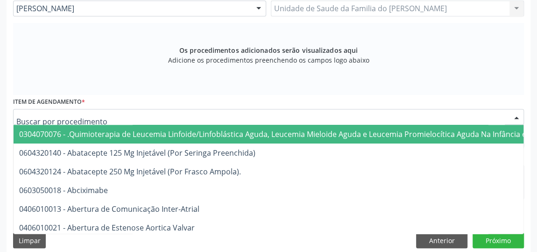
click at [187, 115] on div at bounding box center [268, 117] width 511 height 16
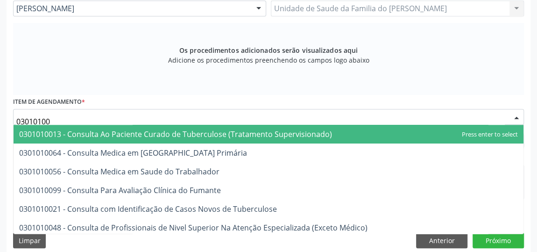
type input "030101004"
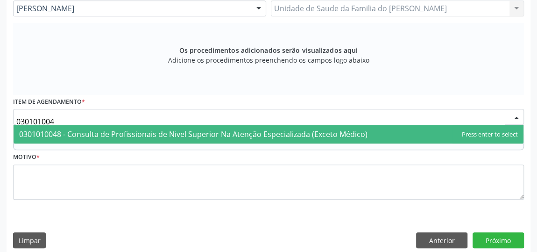
click at [196, 134] on span "0301010048 - Consulta de Profissionais de Nivel Superior Na Atenção Especializa…" at bounding box center [193, 134] width 348 height 10
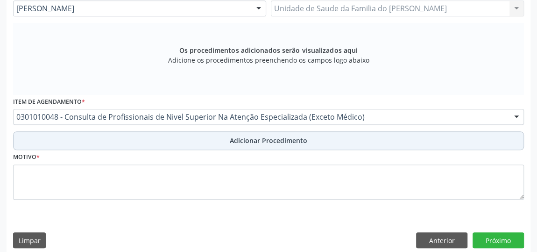
click at [182, 140] on button "Adicionar Procedimento" at bounding box center [268, 140] width 511 height 19
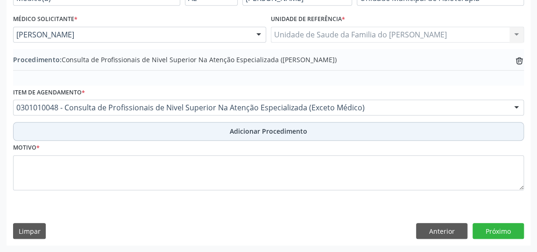
scroll to position [254, 0]
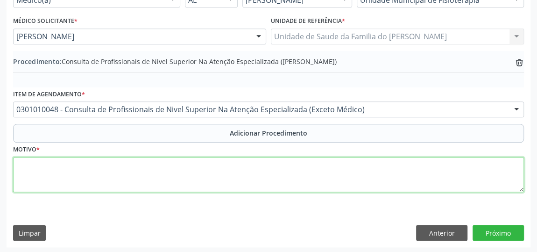
click at [152, 174] on textarea at bounding box center [268, 174] width 511 height 35
click at [45, 164] on textarea "AVALIACAO AUDITIVA , QUEIXA QUANTO A TROCA NOS SONS DA FALA" at bounding box center [268, 174] width 511 height 35
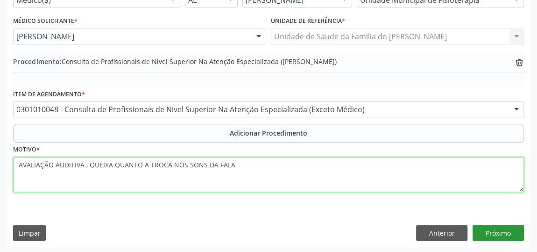
type textarea "AVALIAÇÃO AUDITIVA , QUEIXA QUANTO A TROCA NOS SONS DA FALA"
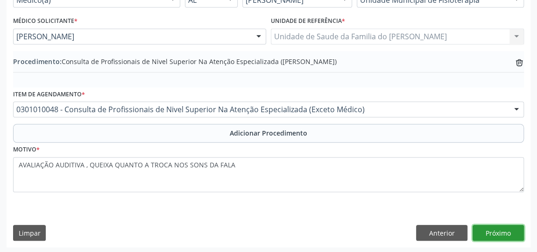
click at [497, 231] on button "Próximo" at bounding box center [497, 233] width 51 height 16
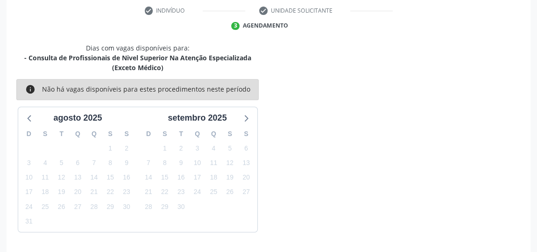
scroll to position [218, 0]
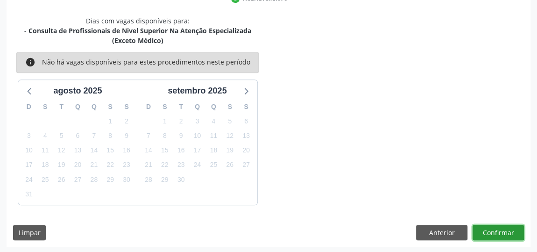
click at [497, 231] on button "Confirmar" at bounding box center [497, 233] width 51 height 16
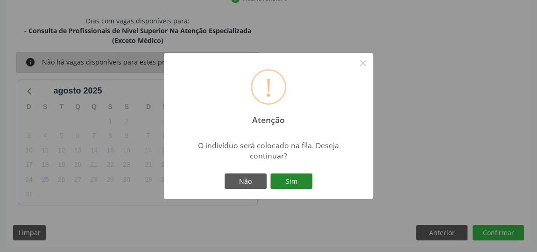
click at [293, 176] on button "Sim" at bounding box center [291, 181] width 42 height 16
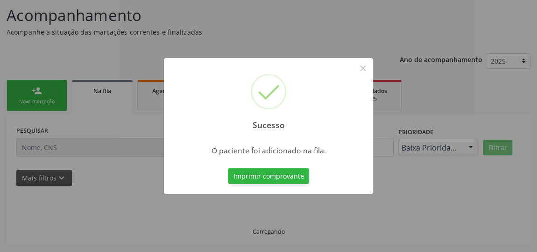
scroll to position [71, 0]
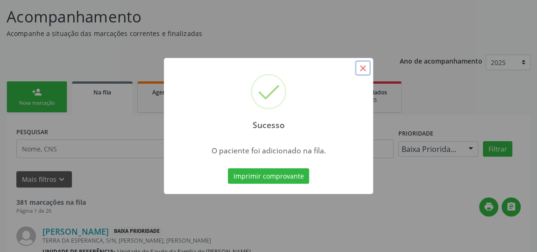
click at [362, 70] on button "×" at bounding box center [363, 68] width 16 height 16
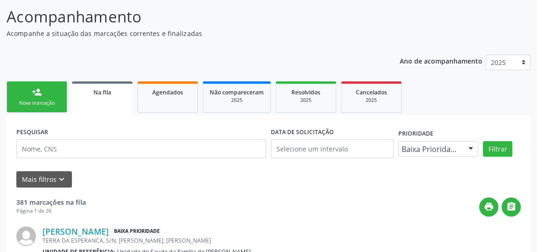
click at [57, 96] on link "person_add Nova marcação" at bounding box center [37, 96] width 61 height 31
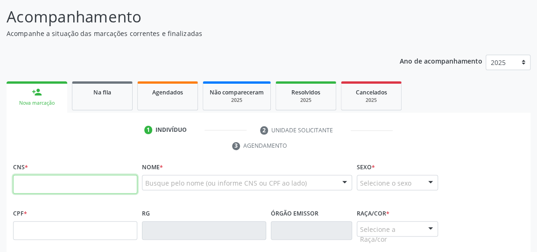
click at [51, 187] on input "text" at bounding box center [75, 184] width 124 height 19
type input "708 1091 7332 6940"
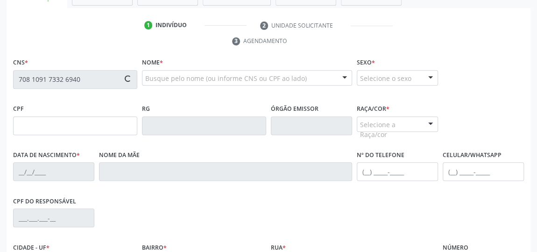
type input "162.715.744-16"
type input "[DATE]"
type input "[PERSON_NAME]"
type input "[PHONE_NUMBER]"
type input "S/N"
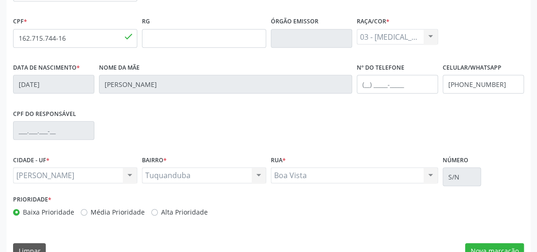
scroll to position [282, 0]
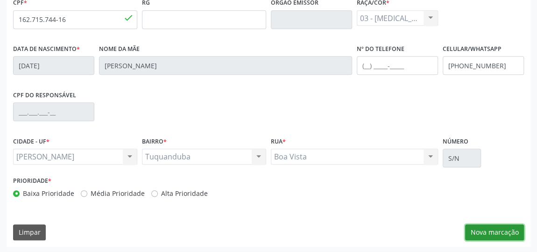
click at [502, 228] on button "Nova marcação" at bounding box center [494, 232] width 59 height 16
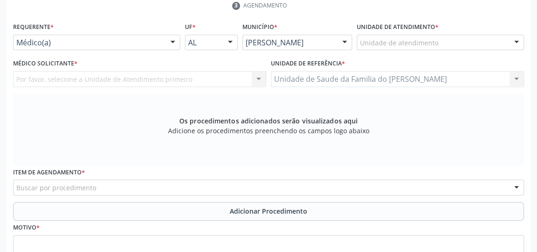
scroll to position [162, 0]
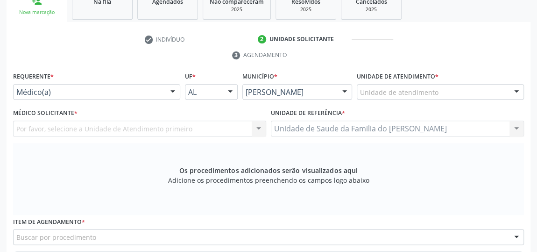
click at [169, 90] on div at bounding box center [173, 93] width 14 height 16
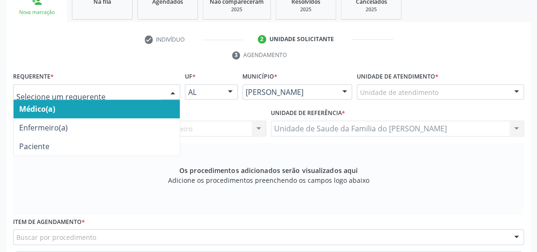
click at [153, 104] on span "Médico(a)" at bounding box center [97, 108] width 166 height 19
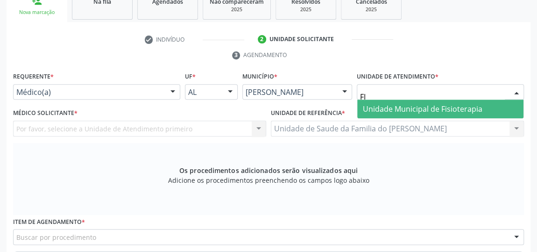
type input "FIS"
click at [397, 106] on span "Unidade Municipal de Fisioterapia" at bounding box center [423, 109] width 120 height 10
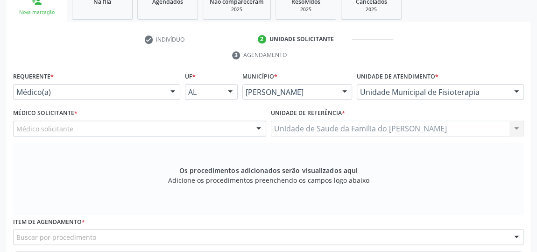
click at [255, 125] on div "Médico solicitante [PERSON_NAME] [PERSON_NAME] [PERSON_NAME] [PERSON_NAME] [PER…" at bounding box center [139, 128] width 253 height 16
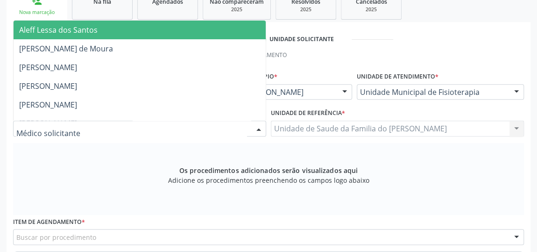
click at [255, 125] on div at bounding box center [259, 129] width 14 height 16
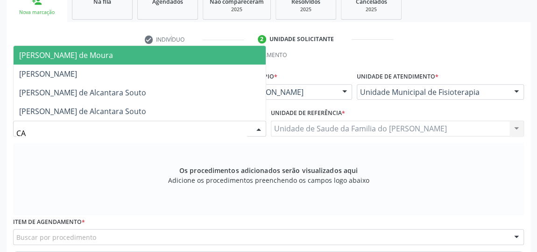
type input "CAR"
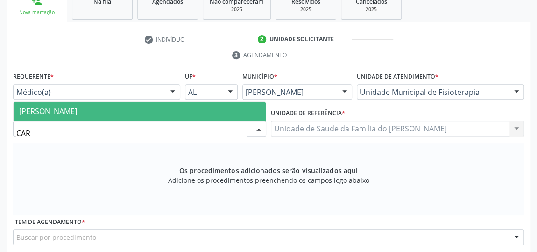
click at [212, 106] on span "[PERSON_NAME]" at bounding box center [140, 111] width 252 height 19
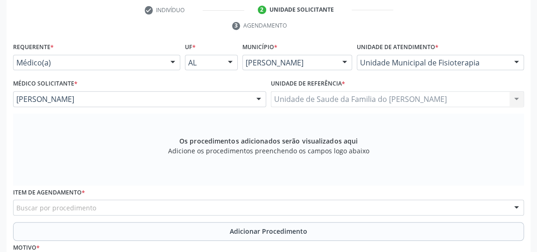
scroll to position [204, 0]
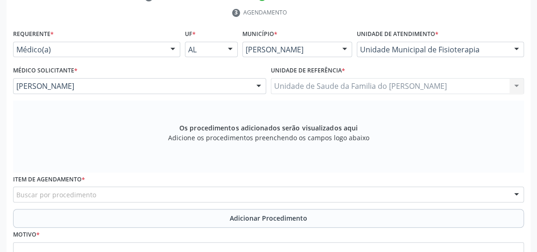
click at [170, 192] on div "Buscar por procedimento" at bounding box center [268, 194] width 511 height 16
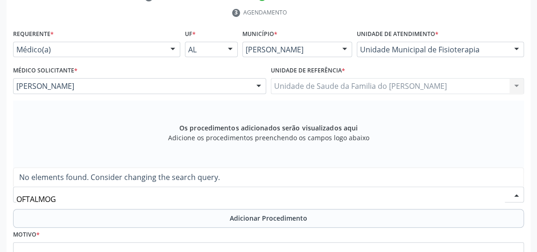
type input "OFTALMO"
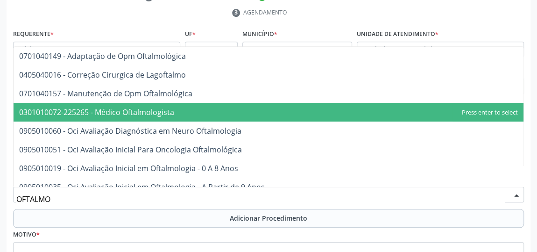
click at [163, 113] on span "0301010072-225265 - Médico Oftalmologista" at bounding box center [96, 112] width 155 height 10
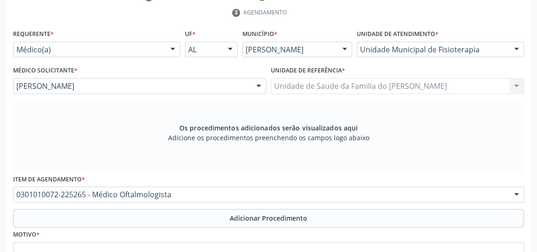
scroll to position [289, 0]
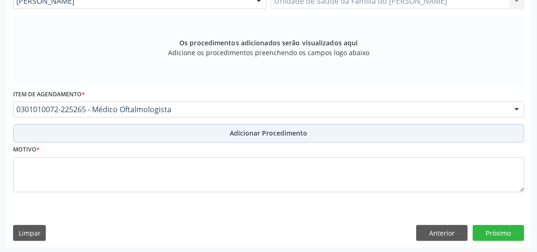
click at [178, 128] on button "Adicionar Procedimento" at bounding box center [268, 133] width 511 height 19
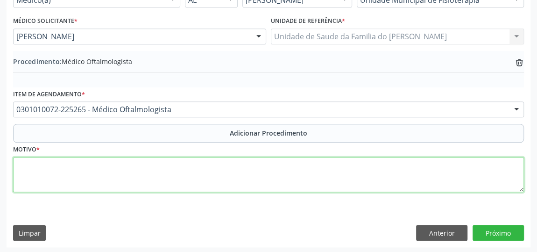
click at [164, 169] on textarea at bounding box center [268, 174] width 511 height 35
type textarea "DIFICULDADE VISUAL"
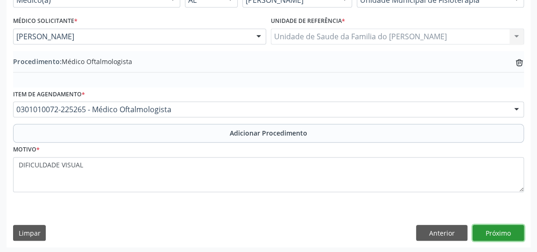
click at [493, 230] on button "Próximo" at bounding box center [497, 233] width 51 height 16
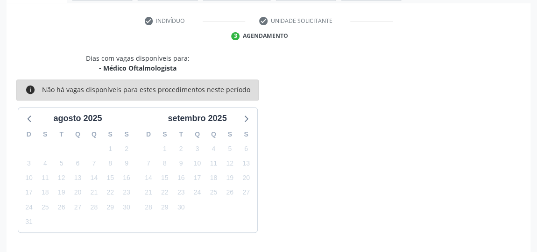
scroll to position [208, 0]
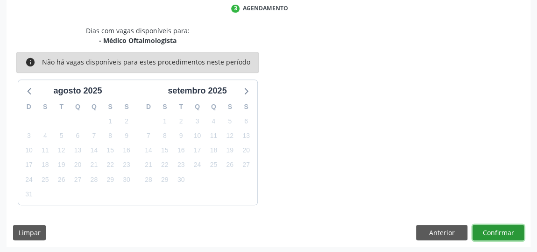
click at [493, 230] on button "Confirmar" at bounding box center [497, 233] width 51 height 16
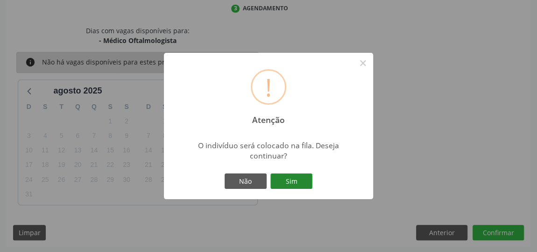
click at [293, 181] on button "Sim" at bounding box center [291, 181] width 42 height 16
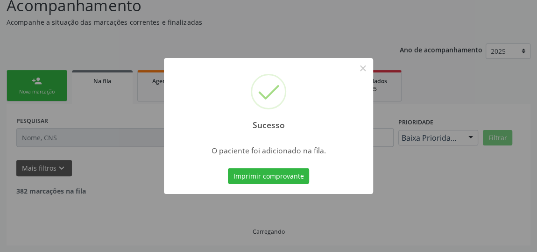
scroll to position [71, 0]
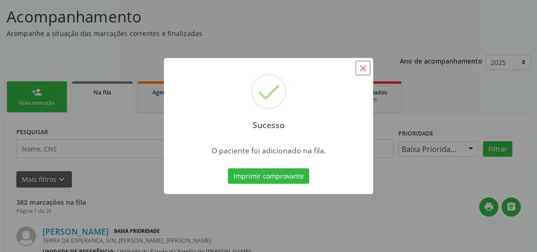
click at [364, 70] on button "×" at bounding box center [363, 68] width 16 height 16
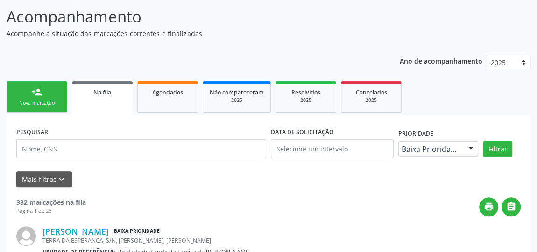
click at [104, 92] on span "Na fila" at bounding box center [102, 92] width 18 height 8
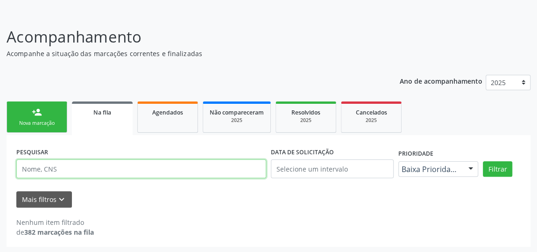
click at [85, 171] on input "text" at bounding box center [141, 168] width 250 height 19
type input "708109173326940"
click at [483, 161] on button "Filtrar" at bounding box center [497, 169] width 29 height 16
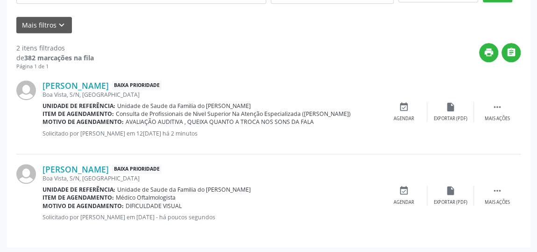
scroll to position [226, 0]
click at [499, 111] on div " Mais ações" at bounding box center [497, 111] width 47 height 20
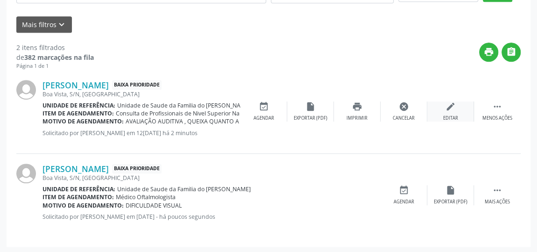
click at [455, 117] on div "Editar" at bounding box center [450, 118] width 15 height 7
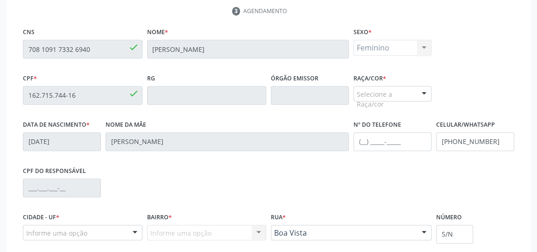
scroll to position [166, 0]
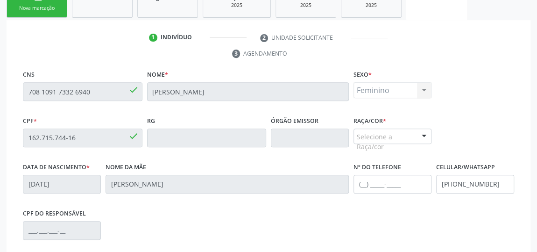
click at [423, 131] on div at bounding box center [424, 137] width 14 height 16
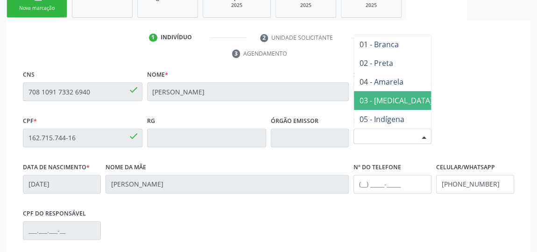
click at [410, 92] on span "03 - [MEDICAL_DATA]" at bounding box center [396, 100] width 84 height 19
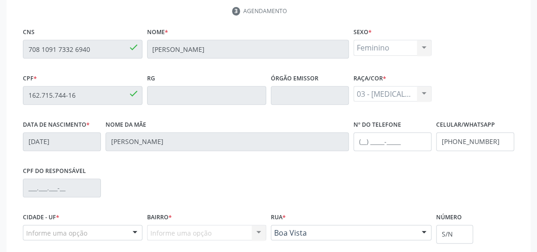
scroll to position [294, 0]
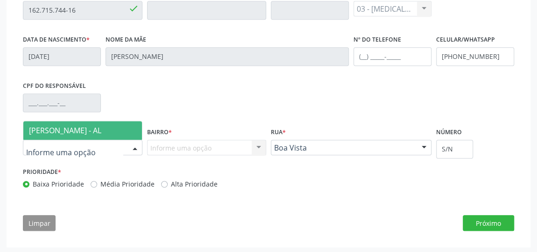
click at [133, 146] on div at bounding box center [135, 148] width 14 height 16
click at [121, 126] on span "[PERSON_NAME] - AL" at bounding box center [82, 130] width 119 height 19
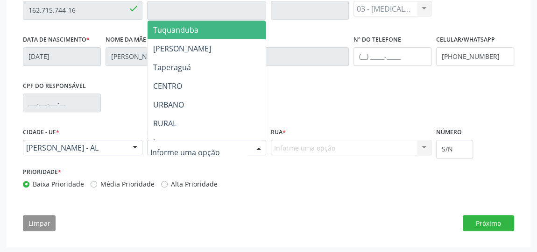
type input "J"
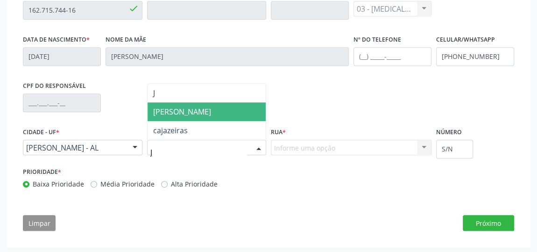
click at [191, 107] on span "[PERSON_NAME]" at bounding box center [207, 111] width 119 height 19
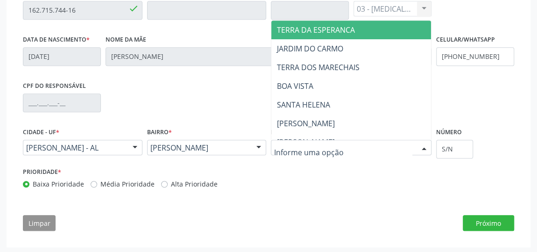
type input "B"
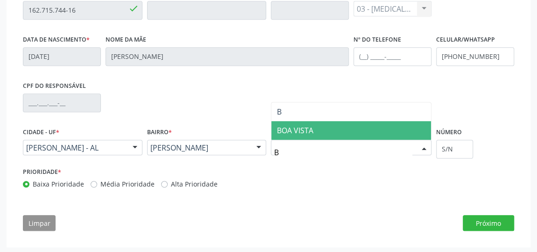
click at [316, 123] on span "BOA VISTA" at bounding box center [351, 130] width 160 height 19
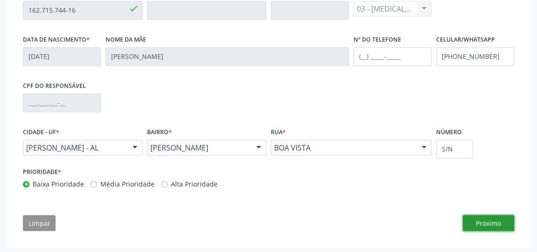
click at [500, 220] on button "Próximo" at bounding box center [488, 223] width 51 height 16
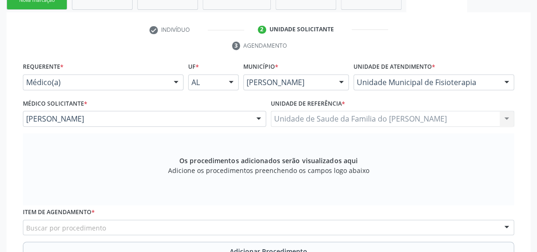
scroll to position [259, 0]
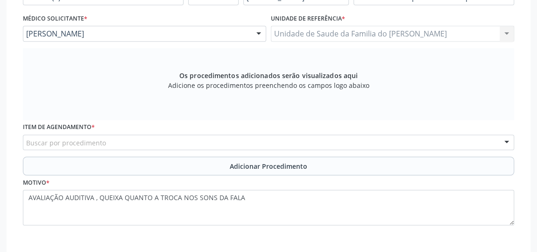
click at [240, 143] on div "Buscar por procedimento" at bounding box center [268, 142] width 491 height 16
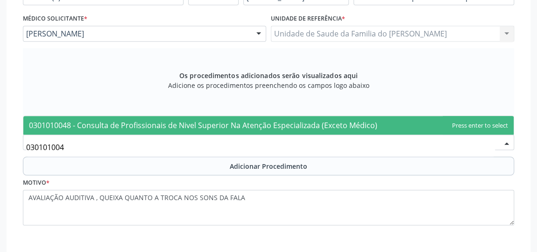
type input "0301010048"
click at [240, 124] on span "0301010048 - Consulta de Profissionais de Nivel Superior Na Atenção Especializa…" at bounding box center [203, 125] width 348 height 10
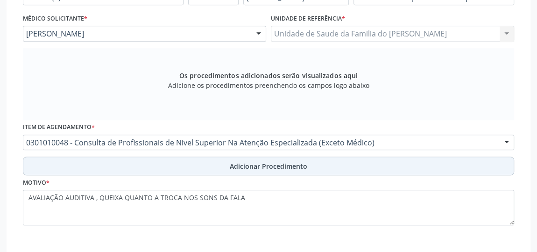
click at [230, 163] on span "Adicionar Procedimento" at bounding box center [268, 166] width 77 height 10
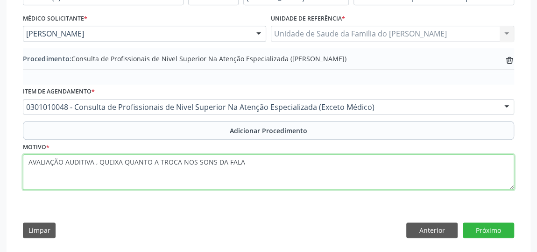
click at [29, 160] on textarea "AVALIAÇÃO AUDITIVA , QUEIXA QUANTO A TROCA NOS SONS DA FALA" at bounding box center [268, 171] width 491 height 35
click at [56, 160] on textarea "FONOAUDIOLOGO AVALIAÇÃO AUDITIVA , QUEIXA QUANTO A TROCA NOS SONS DA FALA" at bounding box center [268, 171] width 491 height 35
drag, startPoint x: 56, startPoint y: 160, endPoint x: 55, endPoint y: 165, distance: 5.7
click at [55, 165] on textarea "FONOAUDIOLOGO AVALIAÇÃO AUDITIVA , QUEIXA QUANTO A TROCA NOS SONS DA FALA" at bounding box center [268, 171] width 491 height 35
click at [86, 160] on textarea "FONOAUDIOLOGO AVALIAÇÃO AUDITIVA , QUEIXA QUANTO A TROCA NOS SONS DA FALA" at bounding box center [268, 171] width 491 height 35
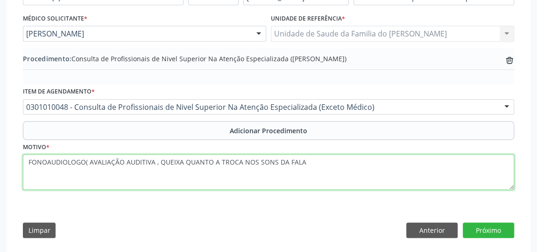
click at [307, 159] on textarea "FONOAUDIOLOGO( AVALIAÇÃO AUDITIVA , QUEIXA QUANTO A TROCA NOS SONS DA FALA" at bounding box center [268, 171] width 491 height 35
click at [84, 161] on textarea "FONOAUDIOLOGO( AVALIAÇÃO AUDITIVA , QUEIXA QUANTO A TROCA NOS SONS DA FALA)" at bounding box center [268, 171] width 491 height 35
type textarea "FONOAUDIOLOGO ( AVALIAÇÃO AUDITIVA , QUEIXA QUANTO A TROCA NOS SONS DA FALA)"
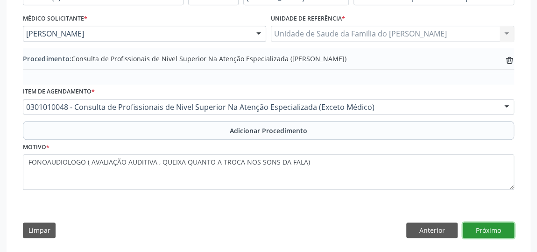
click at [479, 227] on button "Próximo" at bounding box center [488, 230] width 51 height 16
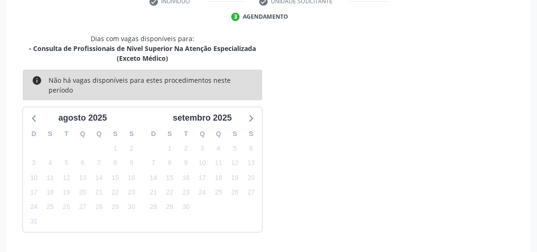
scroll to position [230, 0]
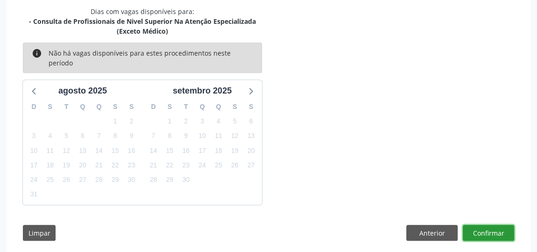
click at [484, 225] on button "Confirmar" at bounding box center [488, 233] width 51 height 16
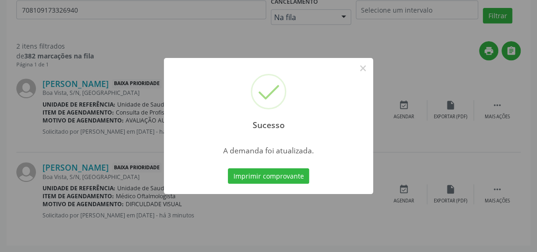
scroll to position [0, 0]
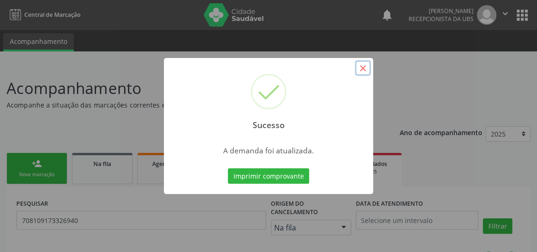
click at [361, 70] on button "×" at bounding box center [363, 68] width 16 height 16
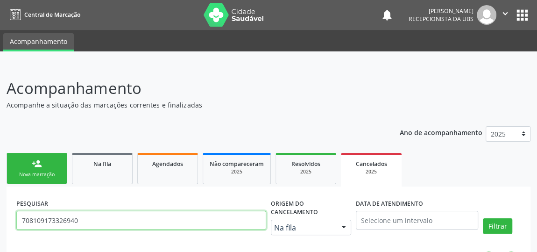
drag, startPoint x: 102, startPoint y: 212, endPoint x: 27, endPoint y: 216, distance: 75.3
click at [0, 5] on div "Central de Marcação notifications [PERSON_NAME] Recepcionista da UBS  Configur…" at bounding box center [268, 126] width 537 height 252
type input "7"
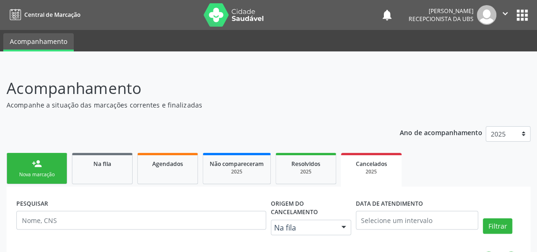
click at [47, 162] on link "person_add Nova marcação" at bounding box center [37, 168] width 61 height 31
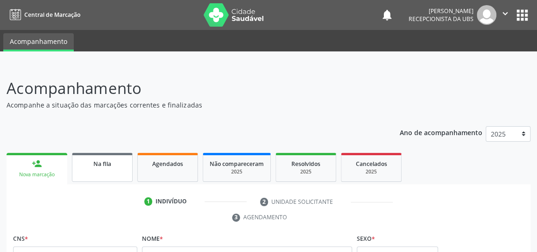
click at [123, 176] on link "Na fila" at bounding box center [102, 167] width 61 height 29
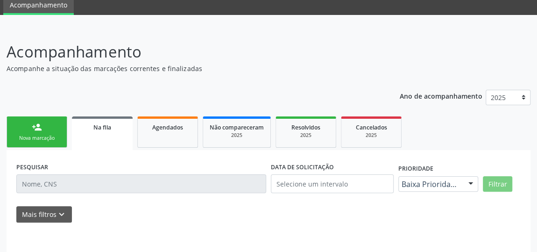
scroll to position [71, 0]
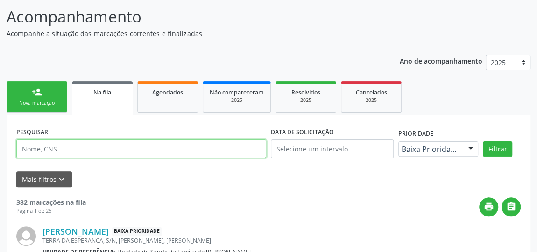
click at [97, 147] on input "text" at bounding box center [141, 148] width 250 height 19
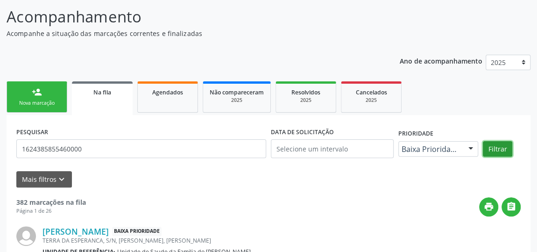
click at [489, 149] on button "Filtrar" at bounding box center [497, 149] width 29 height 16
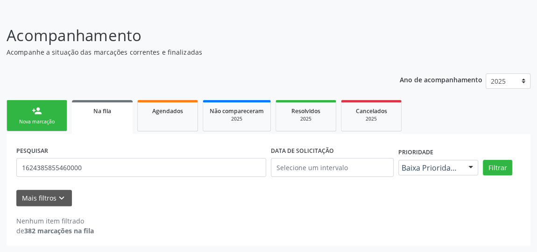
scroll to position [51, 0]
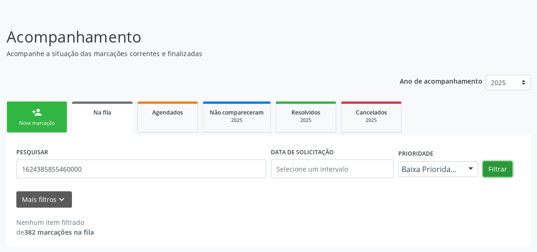
click at [502, 169] on button "Filtrar" at bounding box center [497, 169] width 29 height 16
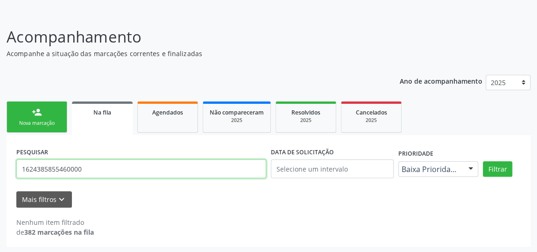
click at [56, 168] on input "1624385855460000" at bounding box center [141, 168] width 250 height 19
type input "162438585460000"
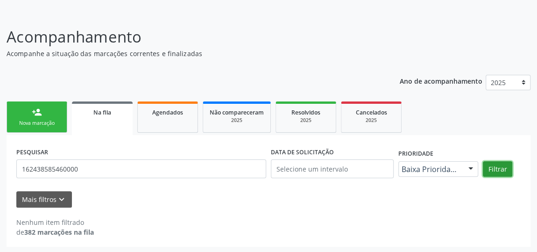
click at [497, 170] on button "Filtrar" at bounding box center [497, 169] width 29 height 16
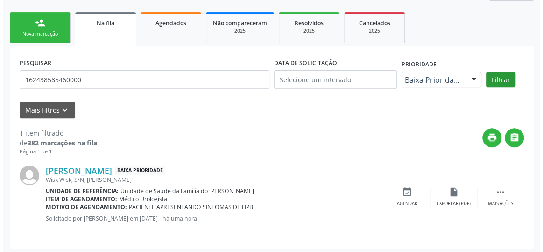
scroll to position [142, 0]
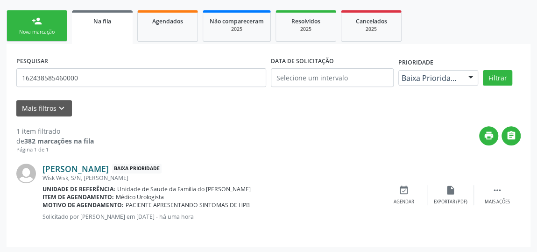
click at [65, 170] on link "[PERSON_NAME]" at bounding box center [75, 168] width 66 height 10
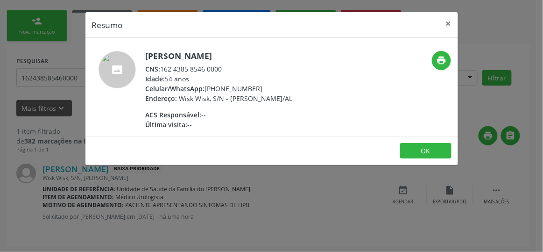
click at [194, 67] on div "CNS: 162 4385 8546 0000" at bounding box center [219, 69] width 147 height 10
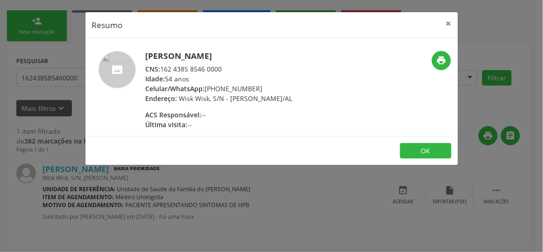
click at [207, 69] on div "CNS: 162 4385 8546 0000" at bounding box center [219, 69] width 147 height 10
click at [421, 157] on button "OK" at bounding box center [425, 151] width 51 height 16
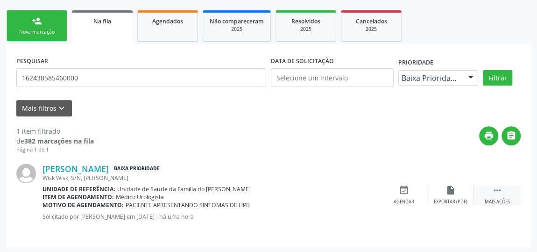
click at [498, 193] on icon "" at bounding box center [497, 190] width 10 height 10
click at [406, 196] on div "cancel Cancelar" at bounding box center [403, 195] width 47 height 20
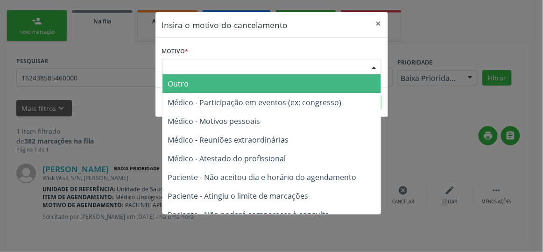
click at [241, 66] on div "Escolha o motivo" at bounding box center [271, 67] width 219 height 16
click at [224, 85] on span "Outro" at bounding box center [271, 83] width 218 height 19
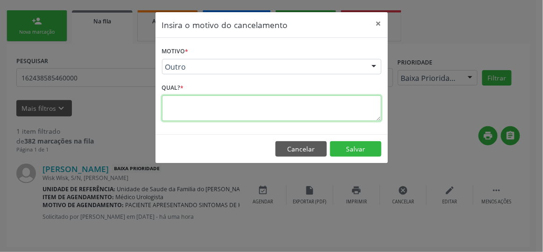
click at [207, 106] on textarea at bounding box center [271, 108] width 219 height 26
type textarea "j"
type textarea "resolvido"
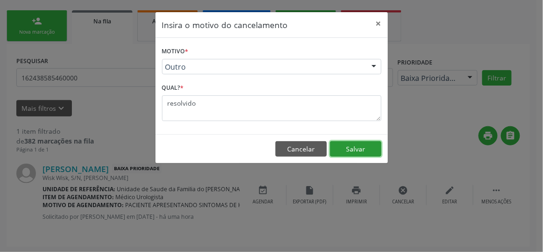
click at [342, 145] on button "Salvar" at bounding box center [355, 149] width 51 height 16
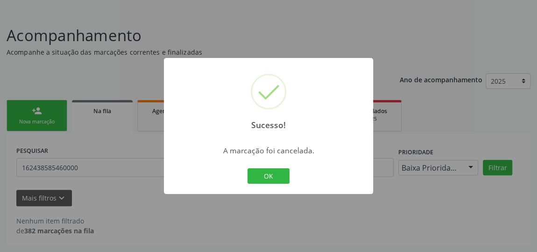
scroll to position [51, 0]
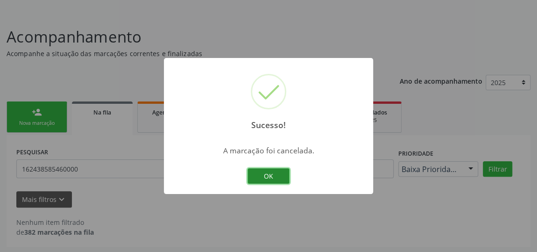
click at [282, 176] on button "OK" at bounding box center [268, 176] width 42 height 16
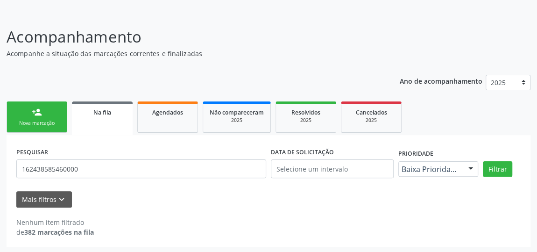
click at [33, 112] on div "person_add" at bounding box center [37, 112] width 10 height 10
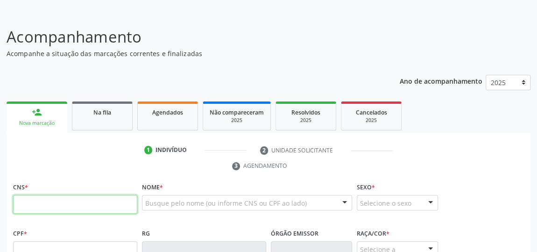
click at [45, 199] on input "text" at bounding box center [75, 204] width 124 height 19
type input "701 0078 4420 5493"
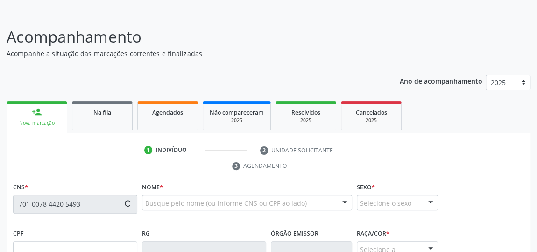
type input "985.920.504-30"
type input "[DATE]"
type input "[PERSON_NAME]"
type input "[PHONE_NUMBER]"
type input "S/N"
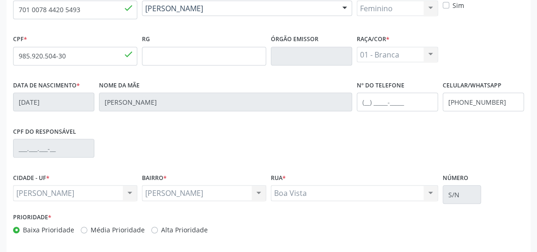
scroll to position [282, 0]
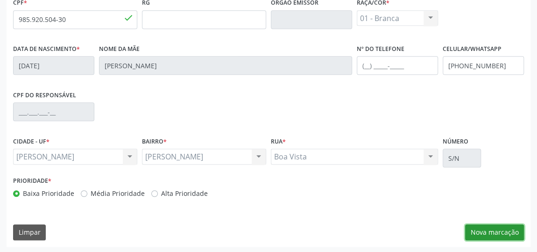
click at [502, 230] on button "Nova marcação" at bounding box center [494, 232] width 59 height 16
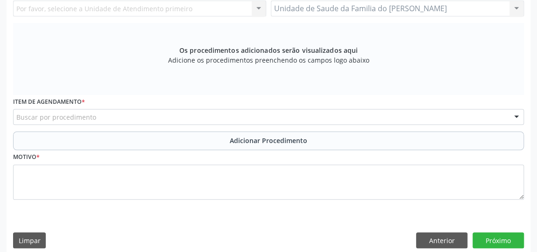
scroll to position [197, 0]
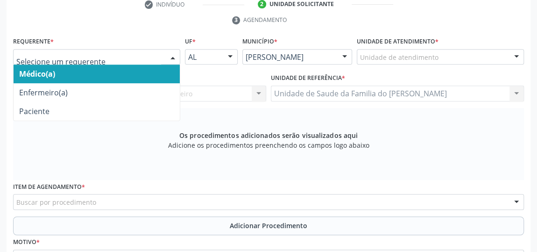
click at [171, 55] on div at bounding box center [173, 57] width 14 height 16
click at [163, 69] on span "Médico(a)" at bounding box center [97, 73] width 166 height 19
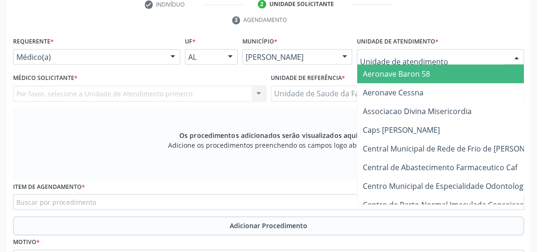
type input "j"
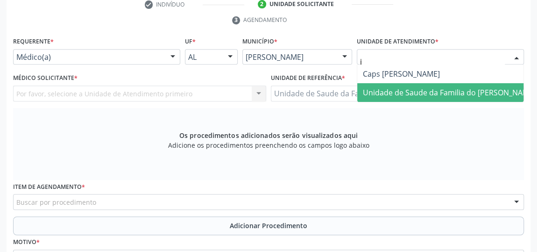
click at [398, 91] on span "Unidade de Saude da Familia do [PERSON_NAME]" at bounding box center [449, 92] width 173 height 10
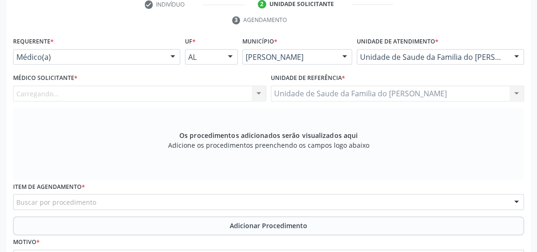
click at [398, 91] on div "Requerente * Médico(a) Médico(a) Enfermeiro(a) Paciente Nenhum resultado encont…" at bounding box center [268, 166] width 511 height 263
drag, startPoint x: 398, startPoint y: 91, endPoint x: 171, endPoint y: 92, distance: 227.4
click at [171, 92] on div "Médico solicitante" at bounding box center [139, 93] width 253 height 16
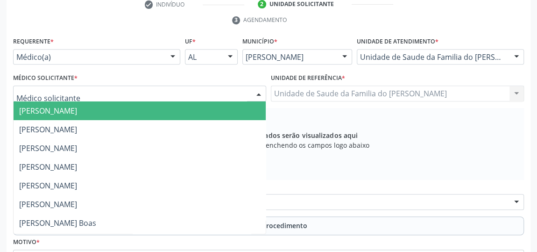
click at [171, 92] on input "text" at bounding box center [131, 98] width 231 height 19
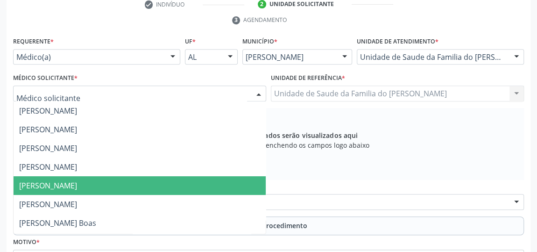
drag, startPoint x: 171, startPoint y: 92, endPoint x: 137, endPoint y: 183, distance: 97.2
click at [137, 183] on ul "[PERSON_NAME] [PERSON_NAME] [PERSON_NAME] [PERSON_NAME] [PERSON_NAME] [PERSON_N…" at bounding box center [140, 194] width 252 height 187
click at [137, 183] on span "[PERSON_NAME]" at bounding box center [140, 185] width 252 height 19
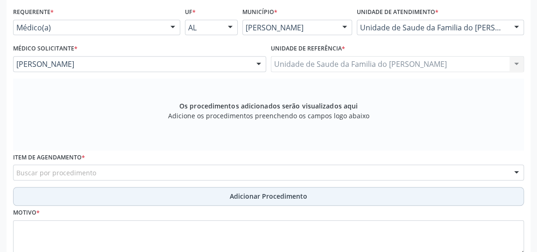
scroll to position [240, 0]
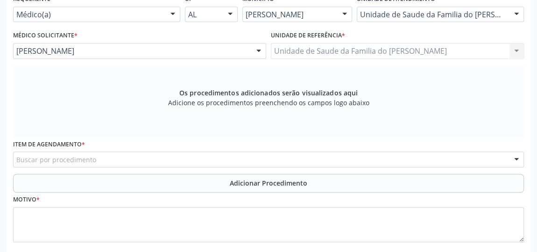
click at [241, 158] on div "Buscar por procedimento" at bounding box center [268, 159] width 511 height 16
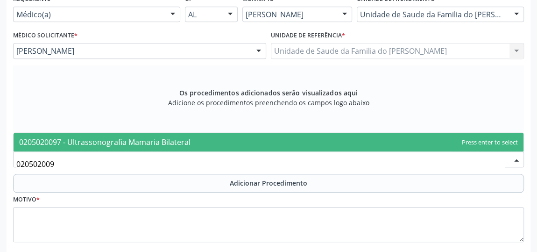
type input "0205020097"
click at [236, 139] on span "0205020097 - Ultrassonografia Mamaria Bilateral" at bounding box center [269, 142] width 510 height 19
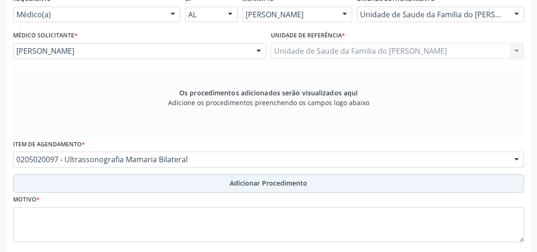
click at [225, 180] on button "Adicionar Procedimento" at bounding box center [268, 183] width 511 height 19
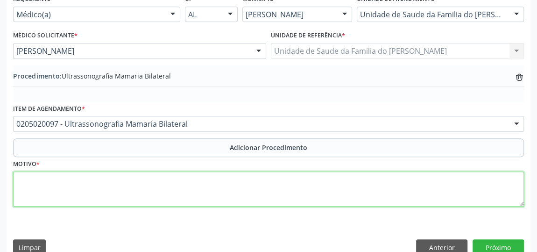
click at [207, 187] on textarea at bounding box center [268, 188] width 511 height 35
click at [49, 179] on textarea "rastreamento" at bounding box center [268, 188] width 511 height 35
drag, startPoint x: 49, startPoint y: 179, endPoint x: 109, endPoint y: 192, distance: 60.8
click at [109, 192] on textarea "rastreamento" at bounding box center [268, 188] width 511 height 35
click at [65, 182] on textarea "rastreamento" at bounding box center [268, 188] width 511 height 35
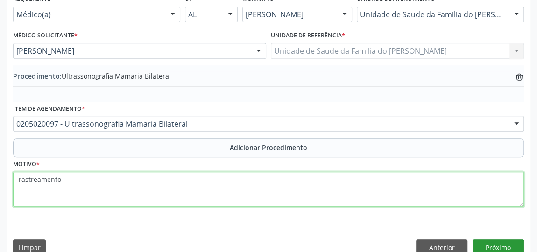
scroll to position [254, 0]
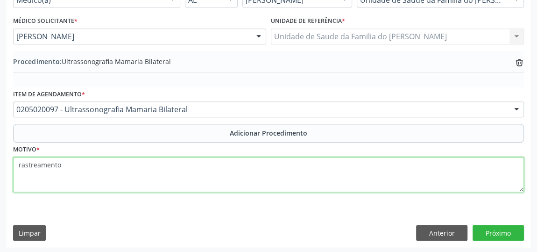
click at [21, 165] on textarea "rastreamento" at bounding box center [268, 174] width 511 height 35
type textarea "Rastreamento"
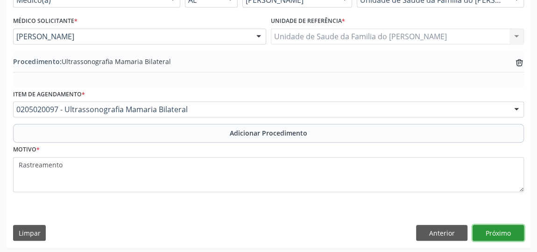
click at [508, 230] on button "Próximo" at bounding box center [497, 233] width 51 height 16
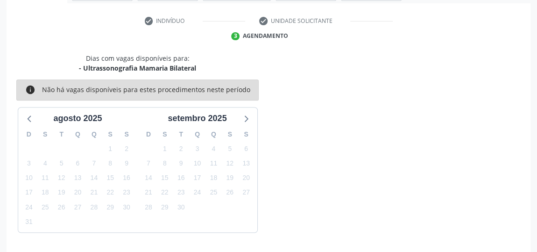
scroll to position [208, 0]
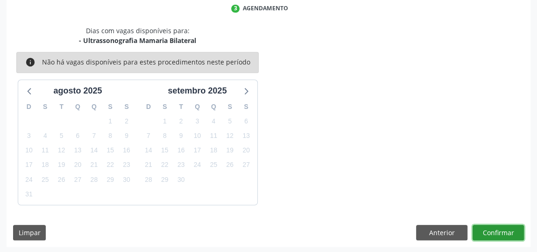
click at [508, 230] on button "Confirmar" at bounding box center [497, 233] width 51 height 16
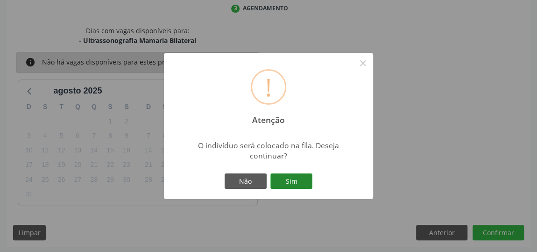
click at [284, 182] on button "Sim" at bounding box center [291, 181] width 42 height 16
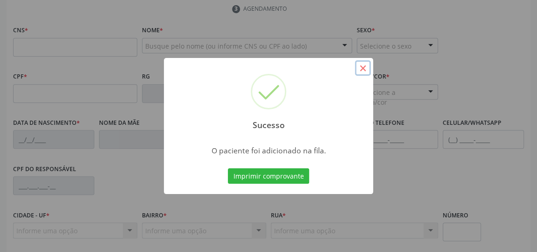
click at [360, 70] on button "×" at bounding box center [363, 68] width 16 height 16
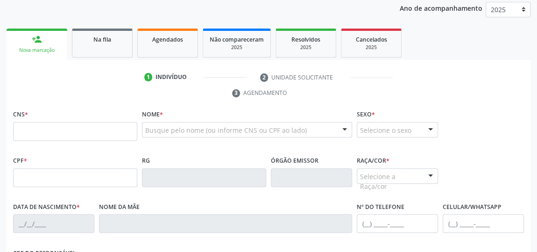
scroll to position [123, 0]
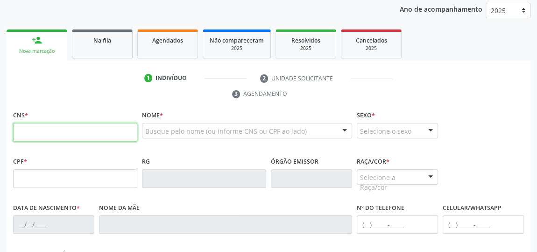
click at [49, 131] on input "text" at bounding box center [75, 132] width 124 height 19
type input "704 7067 1401 6434"
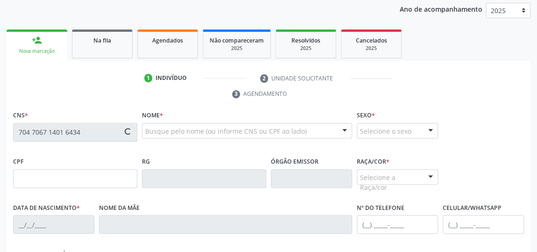
type input "[DATE]"
type input "[PERSON_NAME]"
type input "[PHONE_NUMBER]"
type input "S/N"
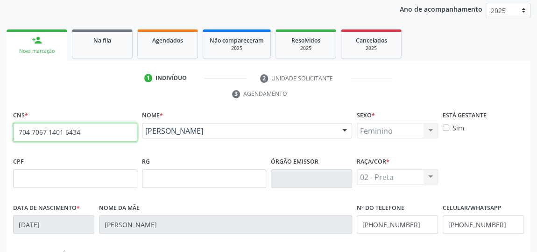
click at [75, 130] on input "704 7067 1401 6434" at bounding box center [75, 132] width 124 height 19
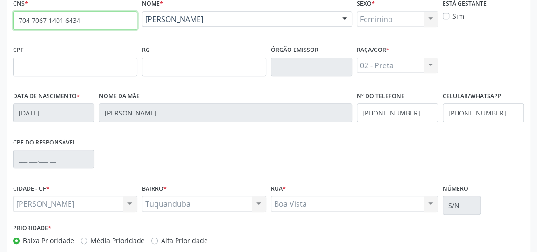
scroll to position [282, 0]
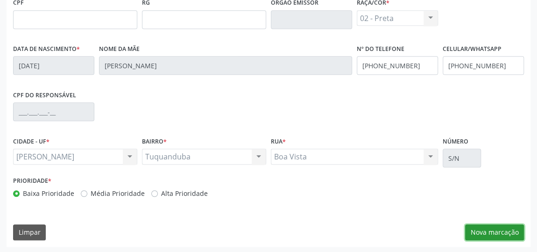
click at [477, 234] on button "Nova marcação" at bounding box center [494, 232] width 59 height 16
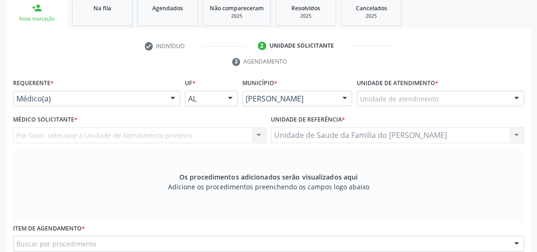
scroll to position [155, 0]
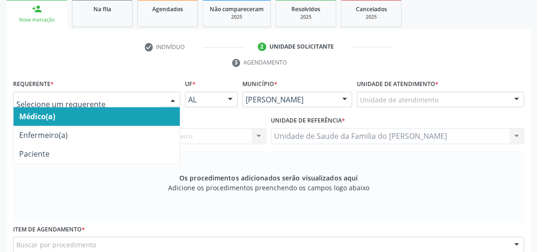
click at [171, 98] on div at bounding box center [173, 100] width 14 height 16
click at [151, 113] on span "Médico(a)" at bounding box center [97, 116] width 166 height 19
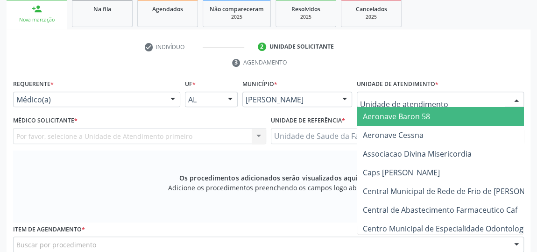
type input "J"
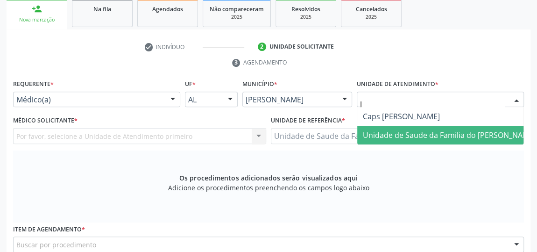
click at [417, 131] on span "Unidade de Saude da Familia do [PERSON_NAME]" at bounding box center [449, 135] width 173 height 10
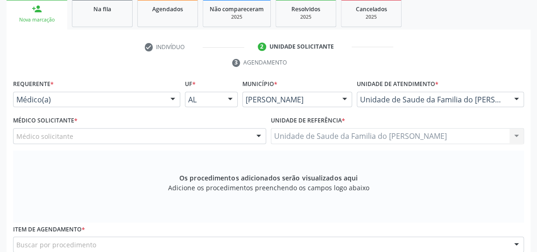
click at [249, 134] on div "Médico solicitante" at bounding box center [139, 136] width 253 height 16
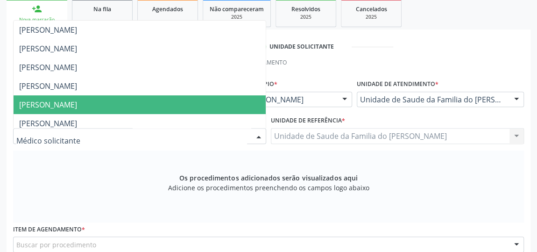
click at [215, 99] on span "[PERSON_NAME]" at bounding box center [140, 104] width 252 height 19
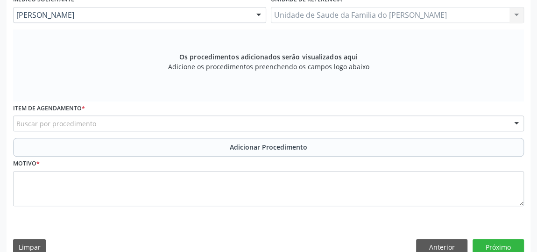
scroll to position [289, 0]
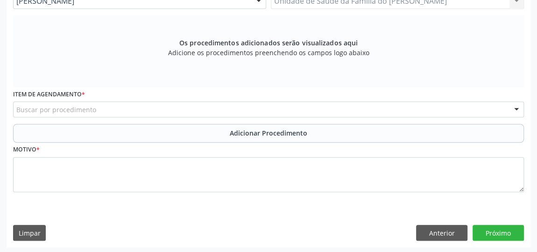
click at [210, 109] on div "Buscar por procedimento" at bounding box center [268, 109] width 511 height 16
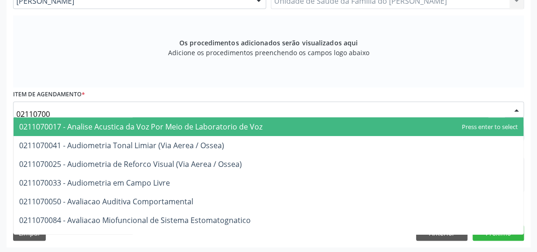
type input "021107004"
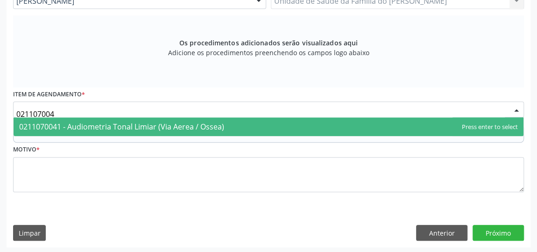
click at [208, 123] on span "0211070041 - Audiometria Tonal Limiar (Via Aerea / Ossea)" at bounding box center [121, 126] width 205 height 10
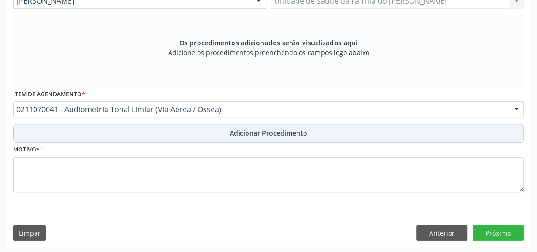
click at [208, 135] on button "Adicionar Procedimento" at bounding box center [268, 133] width 511 height 19
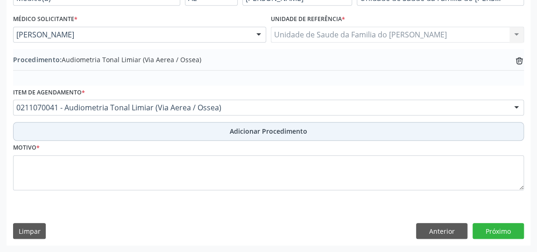
scroll to position [254, 0]
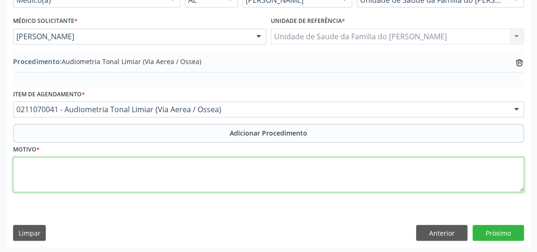
click at [182, 172] on textarea at bounding box center [268, 174] width 511 height 35
type textarea "DIFICULDADE AUDITIVA"
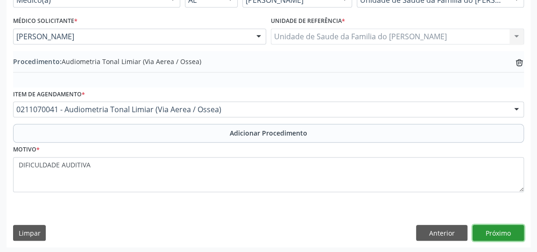
click at [499, 232] on button "Próximo" at bounding box center [497, 233] width 51 height 16
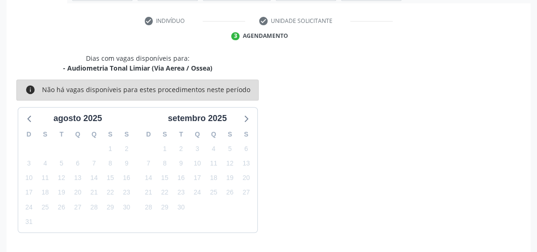
scroll to position [208, 0]
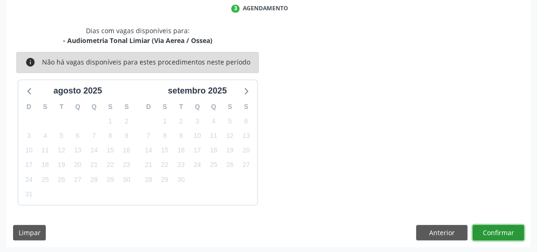
click at [499, 232] on button "Confirmar" at bounding box center [497, 233] width 51 height 16
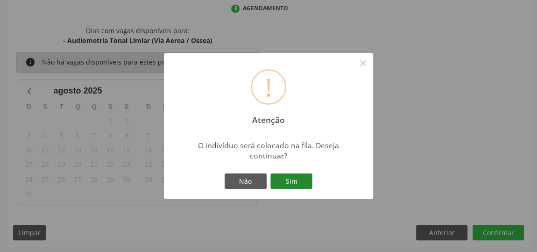
click at [295, 184] on button "Sim" at bounding box center [291, 181] width 42 height 16
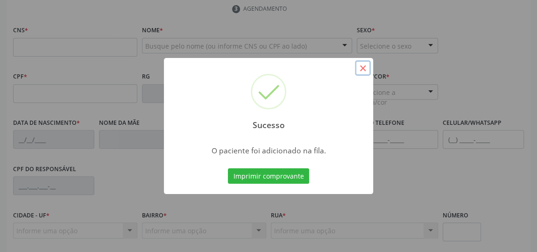
click at [363, 67] on button "×" at bounding box center [363, 68] width 16 height 16
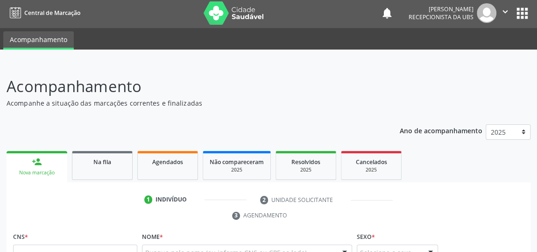
scroll to position [0, 0]
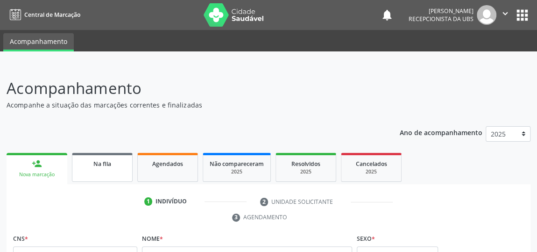
click at [117, 168] on div "Na fila" at bounding box center [102, 163] width 47 height 10
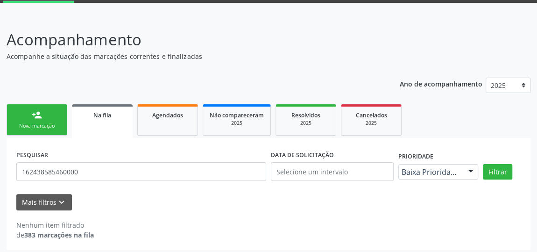
scroll to position [51, 0]
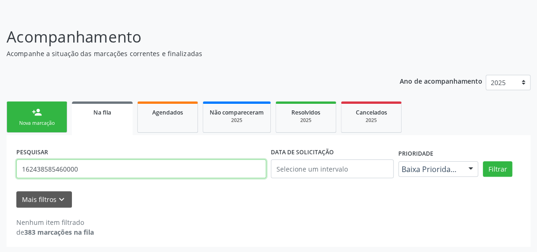
drag, startPoint x: 109, startPoint y: 171, endPoint x: 0, endPoint y: 169, distance: 108.8
click at [0, 169] on div "Acompanhamento Acompanhe a situação das marcações correntes e finalizadas Relat…" at bounding box center [268, 133] width 537 height 240
paste input "704 7067 1401 6434"
type input "704 7067 1401 6434"
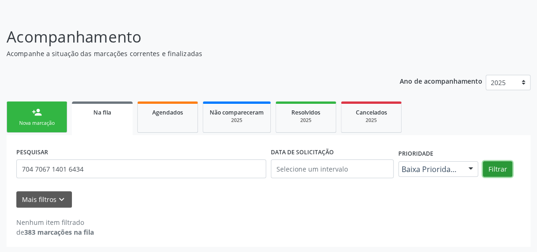
click at [493, 165] on button "Filtrar" at bounding box center [497, 169] width 29 height 16
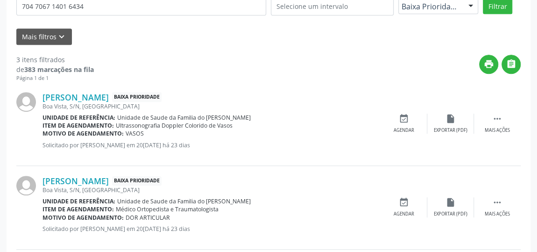
scroll to position [221, 0]
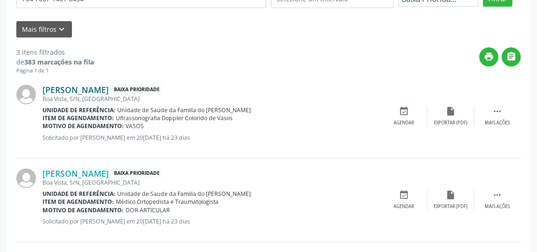
click at [109, 88] on link "[PERSON_NAME]" at bounding box center [75, 90] width 66 height 10
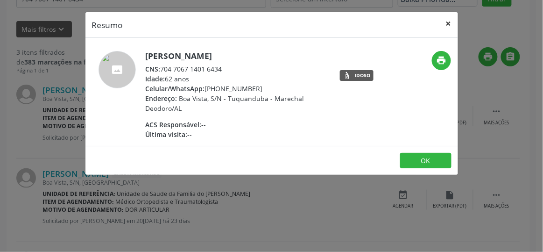
click at [448, 25] on button "×" at bounding box center [448, 23] width 19 height 23
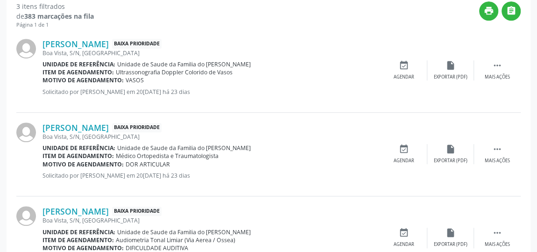
scroll to position [310, 0]
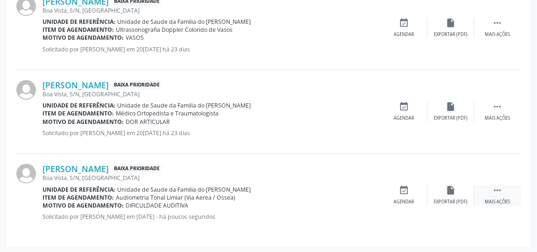
click at [497, 186] on icon "" at bounding box center [497, 190] width 10 height 10
click at [458, 200] on div "edit Editar" at bounding box center [450, 195] width 47 height 20
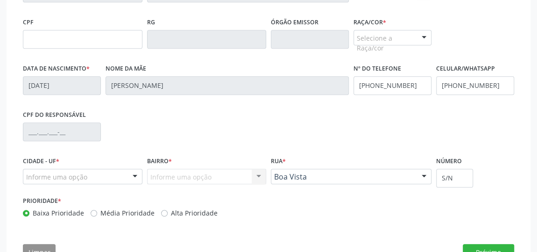
scroll to position [251, 0]
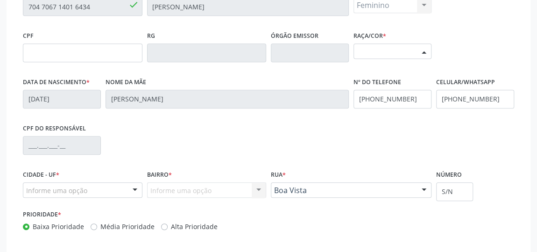
click at [420, 52] on div at bounding box center [424, 52] width 14 height 16
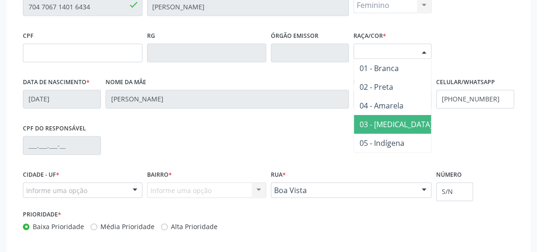
click at [389, 120] on span "03 - [MEDICAL_DATA]" at bounding box center [395, 124] width 73 height 10
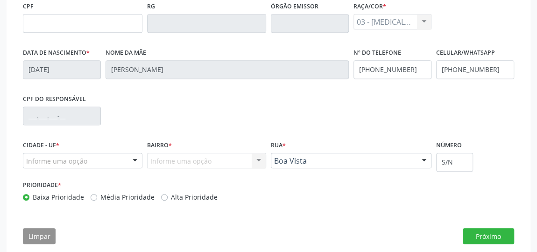
scroll to position [294, 0]
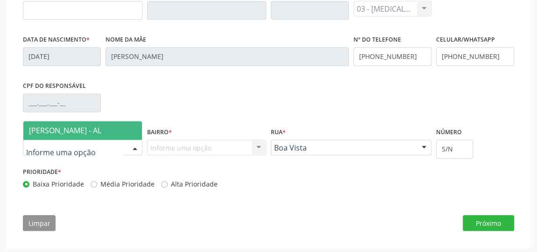
click at [134, 145] on div at bounding box center [135, 148] width 14 height 16
click at [112, 126] on span "[PERSON_NAME] - AL" at bounding box center [82, 130] width 119 height 19
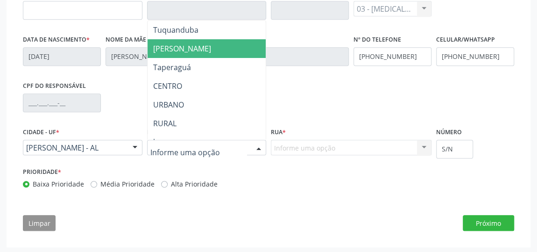
click at [186, 45] on span "[PERSON_NAME]" at bounding box center [182, 48] width 58 height 10
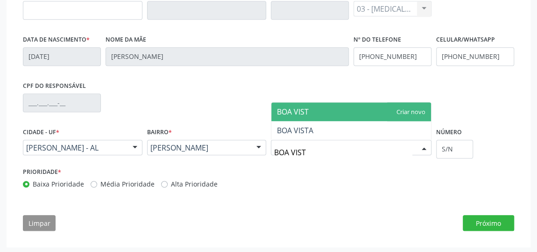
type input "BOA VISTA"
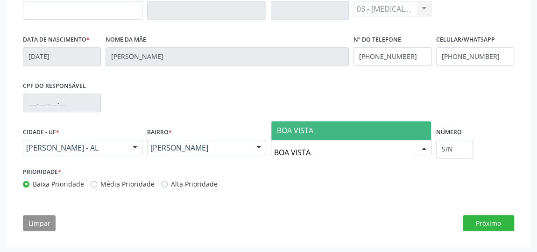
click at [329, 124] on span "BOA VISTA" at bounding box center [351, 130] width 160 height 19
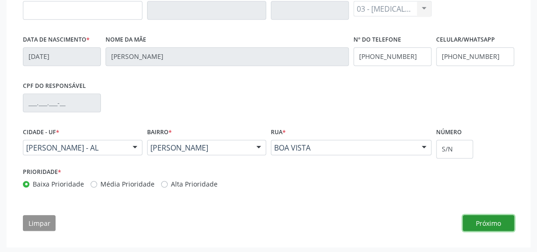
click at [488, 222] on button "Próximo" at bounding box center [488, 223] width 51 height 16
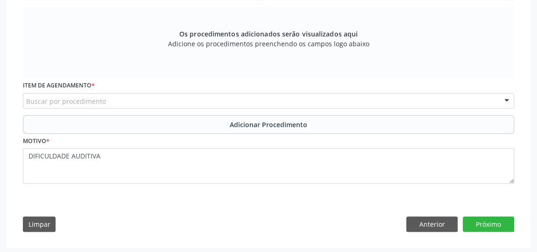
scroll to position [302, 0]
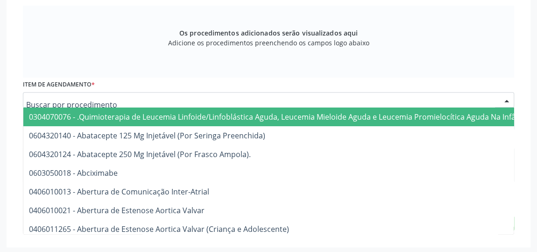
click at [236, 100] on div at bounding box center [268, 100] width 491 height 16
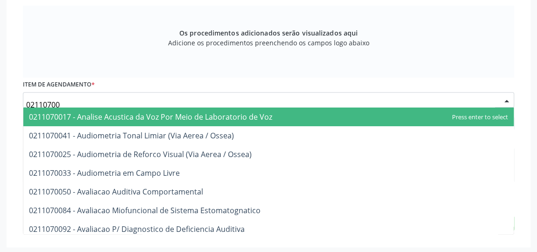
type input "021107004"
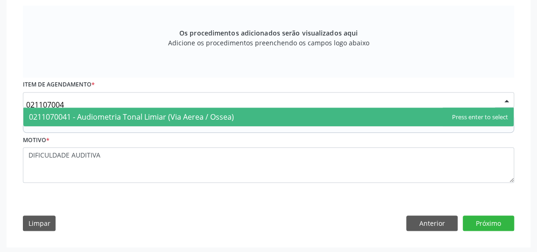
click at [232, 115] on span "0211070041 - Audiometria Tonal Limiar (Via Aerea / Ossea)" at bounding box center [131, 117] width 205 height 10
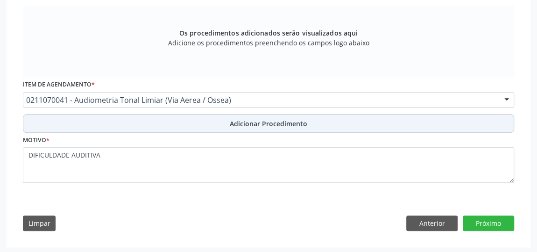
click at [236, 125] on span "Adicionar Procedimento" at bounding box center [268, 124] width 77 height 10
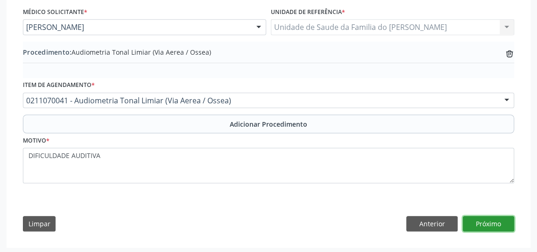
click at [474, 221] on button "Próximo" at bounding box center [488, 224] width 51 height 16
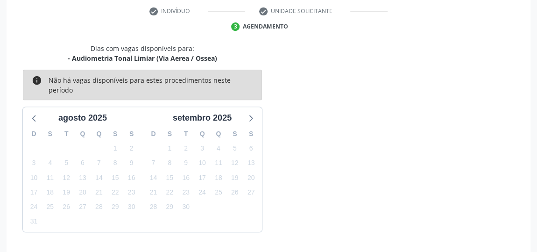
scroll to position [220, 0]
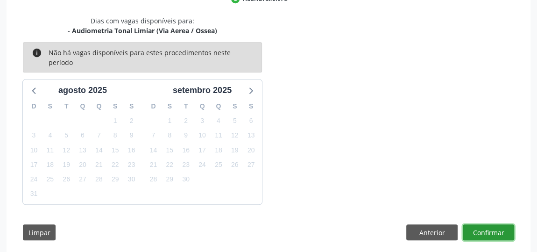
click at [494, 225] on button "Confirmar" at bounding box center [488, 232] width 51 height 16
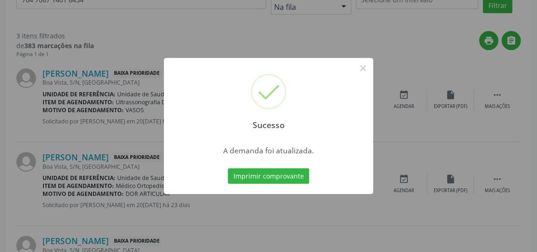
scroll to position [0, 0]
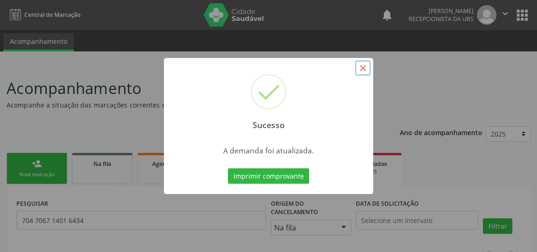
click at [366, 67] on button "×" at bounding box center [363, 68] width 16 height 16
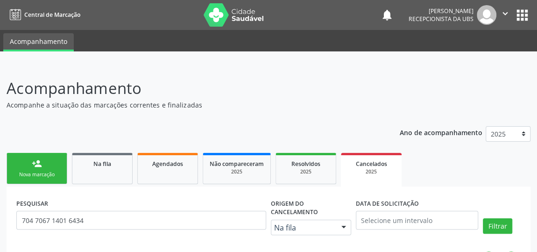
click at [44, 162] on link "person_add Nova marcação" at bounding box center [37, 168] width 61 height 31
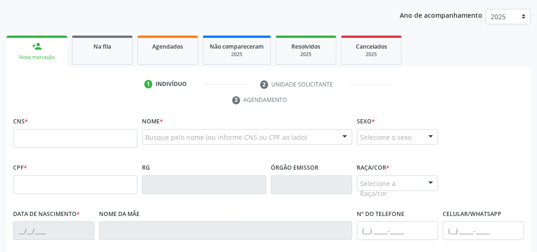
scroll to position [127, 0]
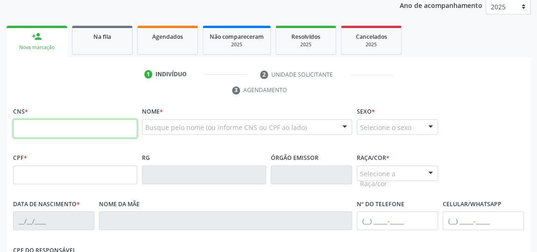
paste input "704 7067 1401 6434"
type input "704 7067 1401 6434"
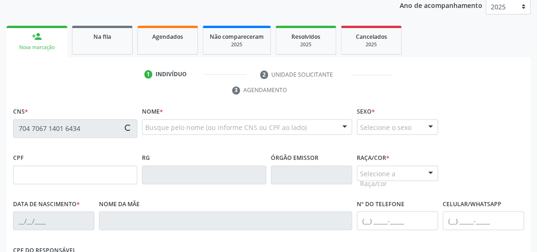
type input "[DATE]"
type input "[PERSON_NAME]"
type input "[PHONE_NUMBER]"
type input "S/N"
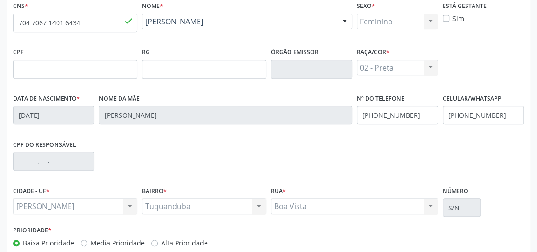
scroll to position [282, 0]
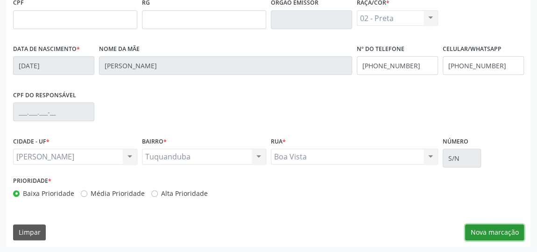
click at [486, 233] on button "Nova marcação" at bounding box center [494, 232] width 59 height 16
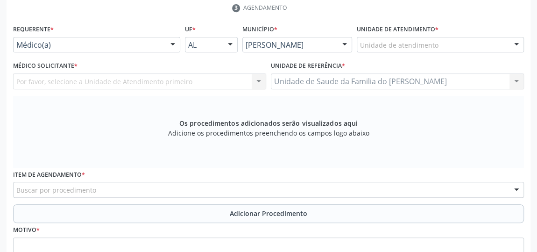
scroll to position [112, 0]
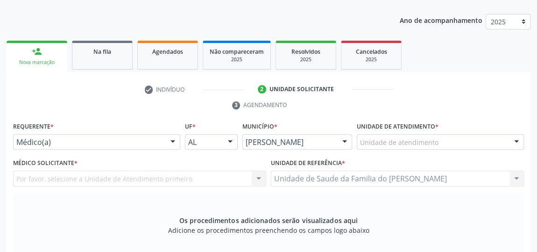
click at [165, 144] on div "Médico(a) Médico(a) Enfermeiro(a) Paciente Nenhum resultado encontrado para: " …" at bounding box center [96, 142] width 167 height 16
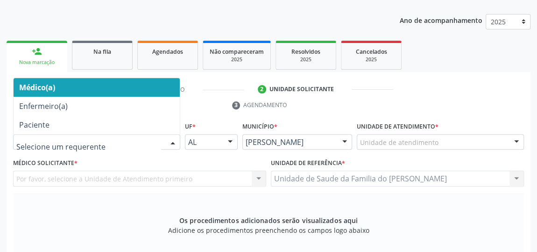
click at [137, 91] on span "Médico(a)" at bounding box center [97, 87] width 166 height 19
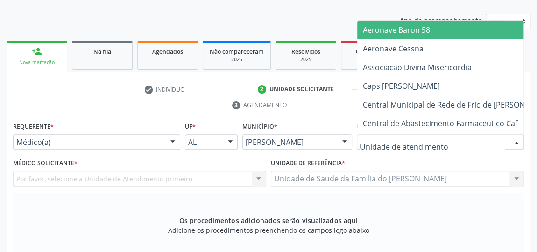
type input "J"
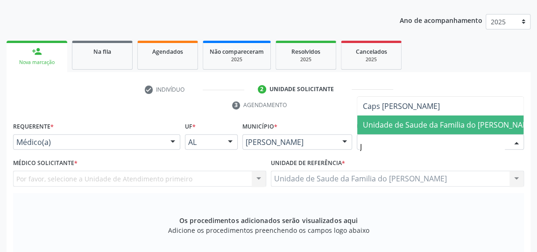
click at [429, 123] on span "Unidade de Saude da Familia do [PERSON_NAME]" at bounding box center [449, 125] width 173 height 10
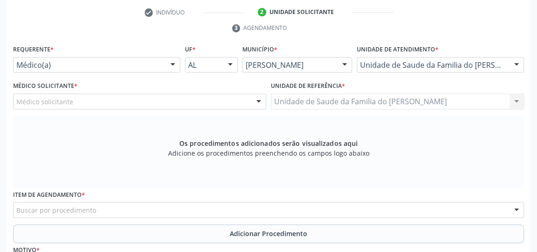
scroll to position [197, 0]
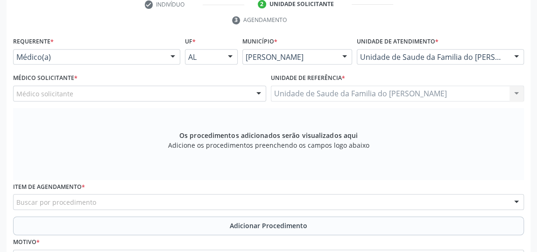
click at [252, 92] on div at bounding box center [259, 94] width 14 height 16
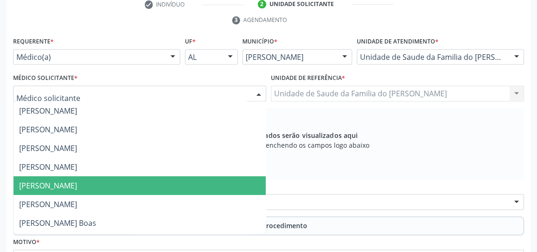
click at [156, 177] on span "[PERSON_NAME]" at bounding box center [140, 185] width 252 height 19
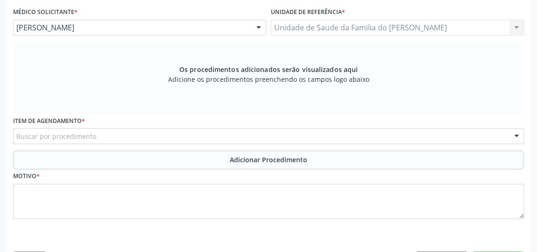
scroll to position [282, 0]
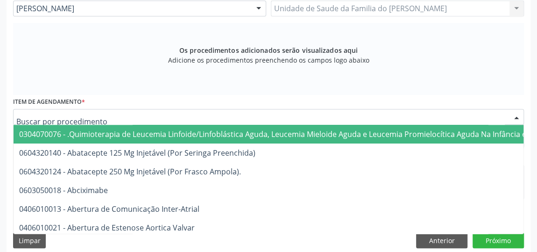
click at [254, 117] on div at bounding box center [268, 117] width 511 height 16
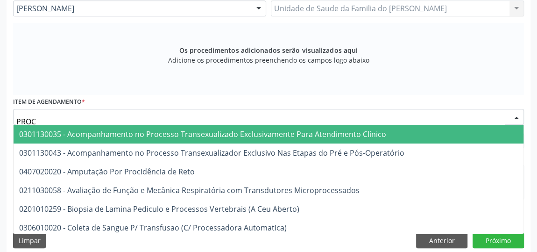
type input "PROCT"
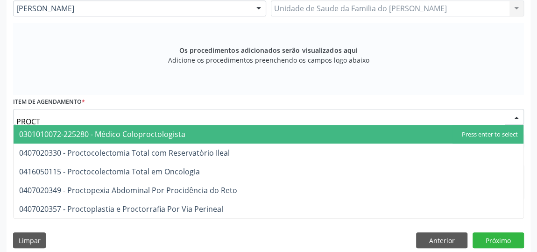
click at [218, 138] on span "0301010072-225280 - Médico Coloproctologista" at bounding box center [269, 134] width 510 height 19
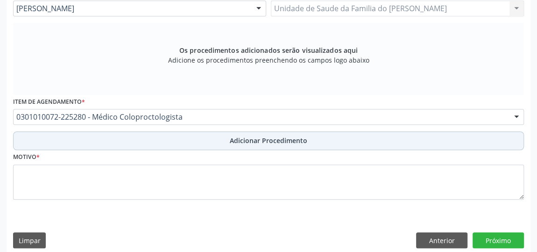
click at [213, 141] on button "Adicionar Procedimento" at bounding box center [268, 140] width 511 height 19
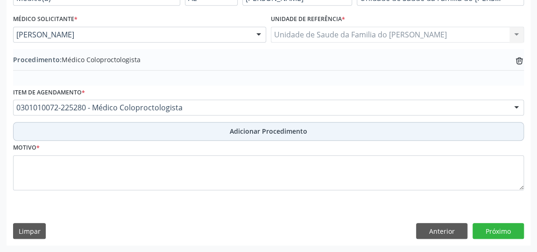
scroll to position [254, 0]
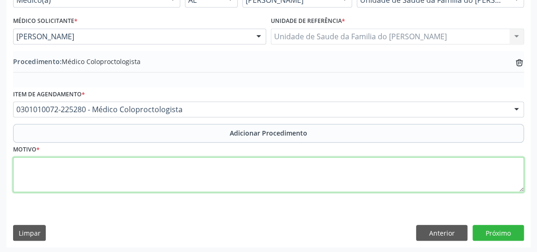
click at [187, 176] on textarea at bounding box center [268, 174] width 511 height 35
click at [87, 167] on textarea "PLICOMAS HEMORROIDARIOS RESIDUASI" at bounding box center [268, 174] width 511 height 35
drag, startPoint x: 87, startPoint y: 167, endPoint x: 159, endPoint y: 182, distance: 73.9
click at [159, 182] on textarea "PLICOMAS HEMORROIDARIOS RESIDUASI" at bounding box center [268, 174] width 511 height 35
type textarea "PLICOMAS HEMORROIDARIOS RESIDUAIS"
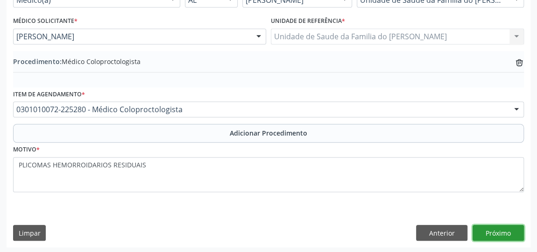
click at [493, 233] on button "Próximo" at bounding box center [497, 233] width 51 height 16
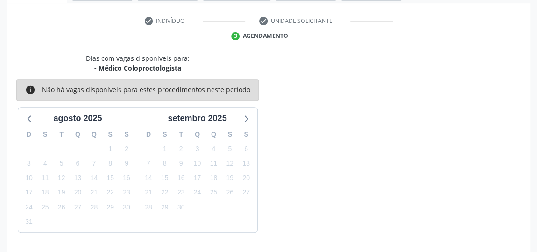
scroll to position [208, 0]
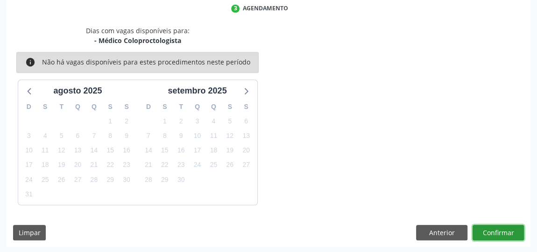
click at [493, 233] on button "Confirmar" at bounding box center [497, 233] width 51 height 16
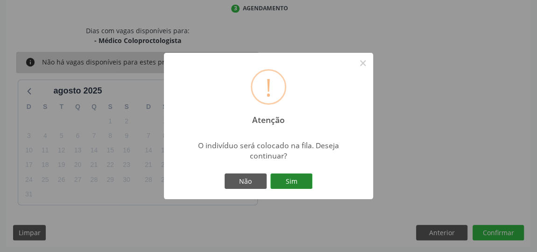
click at [279, 183] on button "Sim" at bounding box center [291, 181] width 42 height 16
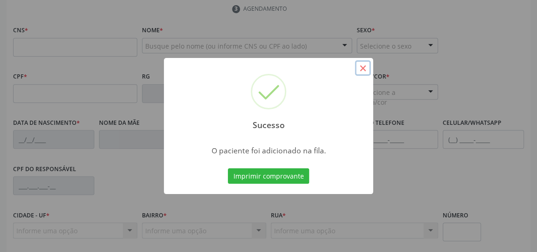
click at [360, 70] on button "×" at bounding box center [363, 68] width 16 height 16
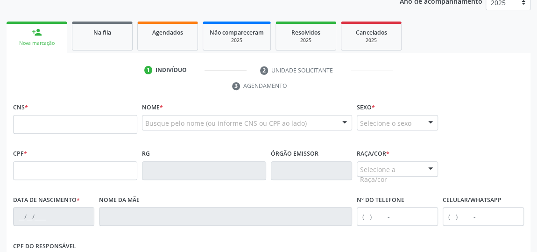
scroll to position [123, 0]
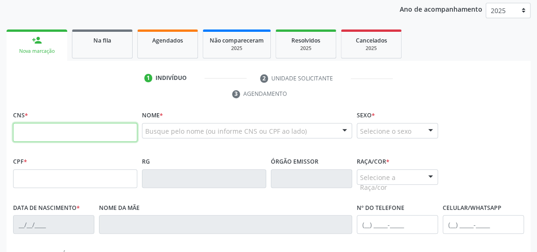
paste input "704 7067 1401 6434"
type input "704 7067 1401 6434"
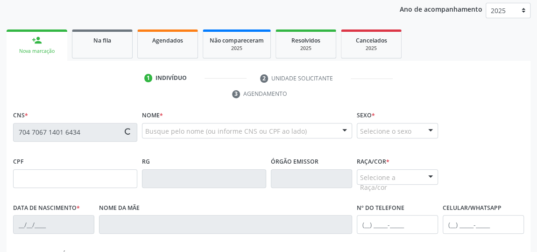
type input "[DATE]"
type input "[PERSON_NAME]"
type input "[PHONE_NUMBER]"
type input "S/N"
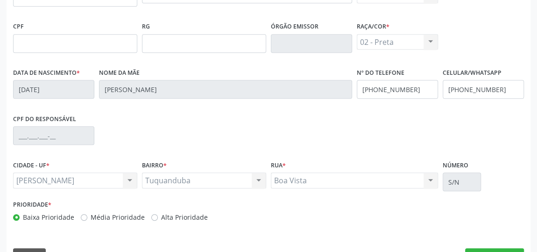
scroll to position [282, 0]
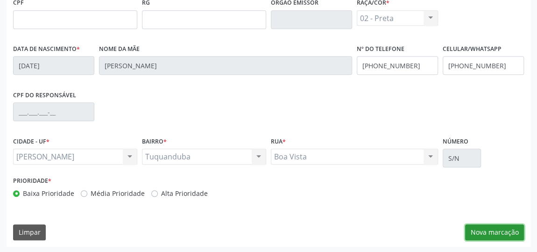
click at [478, 228] on button "Nova marcação" at bounding box center [494, 232] width 59 height 16
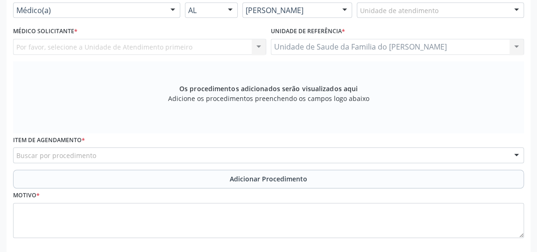
scroll to position [155, 0]
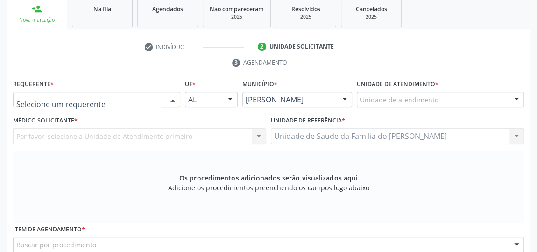
click at [172, 97] on div at bounding box center [173, 100] width 14 height 16
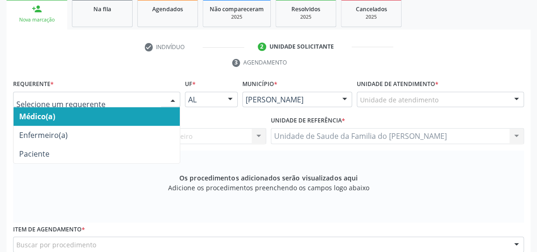
click at [148, 112] on span "Médico(a)" at bounding box center [97, 116] width 166 height 19
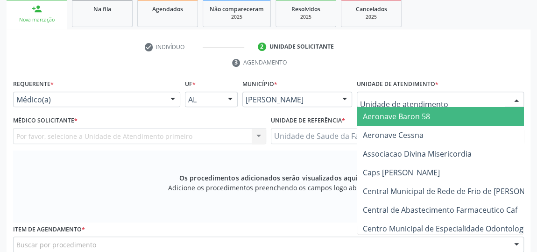
type input "J"
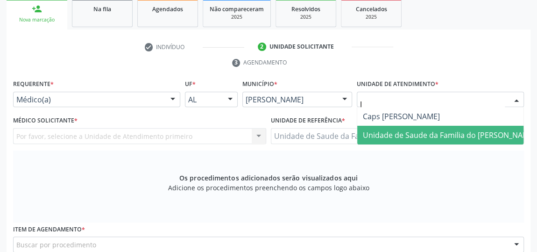
click at [404, 135] on span "Unidade de Saude da Familia do [PERSON_NAME]" at bounding box center [449, 135] width 173 height 10
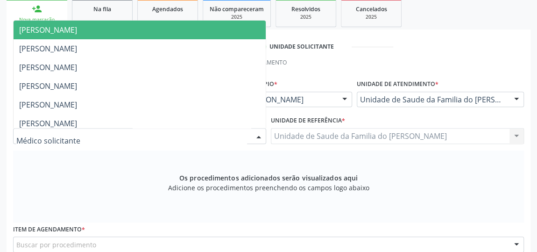
click at [259, 137] on div at bounding box center [259, 136] width 14 height 16
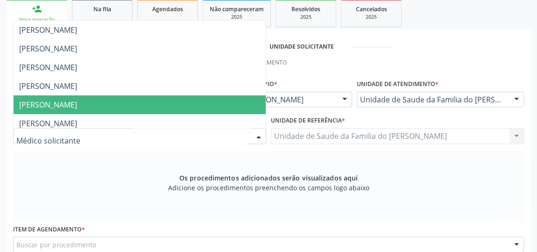
click at [218, 106] on span "[PERSON_NAME]" at bounding box center [140, 104] width 252 height 19
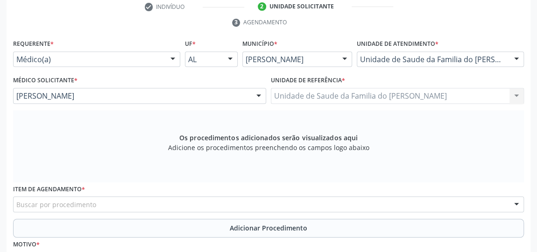
scroll to position [240, 0]
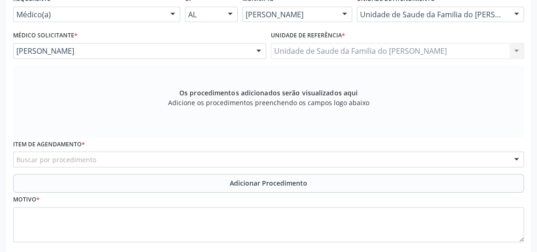
click at [192, 160] on div "Buscar por procedimento" at bounding box center [268, 159] width 511 height 16
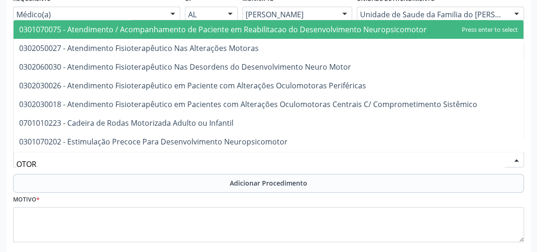
type input "OTORR"
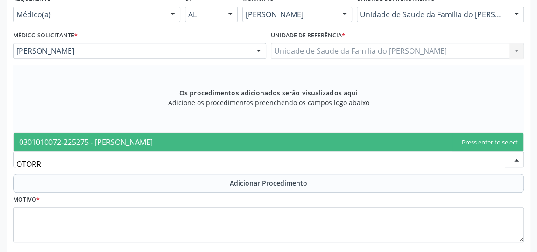
click at [153, 142] on span "0301010072-225275 - [PERSON_NAME]" at bounding box center [86, 142] width 134 height 10
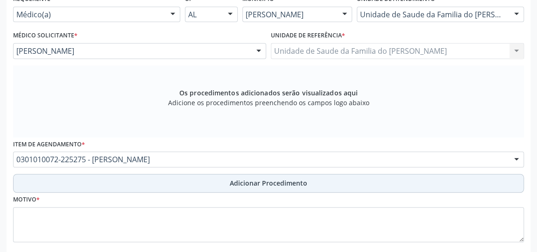
click at [213, 177] on button "Adicionar Procedimento" at bounding box center [268, 183] width 511 height 19
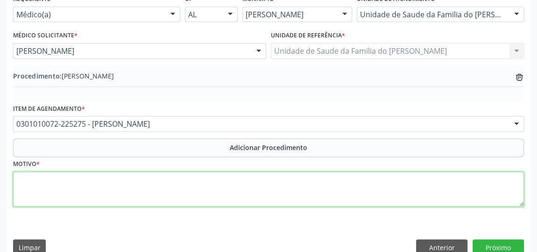
click at [195, 191] on textarea at bounding box center [268, 188] width 511 height 35
type textarea "DIFICULDADE AUDITIVA"
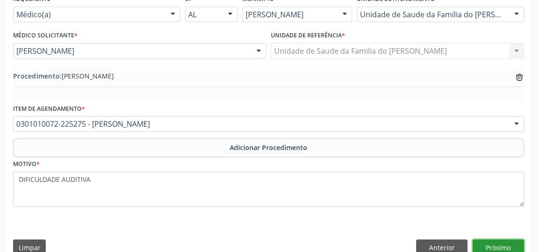
click at [484, 240] on button "Próximo" at bounding box center [497, 247] width 51 height 16
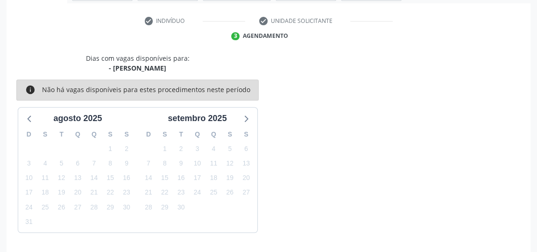
scroll to position [208, 0]
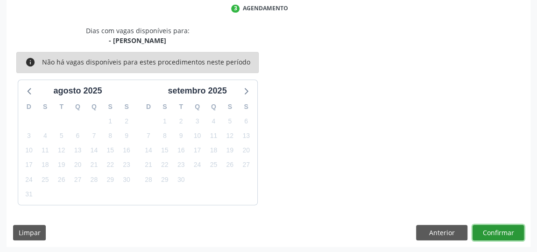
click at [487, 231] on button "Confirmar" at bounding box center [497, 233] width 51 height 16
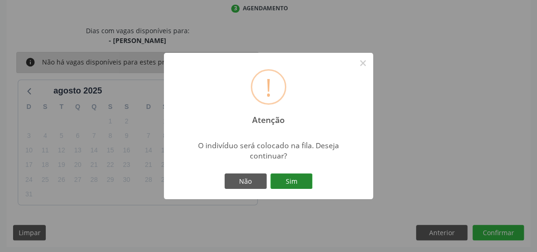
click at [282, 177] on button "Sim" at bounding box center [291, 181] width 42 height 16
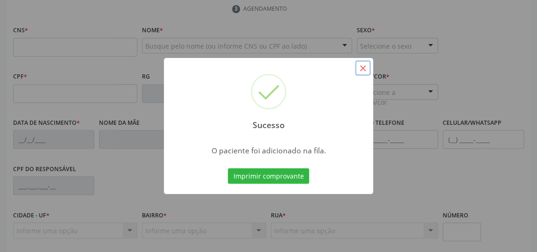
click at [366, 67] on button "×" at bounding box center [363, 68] width 16 height 16
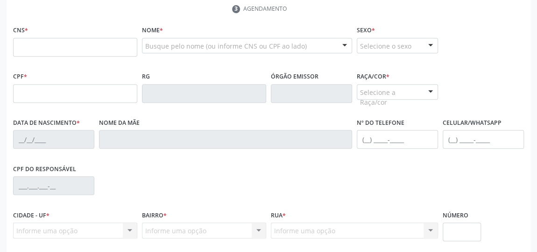
scroll to position [38, 0]
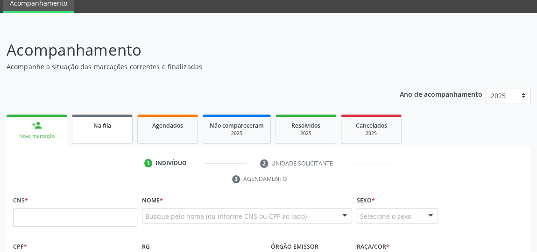
click at [110, 127] on span "Na fila" at bounding box center [102, 125] width 18 height 8
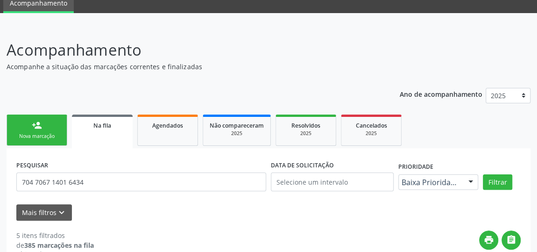
scroll to position [123, 0]
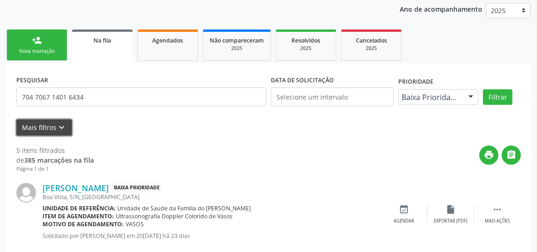
click at [49, 124] on button "Mais filtros keyboard_arrow_down" at bounding box center [44, 127] width 56 height 16
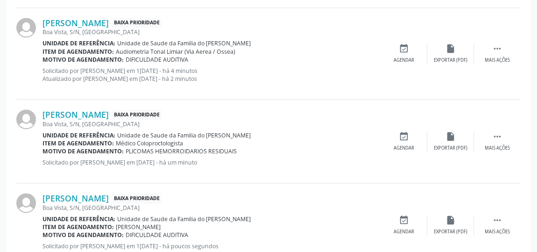
scroll to position [542, 0]
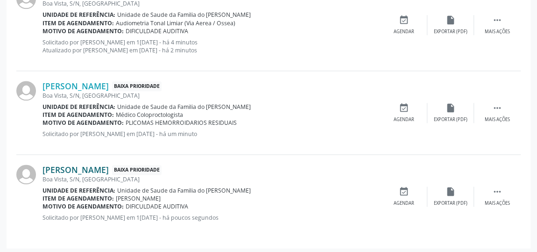
click at [85, 169] on link "[PERSON_NAME]" at bounding box center [75, 169] width 66 height 10
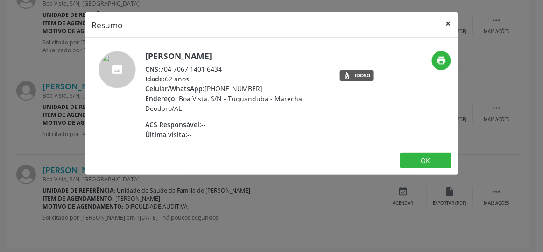
click at [447, 21] on button "×" at bounding box center [448, 23] width 19 height 23
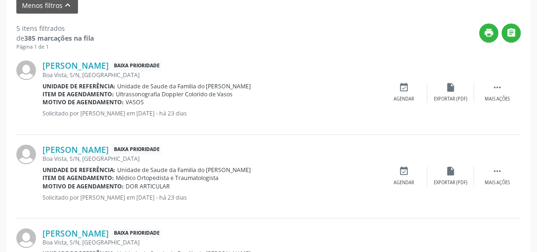
scroll to position [288, 0]
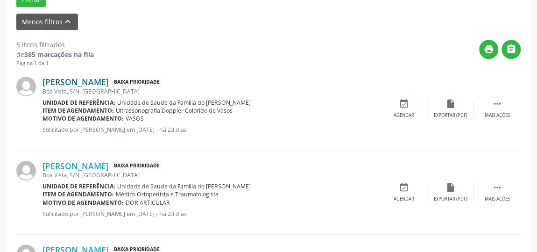
click at [84, 79] on link "[PERSON_NAME]" at bounding box center [75, 82] width 66 height 10
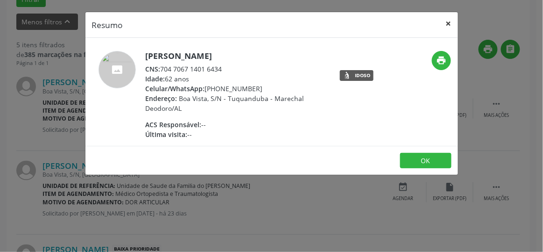
click at [447, 21] on button "×" at bounding box center [448, 23] width 19 height 23
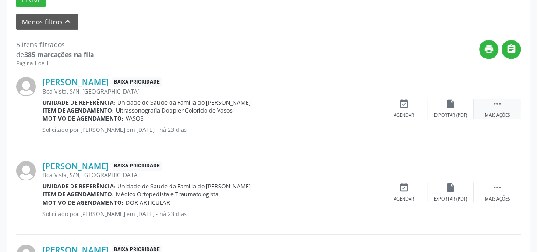
click at [497, 102] on icon "" at bounding box center [497, 104] width 10 height 10
click at [448, 112] on div "Editar" at bounding box center [450, 115] width 15 height 7
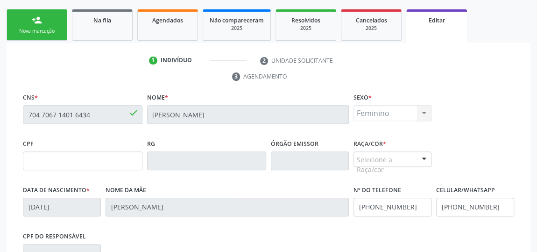
scroll to position [212, 0]
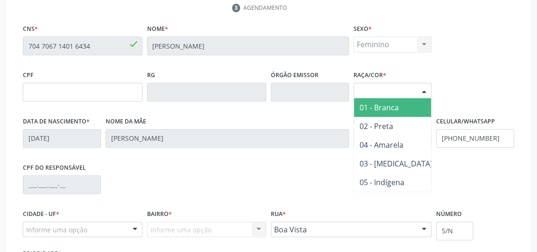
click at [422, 87] on div at bounding box center [424, 91] width 14 height 16
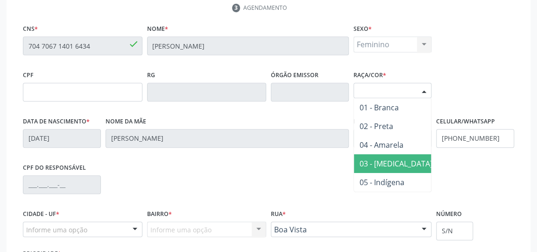
click at [401, 162] on span "03 - [MEDICAL_DATA]" at bounding box center [396, 163] width 84 height 19
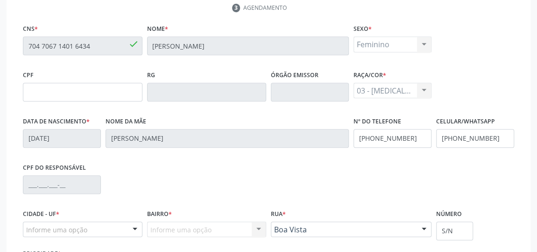
scroll to position [294, 0]
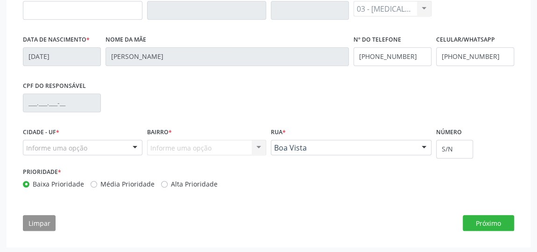
click at [131, 146] on div at bounding box center [135, 148] width 14 height 16
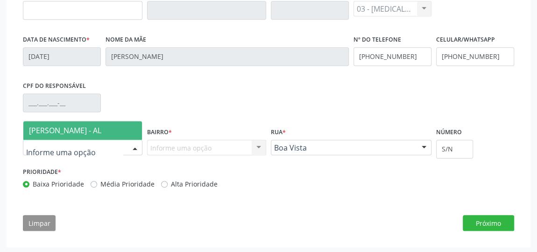
click at [89, 127] on span "[PERSON_NAME] - AL" at bounding box center [65, 130] width 72 height 10
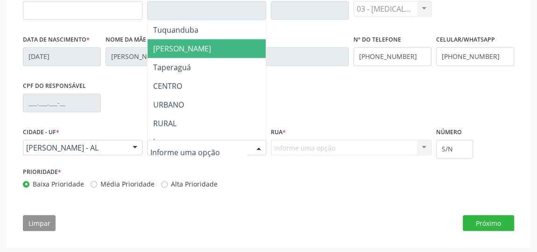
click at [181, 48] on span "[PERSON_NAME]" at bounding box center [182, 48] width 58 height 10
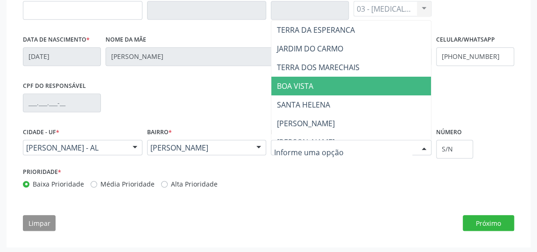
click at [311, 86] on span "BOA VISTA" at bounding box center [295, 86] width 36 height 10
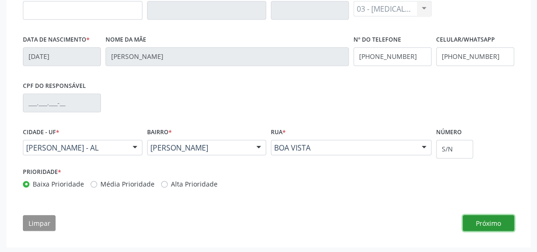
click at [498, 216] on button "Próximo" at bounding box center [488, 223] width 51 height 16
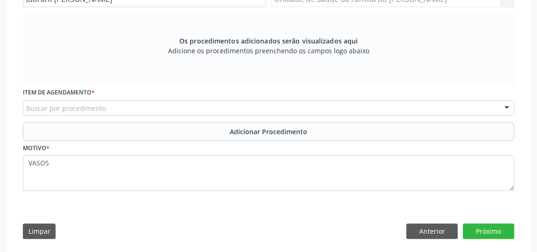
click at [252, 108] on div "Buscar por procedimento" at bounding box center [268, 108] width 491 height 16
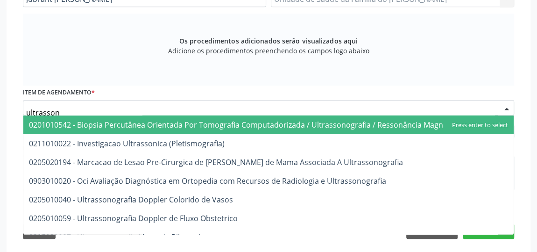
type input "ultrassono"
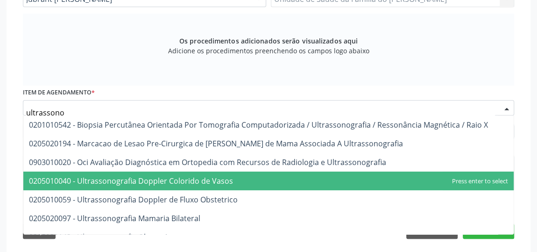
click at [237, 181] on span "0205010040 - Ultrassonografia Doppler Colorido de Vasos" at bounding box center [268, 180] width 490 height 19
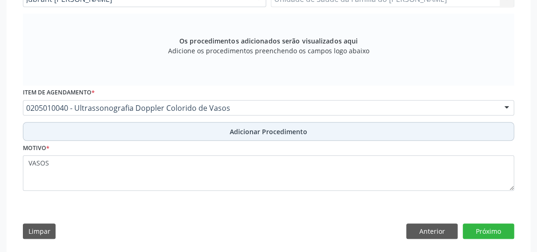
click at [266, 132] on span "Adicionar Procedimento" at bounding box center [268, 132] width 77 height 10
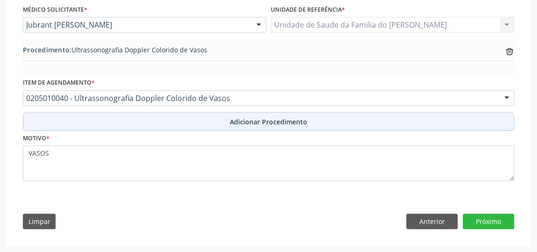
scroll to position [266, 0]
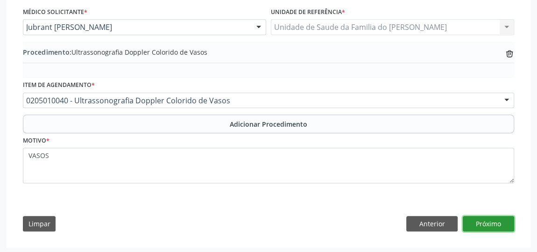
click at [478, 221] on button "Próximo" at bounding box center [488, 224] width 51 height 16
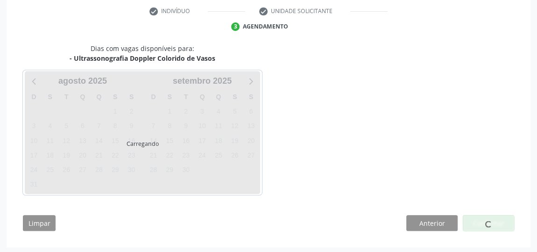
scroll to position [220, 0]
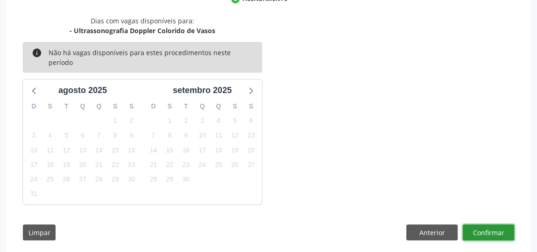
click at [478, 224] on button "Confirmar" at bounding box center [488, 232] width 51 height 16
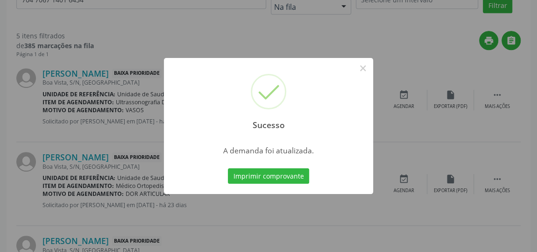
scroll to position [0, 0]
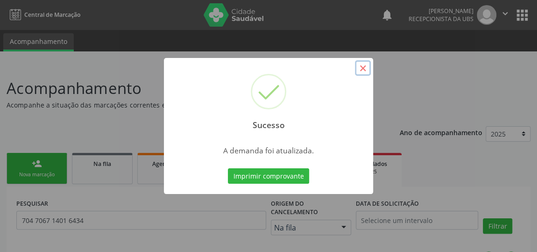
click at [363, 67] on button "×" at bounding box center [363, 68] width 16 height 16
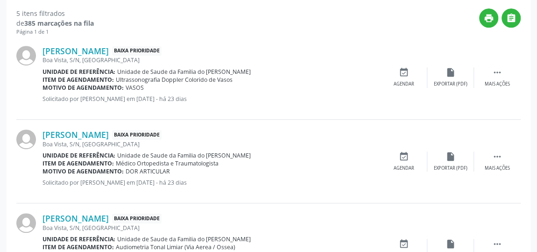
scroll to position [254, 0]
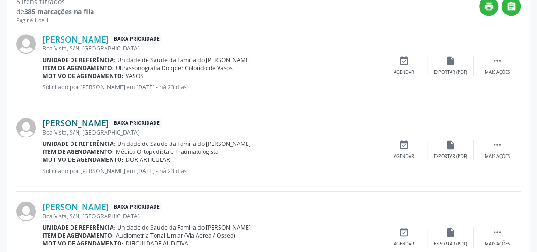
click at [109, 122] on link "[PERSON_NAME]" at bounding box center [75, 123] width 66 height 10
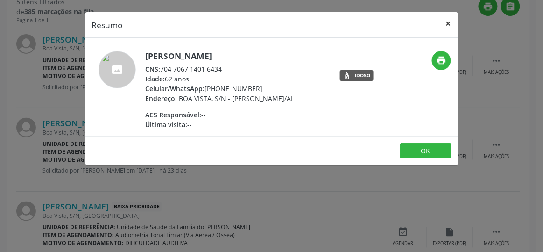
click at [451, 24] on button "×" at bounding box center [448, 23] width 19 height 23
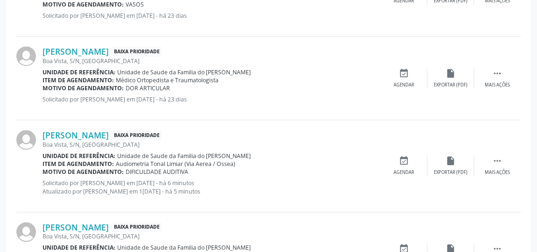
scroll to position [339, 0]
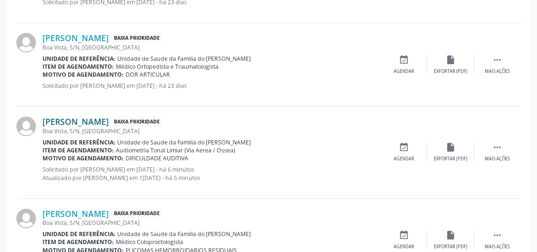
click at [100, 120] on link "[PERSON_NAME]" at bounding box center [75, 121] width 66 height 10
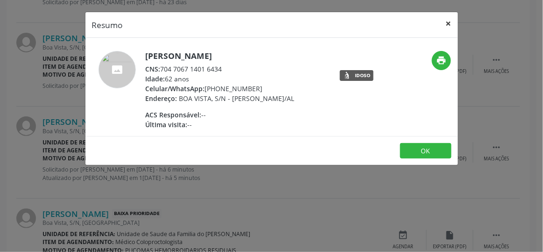
click at [449, 22] on button "×" at bounding box center [448, 23] width 19 height 23
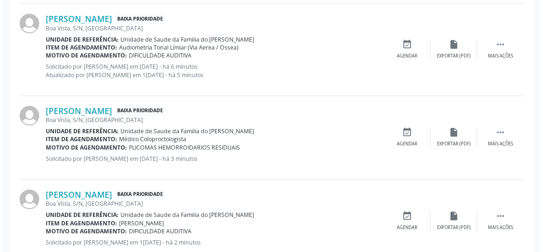
scroll to position [466, 0]
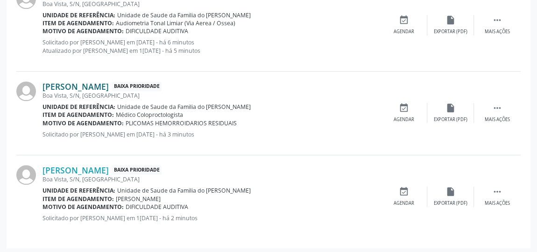
click at [109, 87] on link "[PERSON_NAME]" at bounding box center [75, 86] width 66 height 10
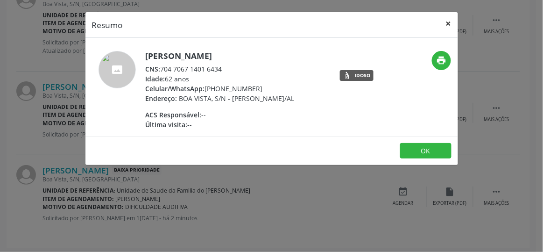
click at [450, 23] on button "×" at bounding box center [448, 23] width 19 height 23
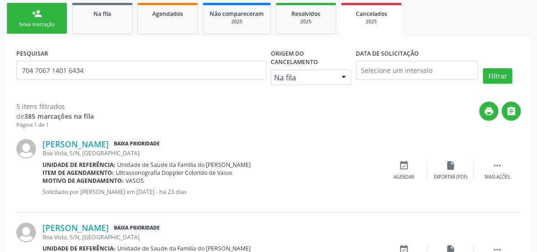
scroll to position [37, 0]
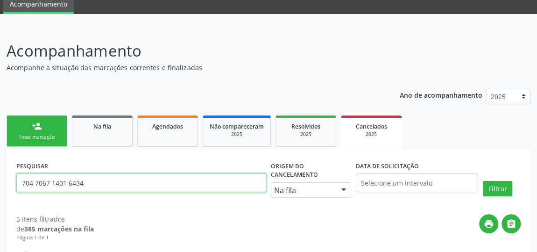
drag, startPoint x: 91, startPoint y: 181, endPoint x: 20, endPoint y: 184, distance: 71.1
click at [20, 184] on input "704 7067 1401 6434" at bounding box center [141, 182] width 250 height 19
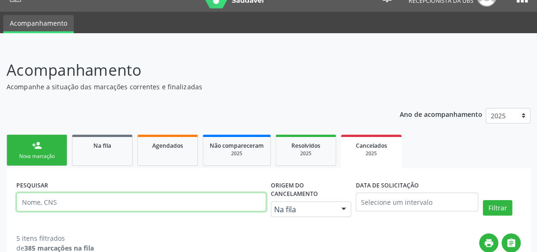
scroll to position [0, 0]
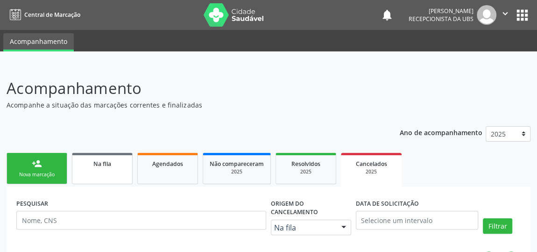
click at [115, 169] on link "Na fila" at bounding box center [102, 168] width 61 height 31
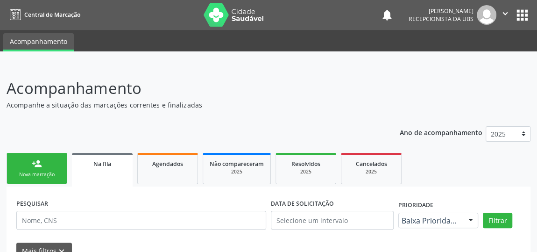
click at [49, 167] on link "person_add Nova marcação" at bounding box center [37, 168] width 61 height 31
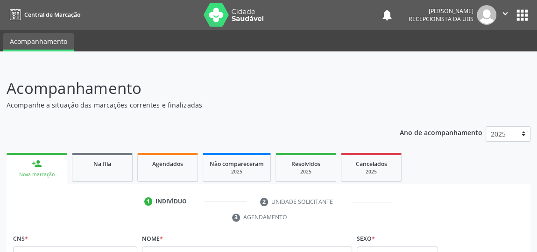
click at [37, 172] on div "Nova marcação" at bounding box center [37, 174] width 48 height 7
click at [99, 166] on span "Na fila" at bounding box center [102, 164] width 18 height 8
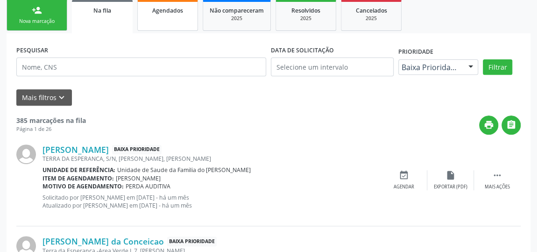
scroll to position [127, 0]
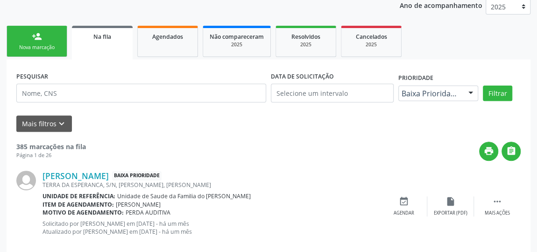
click at [55, 42] on link "person_add Nova marcação" at bounding box center [37, 41] width 61 height 31
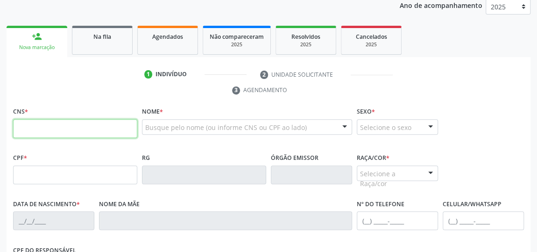
click at [42, 128] on input "text" at bounding box center [75, 128] width 124 height 19
type input "700 8084 9626 2682"
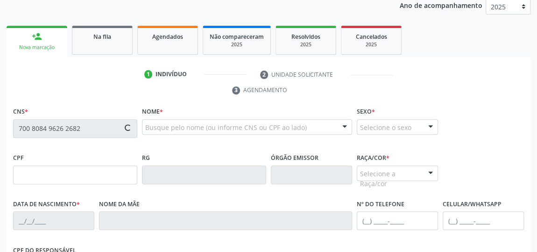
type input "028.226.754-90"
type input "13/01/1972"
type input "Odete Lucindada Silva"
type input "(82) 99157-8157"
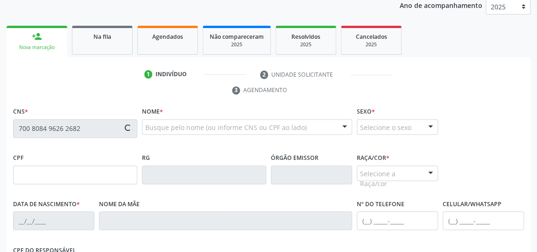
type input "S/N"
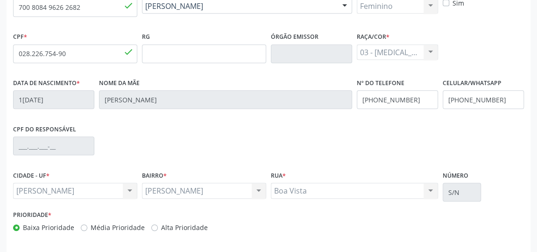
scroll to position [282, 0]
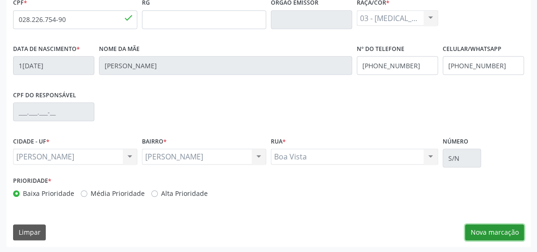
click at [486, 229] on button "Nova marcação" at bounding box center [494, 232] width 59 height 16
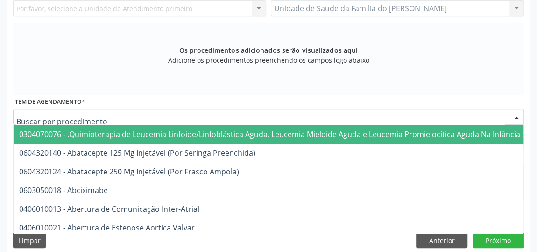
click at [237, 117] on div at bounding box center [268, 117] width 511 height 16
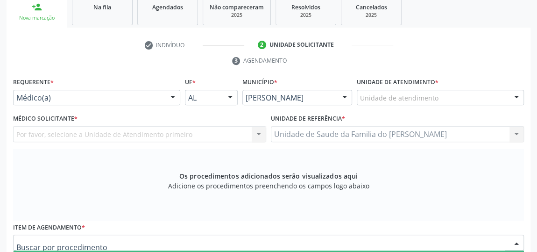
scroll to position [155, 0]
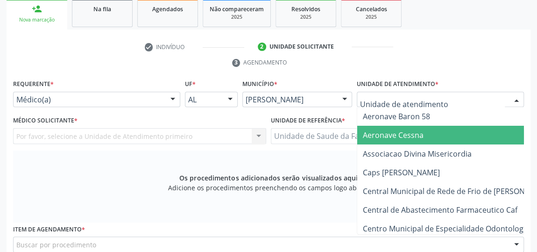
type input "j"
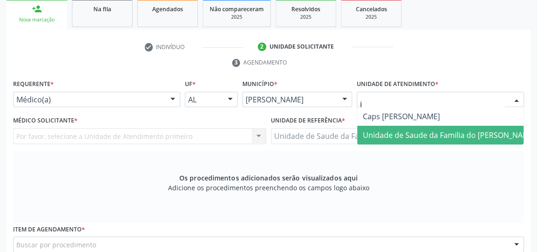
click at [413, 138] on span "Unidade de Saude da Familia do [PERSON_NAME]" at bounding box center [449, 135] width 173 height 10
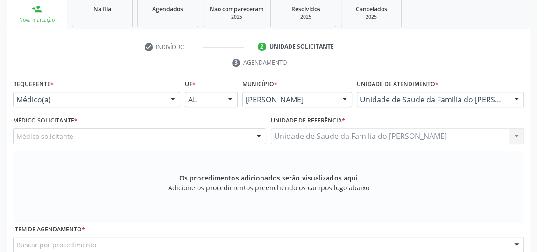
click at [254, 136] on div at bounding box center [259, 136] width 14 height 16
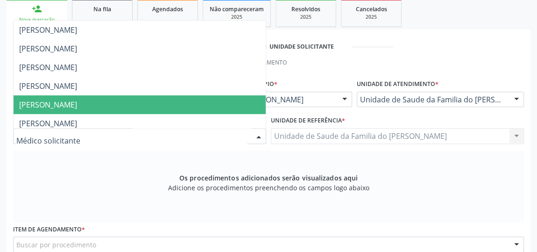
click at [223, 102] on span "[PERSON_NAME]" at bounding box center [140, 104] width 252 height 19
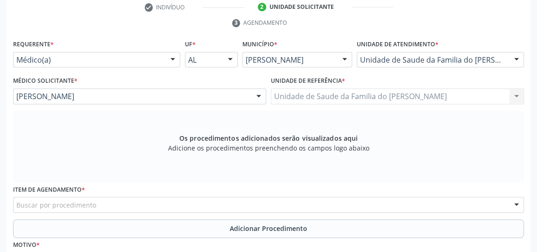
scroll to position [240, 0]
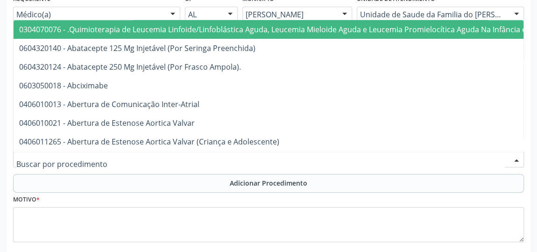
click at [196, 160] on div at bounding box center [268, 159] width 511 height 16
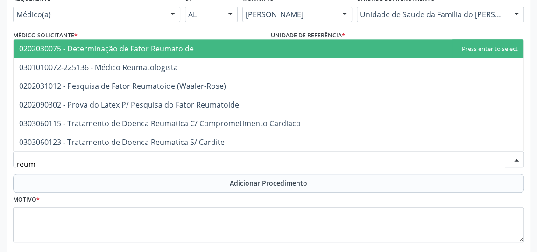
type input "reuma"
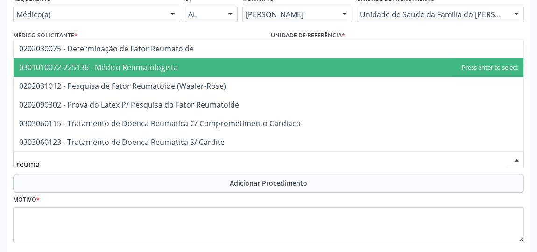
click at [190, 69] on span "0301010072-225136 - Médico Reumatologista" at bounding box center [269, 67] width 510 height 19
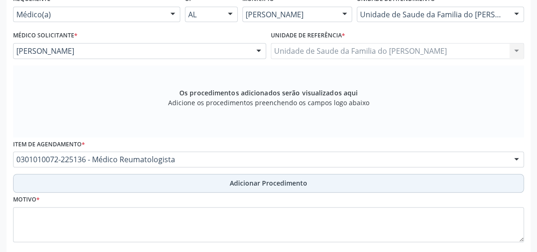
click at [190, 177] on button "Adicionar Procedimento" at bounding box center [268, 183] width 511 height 19
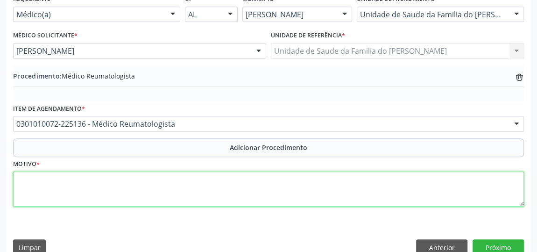
click at [164, 190] on textarea at bounding box center [268, 188] width 511 height 35
type textarea "a"
type textarea "ARTRITE"
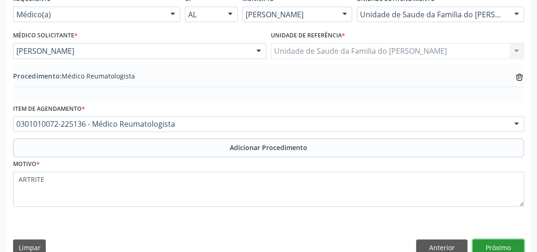
click at [498, 244] on button "Próximo" at bounding box center [497, 247] width 51 height 16
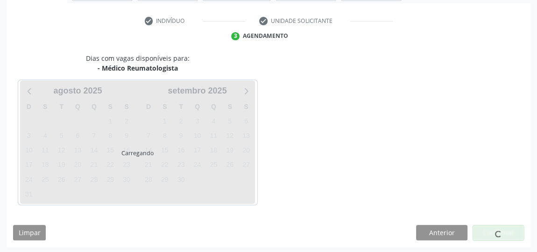
scroll to position [208, 0]
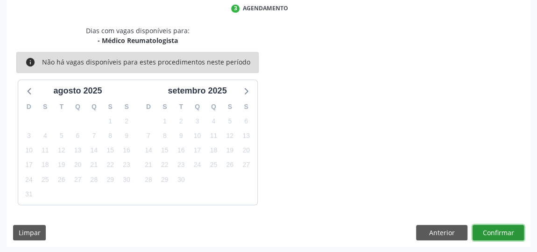
click at [497, 229] on button "Confirmar" at bounding box center [497, 233] width 51 height 16
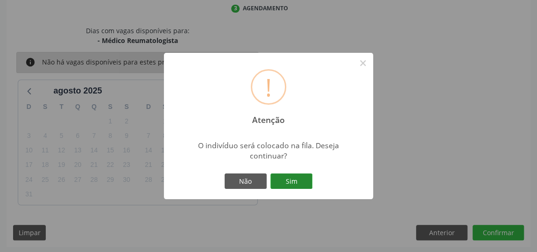
click at [291, 180] on button "Sim" at bounding box center [291, 181] width 42 height 16
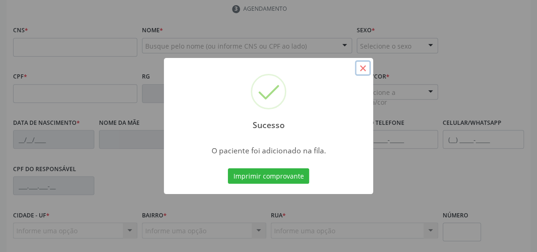
click at [363, 68] on button "×" at bounding box center [363, 68] width 16 height 16
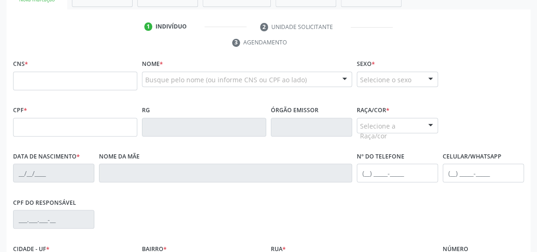
scroll to position [123, 0]
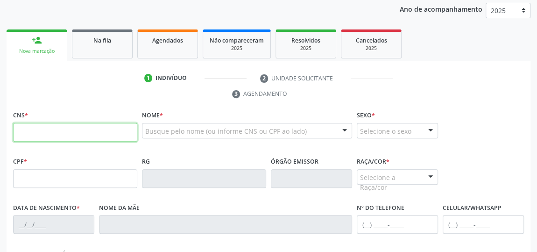
click at [83, 130] on input "text" at bounding box center [75, 132] width 124 height 19
type input "700 8084 9626 2682"
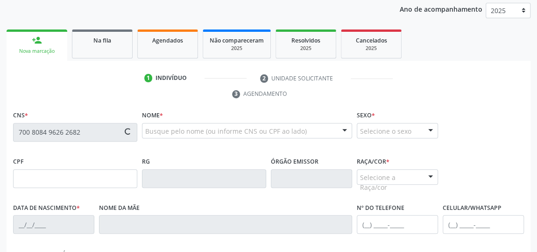
type input "028.226.754-90"
type input "13/01/1972"
type input "Odete Lucindada Silva"
type input "(82) 99157-8157"
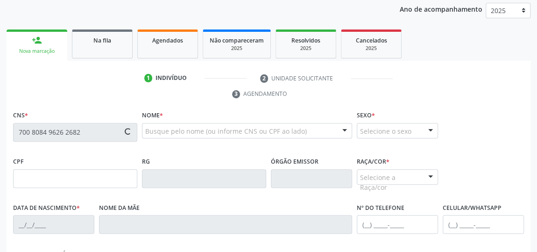
type input "S/N"
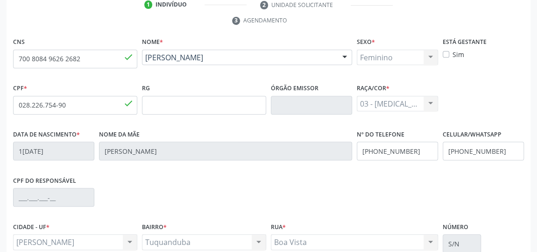
scroll to position [282, 0]
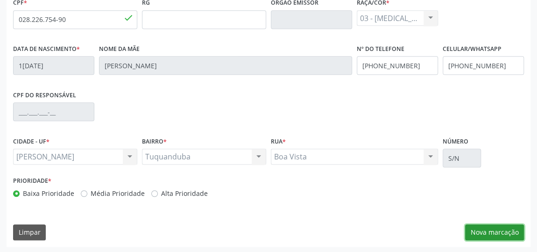
click at [490, 226] on button "Nova marcação" at bounding box center [494, 232] width 59 height 16
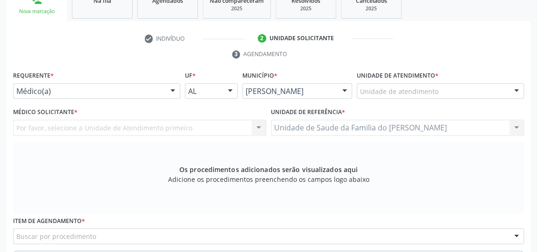
scroll to position [155, 0]
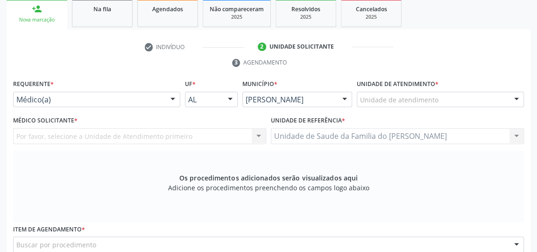
click at [169, 96] on div at bounding box center [173, 100] width 14 height 16
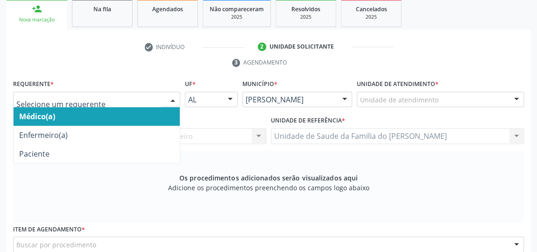
click at [149, 115] on span "Médico(a)" at bounding box center [97, 116] width 166 height 19
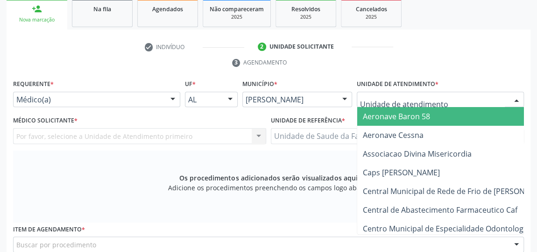
type input "J"
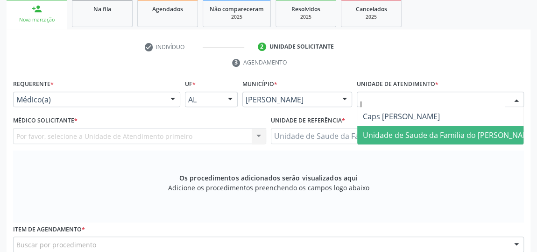
click at [431, 134] on span "Unidade de Saude da Familia do [PERSON_NAME]" at bounding box center [449, 135] width 173 height 10
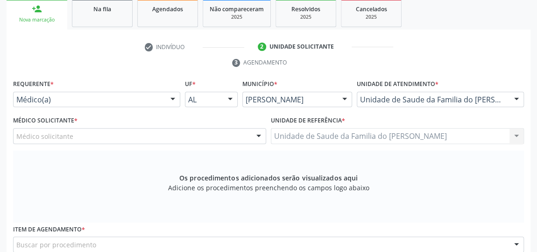
click at [255, 137] on div at bounding box center [259, 136] width 14 height 16
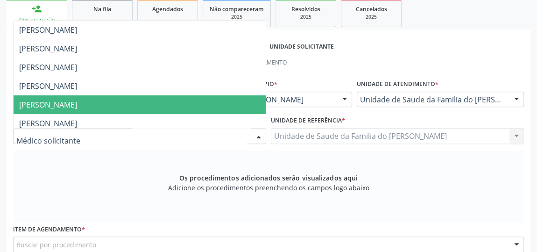
click at [189, 100] on span "[PERSON_NAME]" at bounding box center [140, 104] width 252 height 19
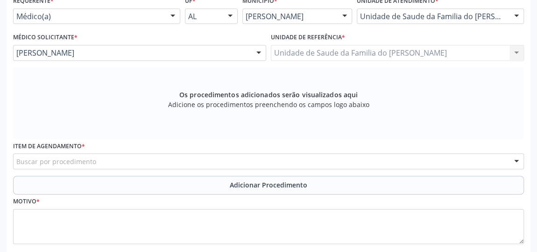
scroll to position [240, 0]
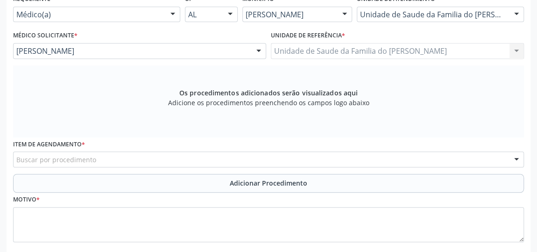
click at [161, 156] on div "Buscar por procedimento" at bounding box center [268, 159] width 511 height 16
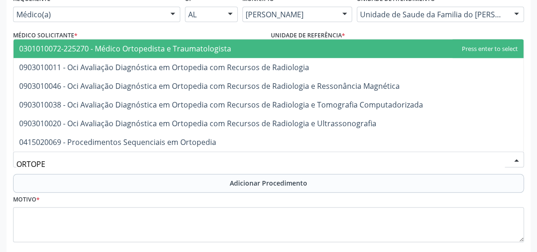
type input "ORTOPED"
click at [195, 50] on span "0301010072-225270 - Médico Ortopedista e Traumatologista" at bounding box center [125, 48] width 212 height 10
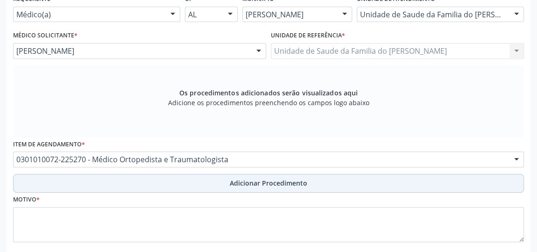
click at [250, 184] on span "Adicionar Procedimento" at bounding box center [268, 183] width 77 height 10
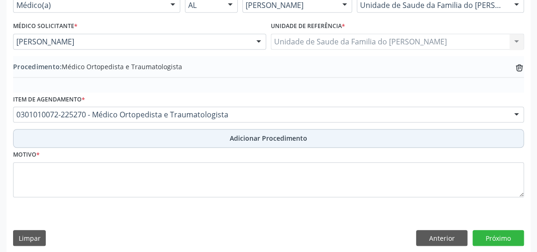
scroll to position [254, 0]
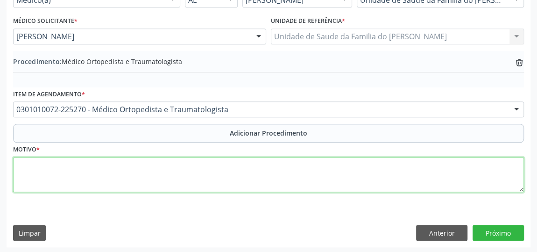
click at [250, 176] on textarea at bounding box center [268, 174] width 511 height 35
type textarea "DERRAME ARTICULAR"
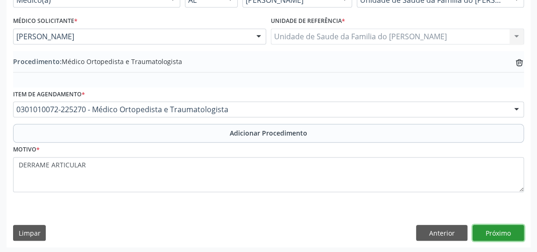
click at [493, 233] on button "Próximo" at bounding box center [497, 233] width 51 height 16
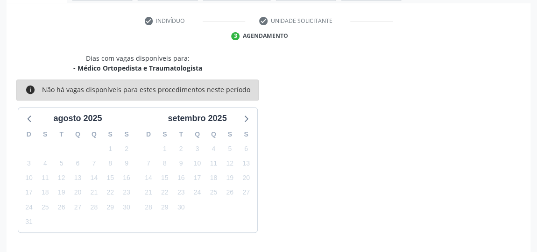
scroll to position [208, 0]
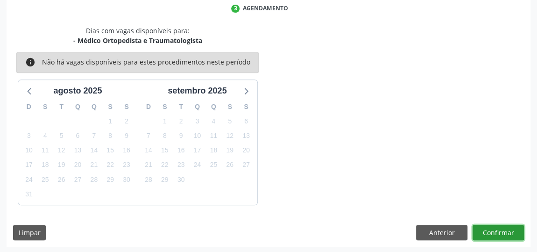
click at [494, 233] on button "Confirmar" at bounding box center [497, 233] width 51 height 16
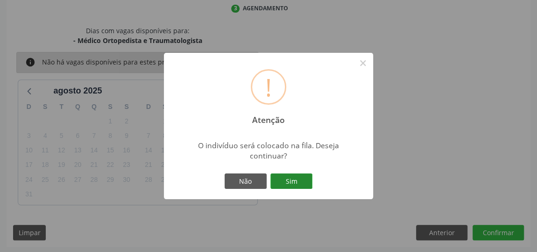
click at [298, 184] on button "Sim" at bounding box center [291, 181] width 42 height 16
